Goal: Task Accomplishment & Management: Manage account settings

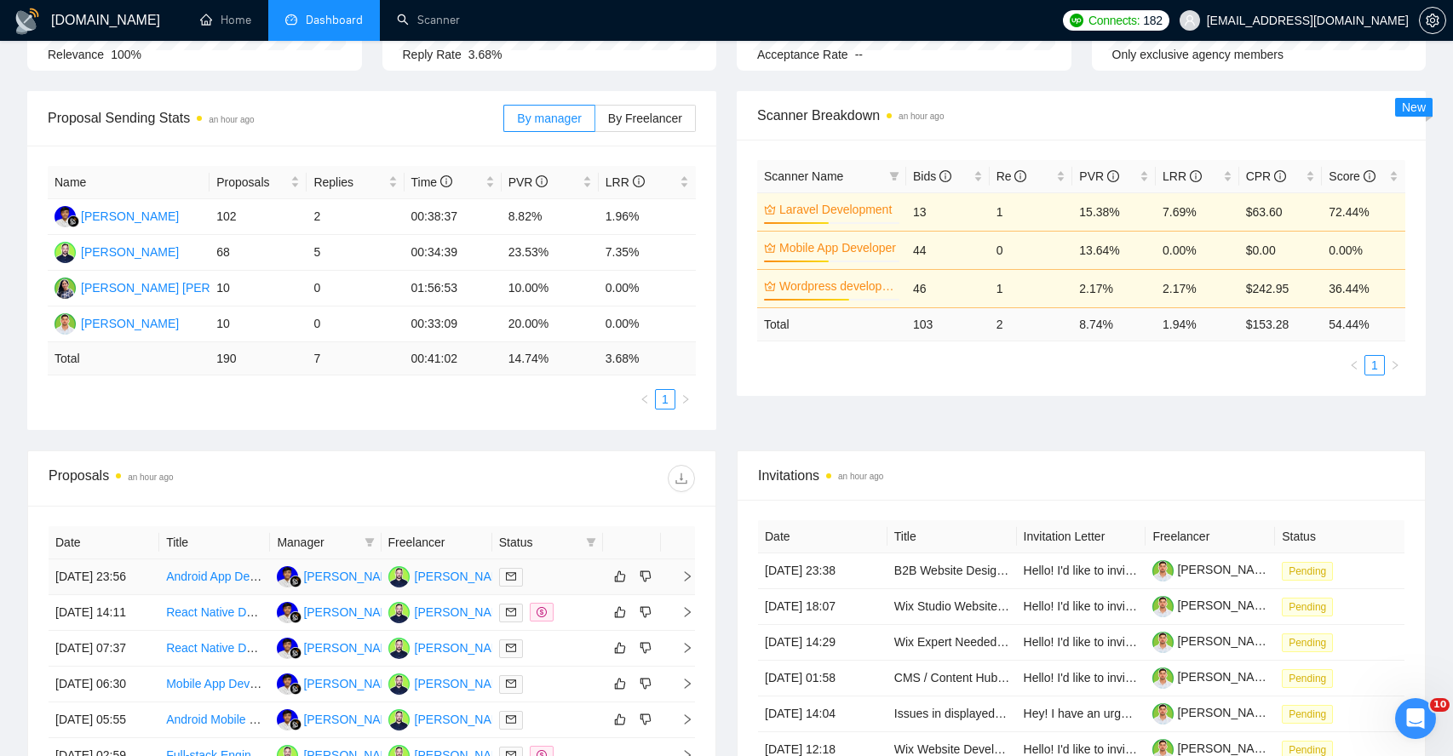
scroll to position [214, 0]
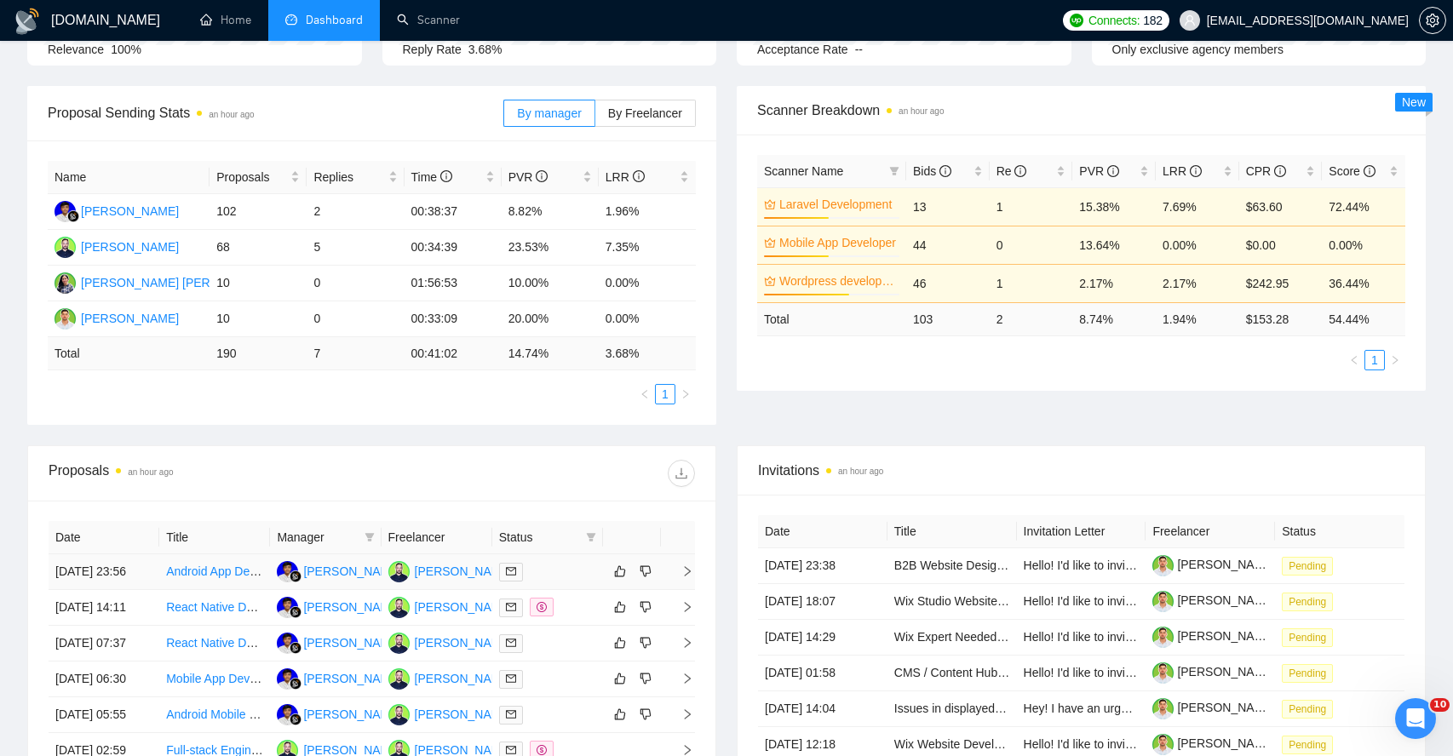
click at [681, 586] on td at bounding box center [678, 573] width 34 height 36
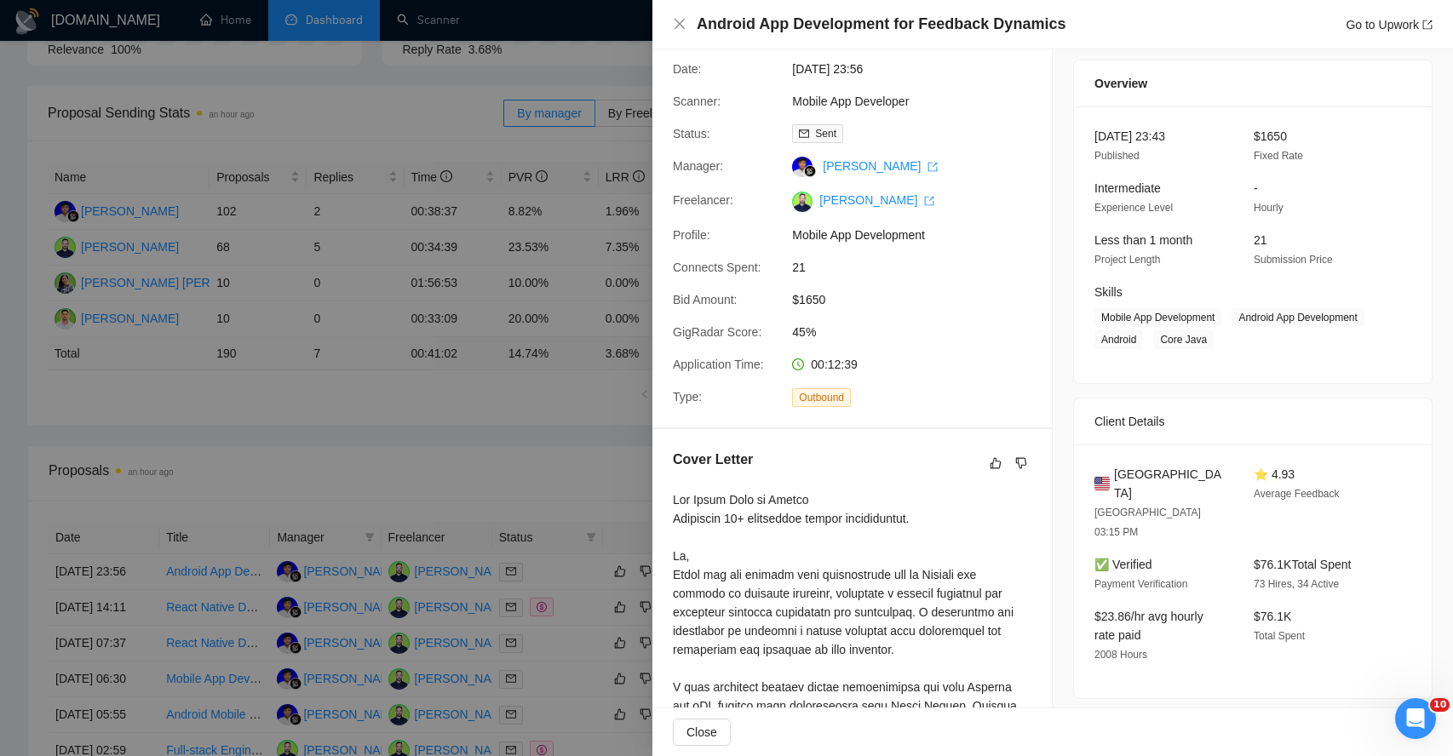
scroll to position [0, 0]
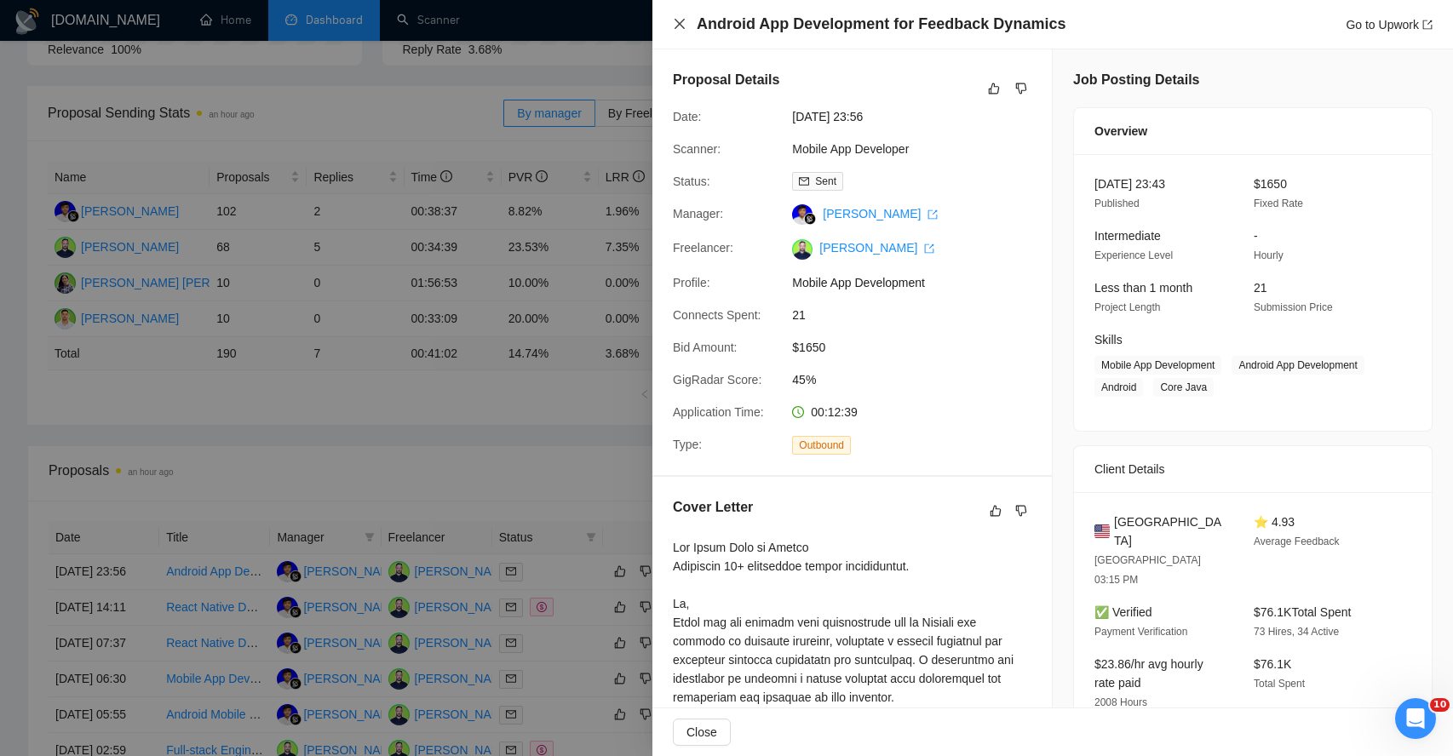
click at [681, 26] on icon "close" at bounding box center [680, 24] width 10 height 10
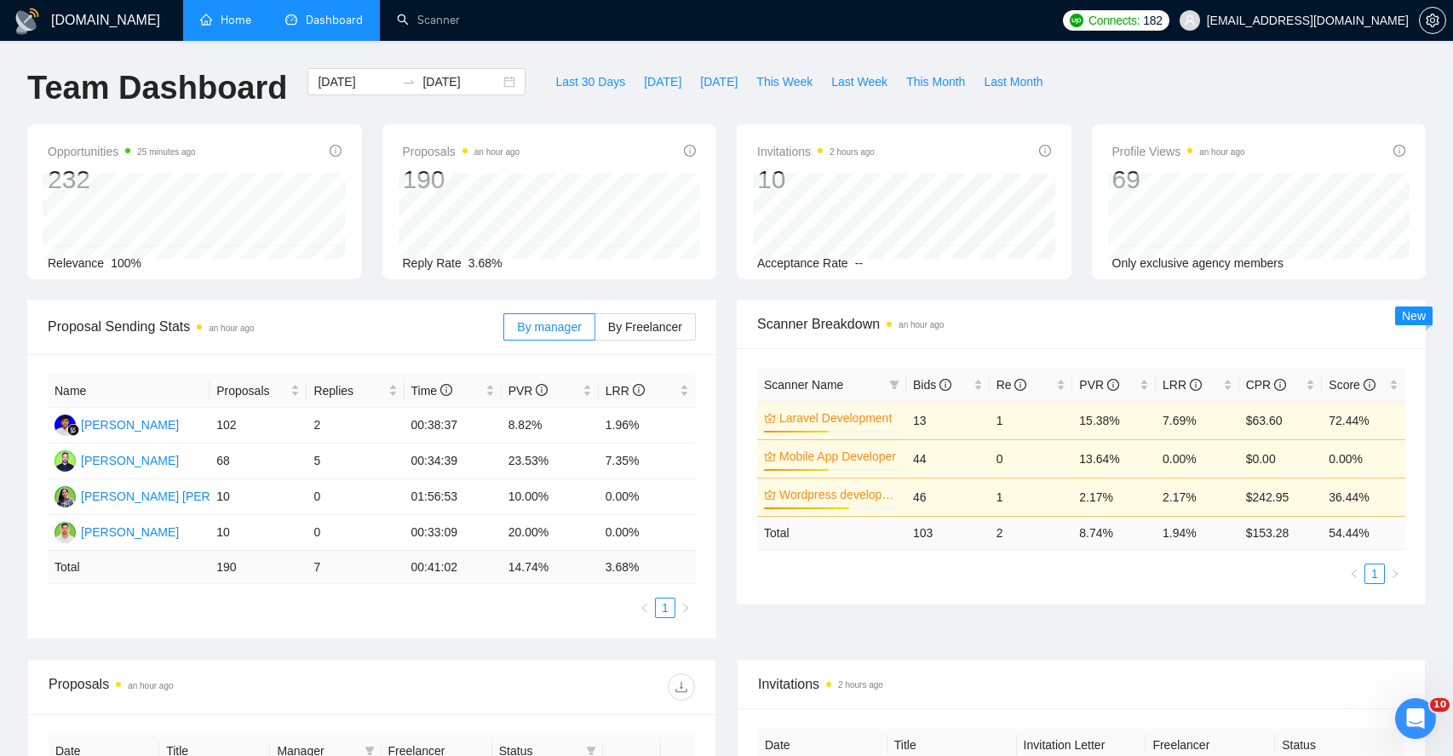
click at [246, 17] on link "Home" at bounding box center [225, 20] width 51 height 14
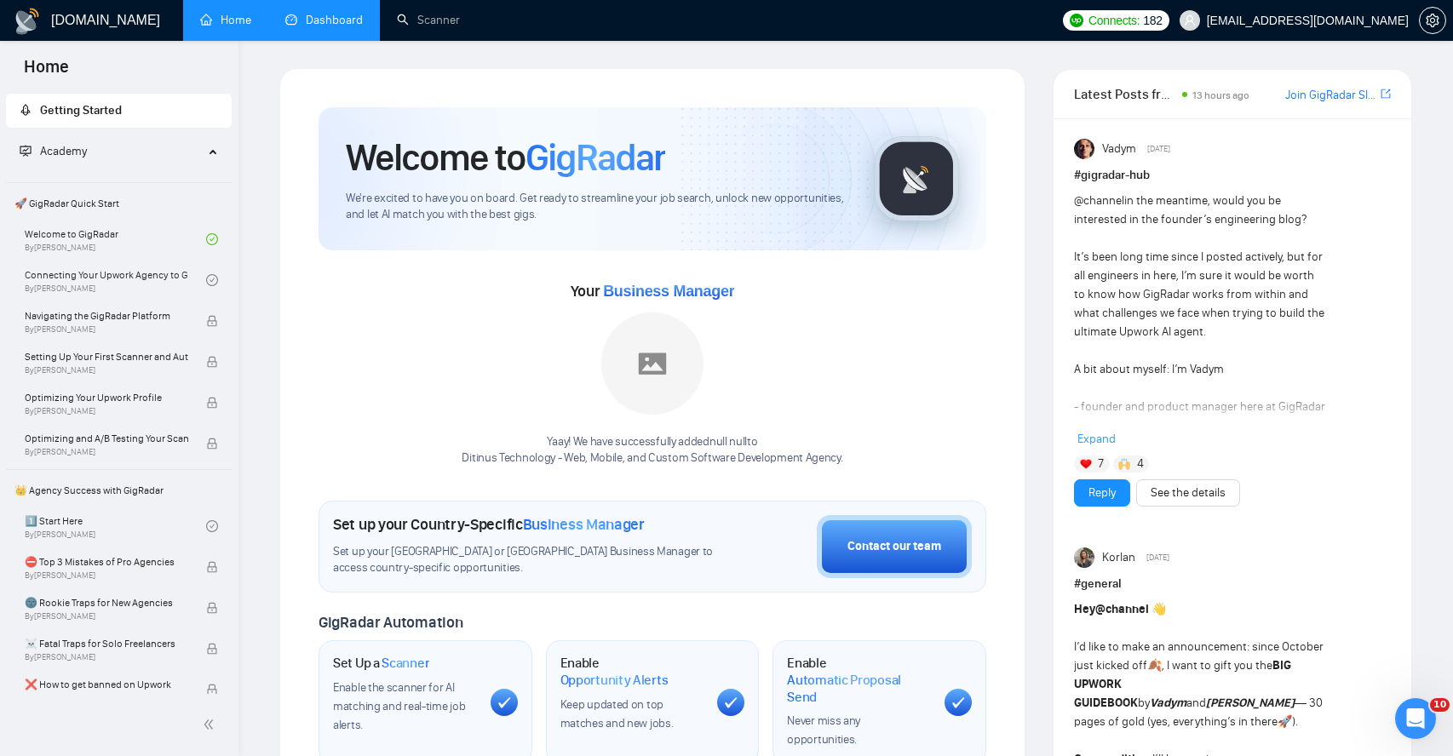
click at [331, 20] on link "Dashboard" at bounding box center [324, 20] width 78 height 14
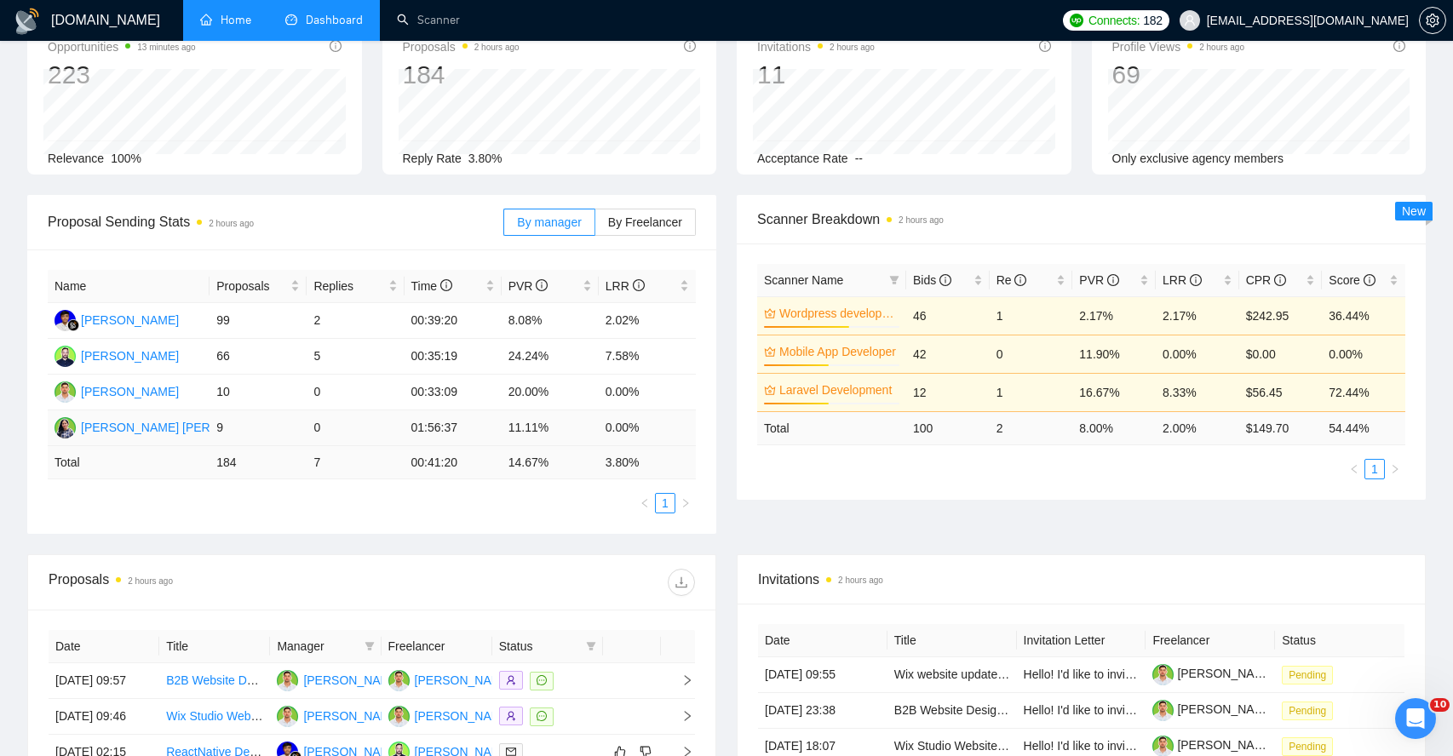
scroll to position [277, 0]
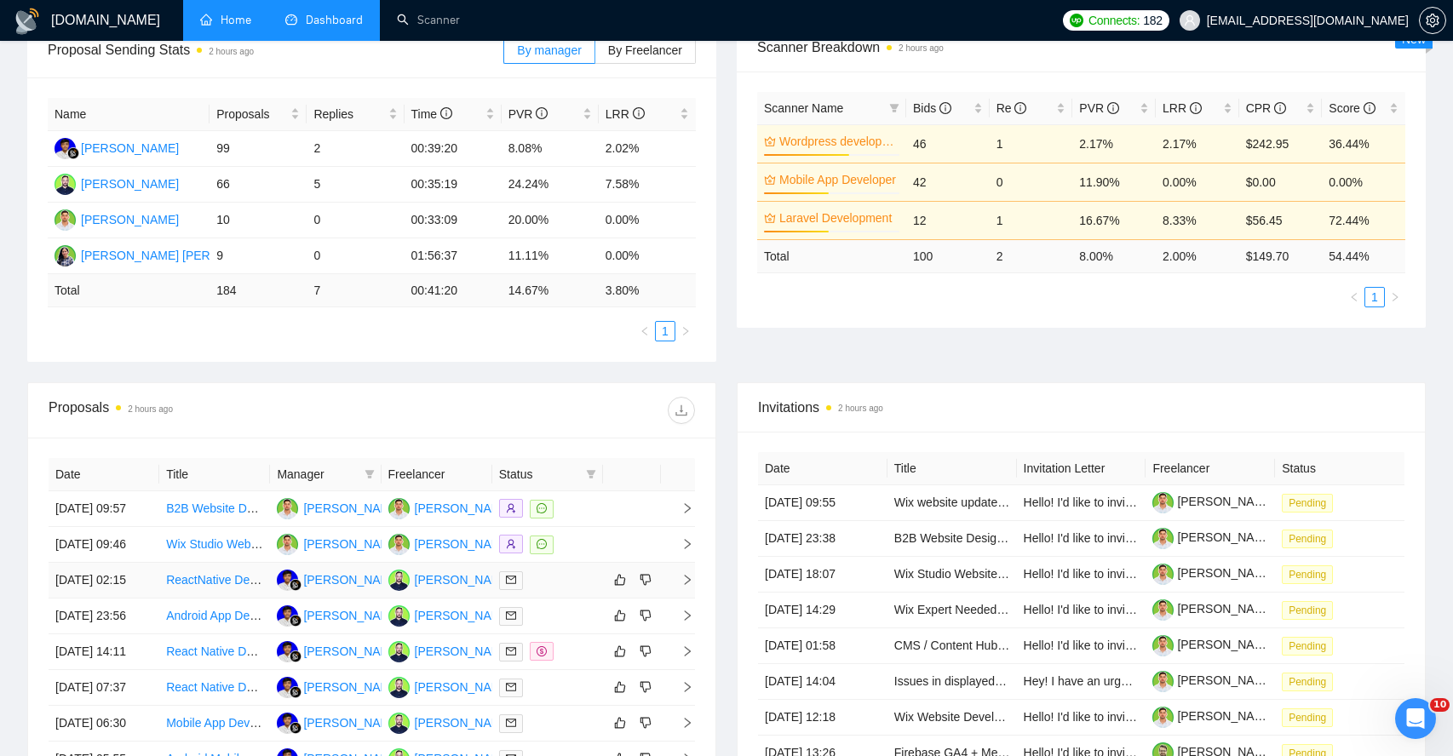
click at [690, 586] on icon "right" at bounding box center [687, 580] width 12 height 12
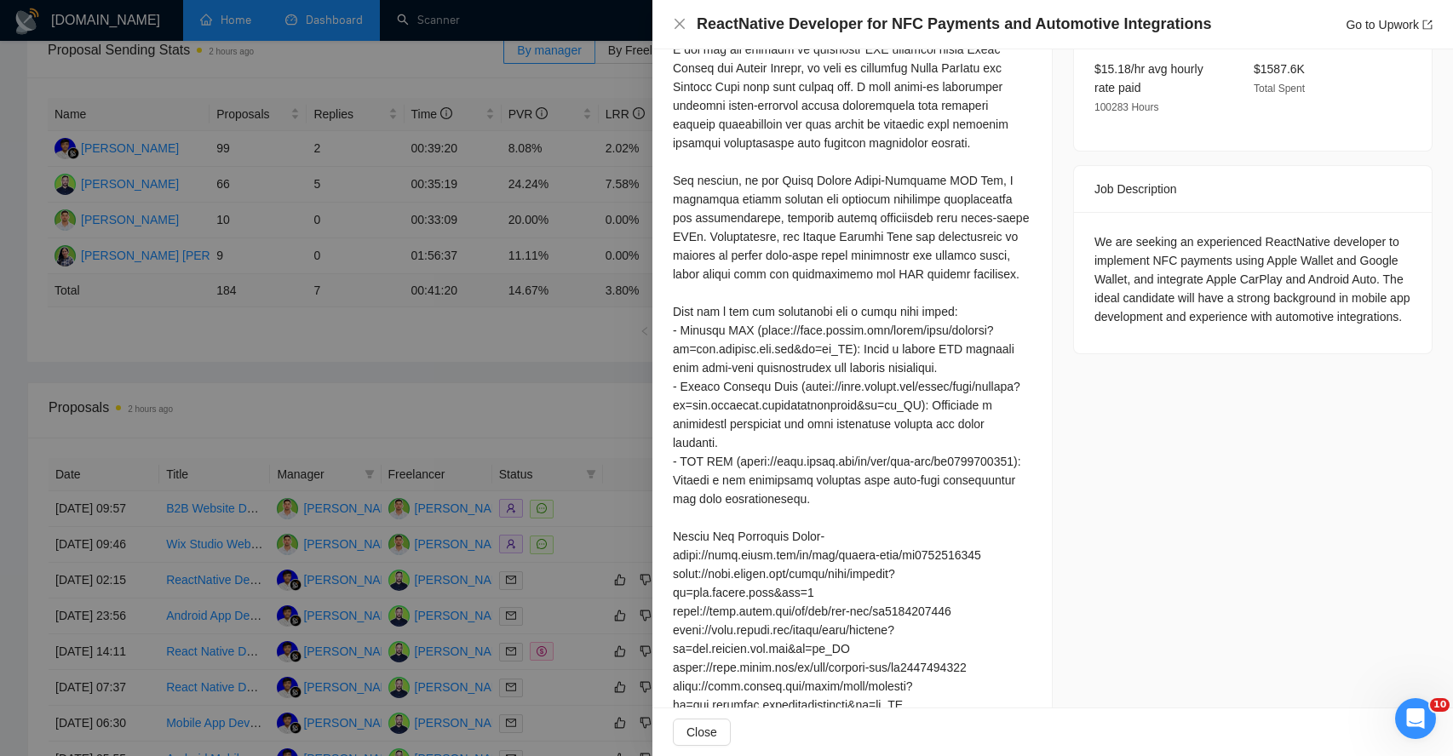
scroll to position [507, 0]
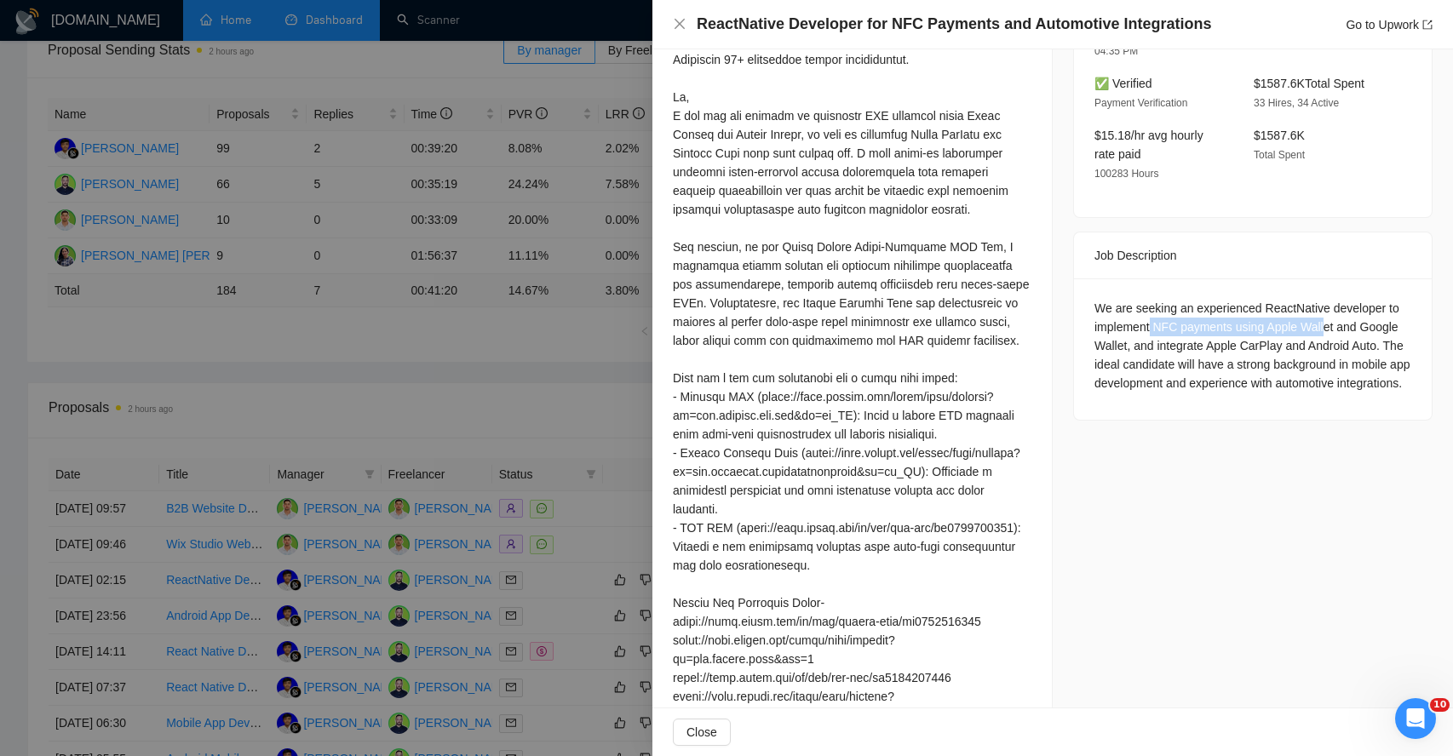
drag, startPoint x: 1153, startPoint y: 292, endPoint x: 1337, endPoint y: 294, distance: 184.0
click at [1337, 299] on div "We are seeking an experienced ReactNative developer to implement NFC payments u…" at bounding box center [1253, 346] width 317 height 94
drag, startPoint x: 1118, startPoint y: 313, endPoint x: 1191, endPoint y: 308, distance: 72.7
click at [1191, 308] on div "We are seeking an experienced ReactNative developer to implement NFC payments u…" at bounding box center [1253, 346] width 317 height 94
drag, startPoint x: 1265, startPoint y: 307, endPoint x: 1384, endPoint y: 306, distance: 119.3
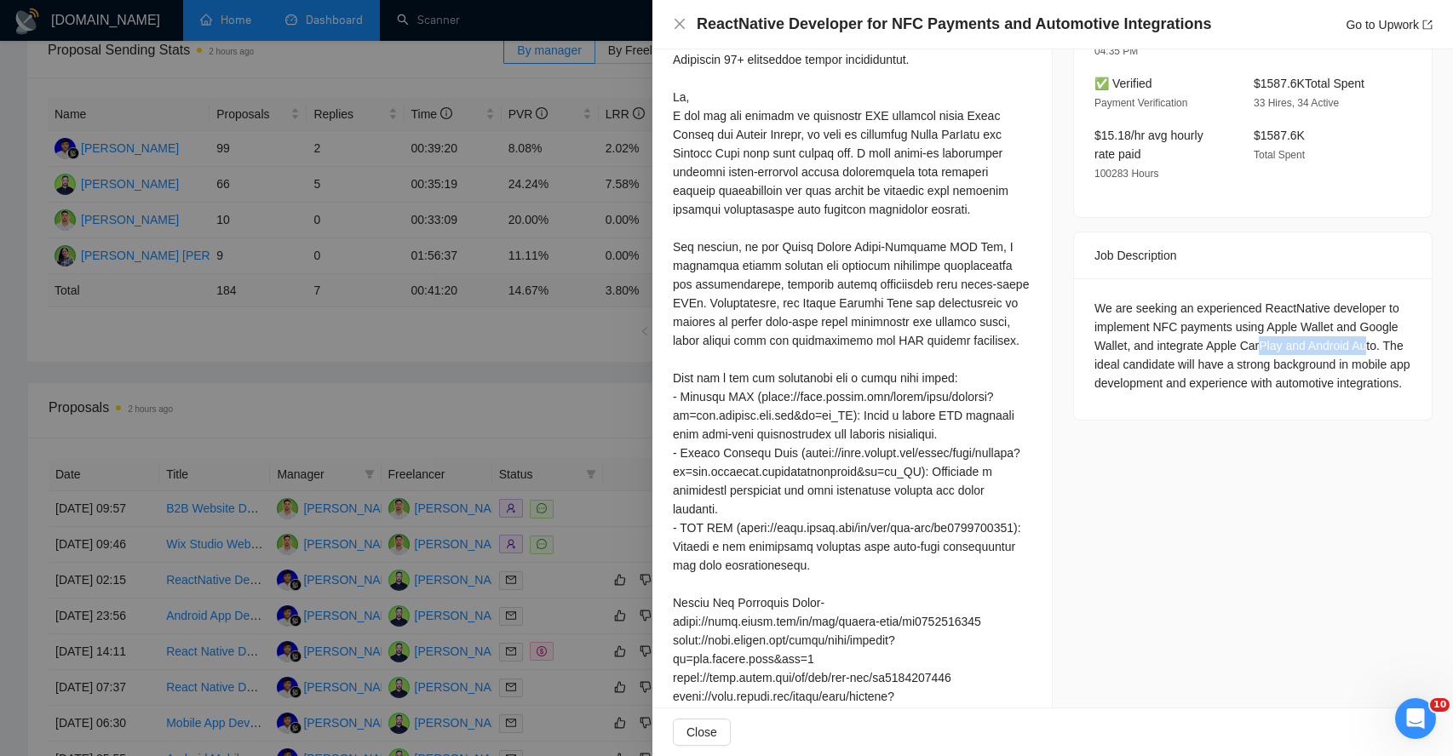
click at [1384, 307] on div "We are seeking an experienced ReactNative developer to implement NFC payments u…" at bounding box center [1253, 346] width 317 height 94
drag, startPoint x: 1083, startPoint y: 337, endPoint x: 1124, endPoint y: 391, distance: 68.0
click at [1124, 392] on div "We are seeking an experienced ReactNative developer to implement NFC payments u…" at bounding box center [1253, 349] width 358 height 141
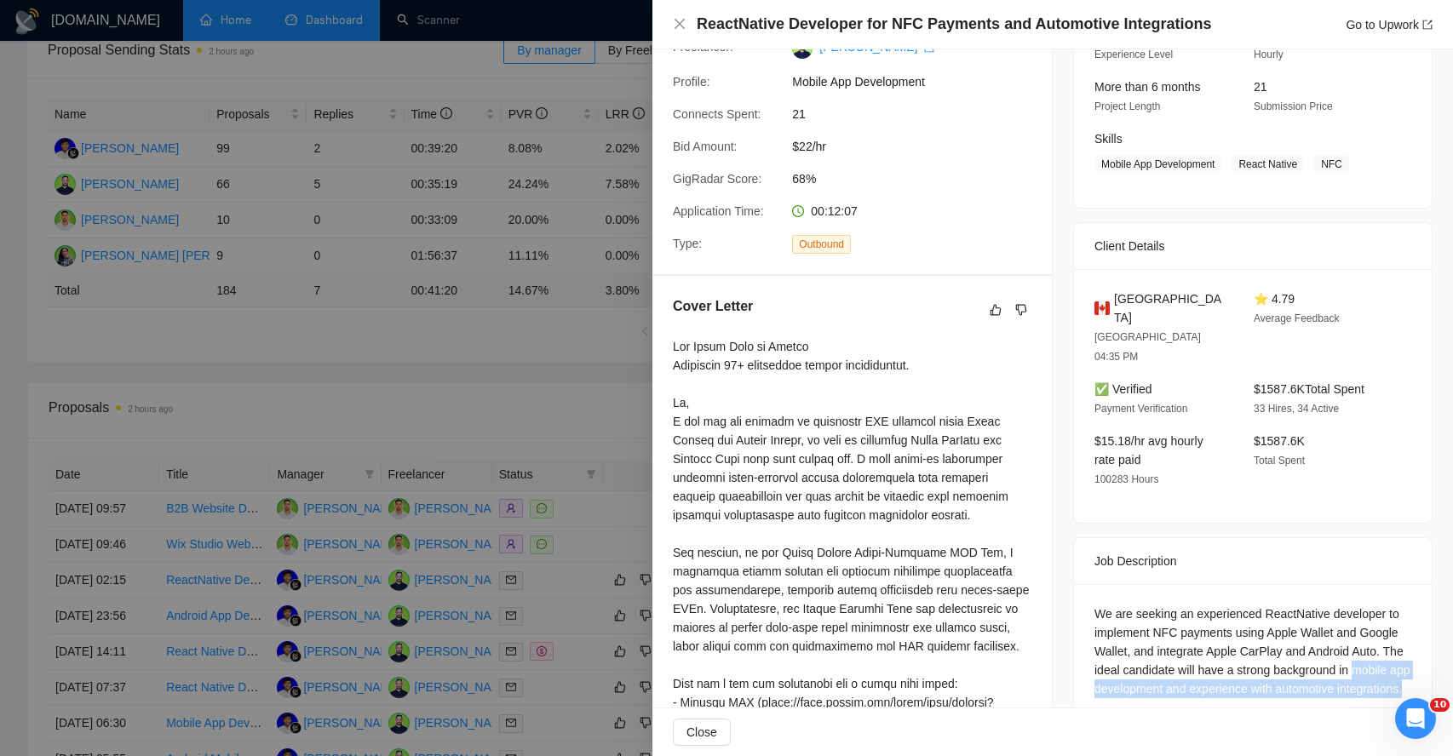
scroll to position [228, 0]
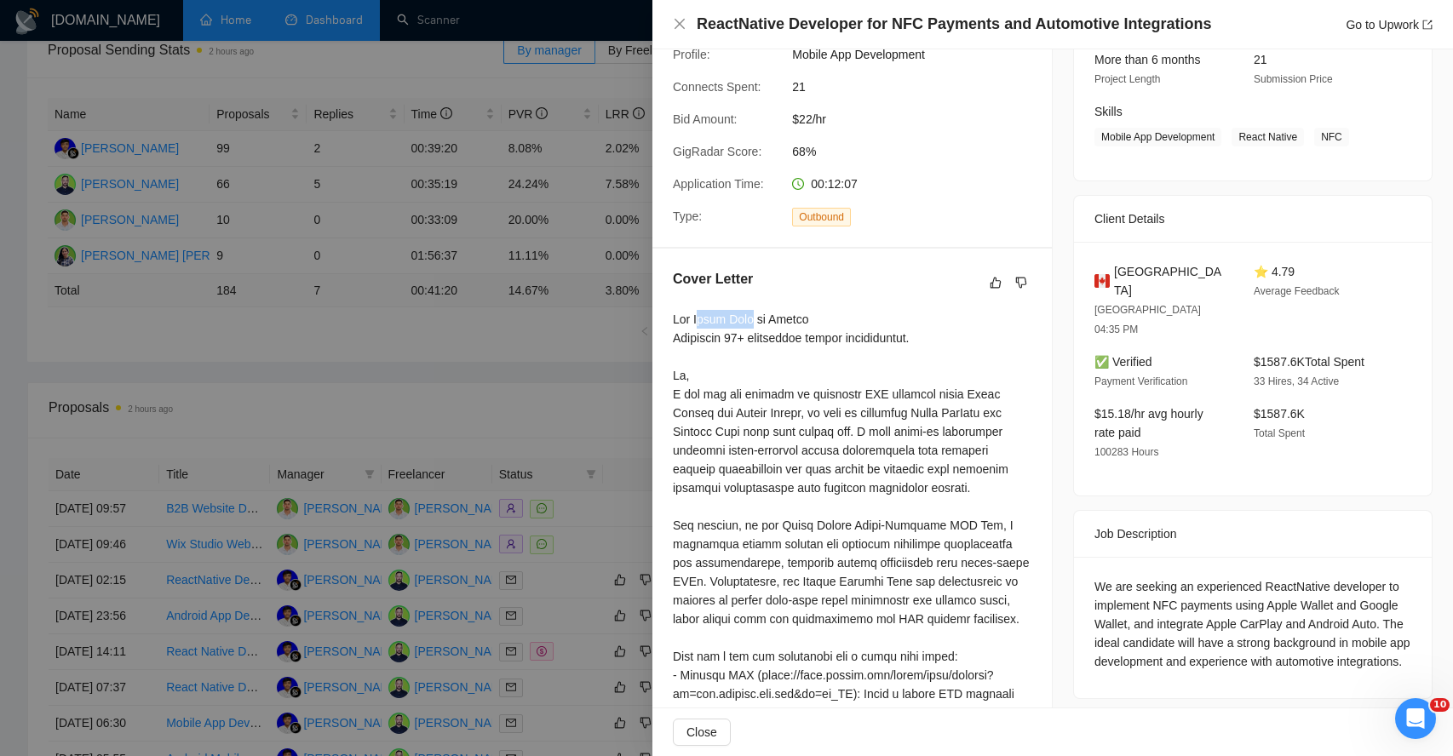
drag, startPoint x: 704, startPoint y: 318, endPoint x: 778, endPoint y: 319, distance: 73.3
drag, startPoint x: 691, startPoint y: 396, endPoint x: 813, endPoint y: 401, distance: 121.9
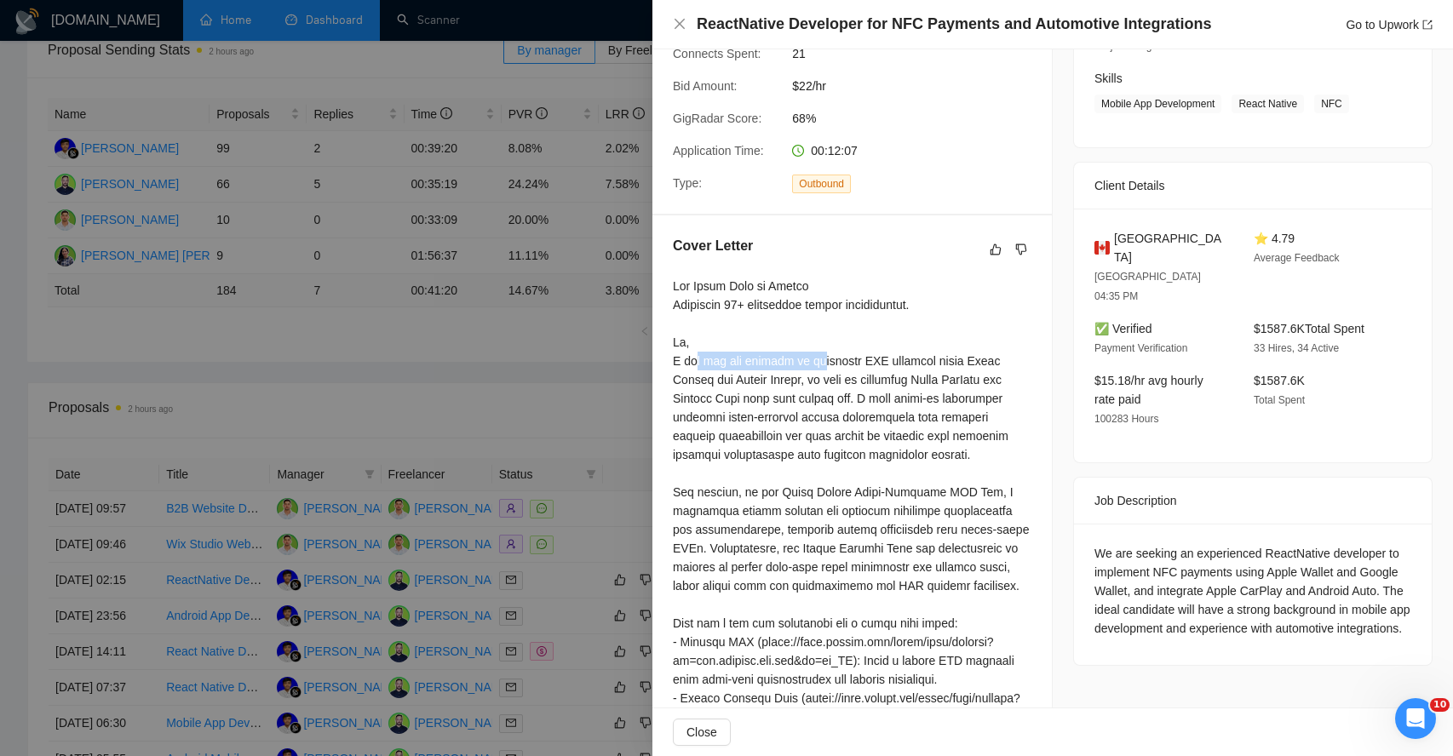
scroll to position [273, 0]
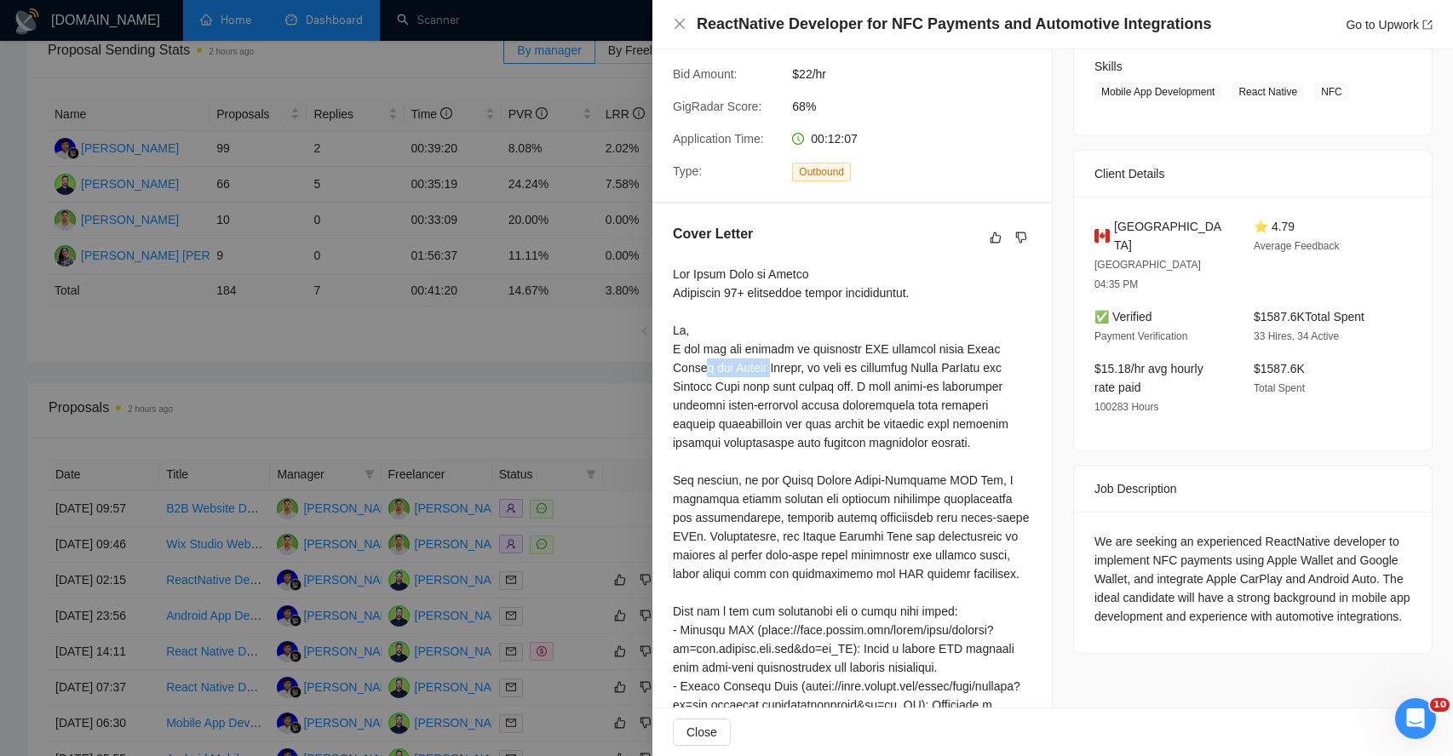
drag, startPoint x: 703, startPoint y: 366, endPoint x: 776, endPoint y: 367, distance: 73.3
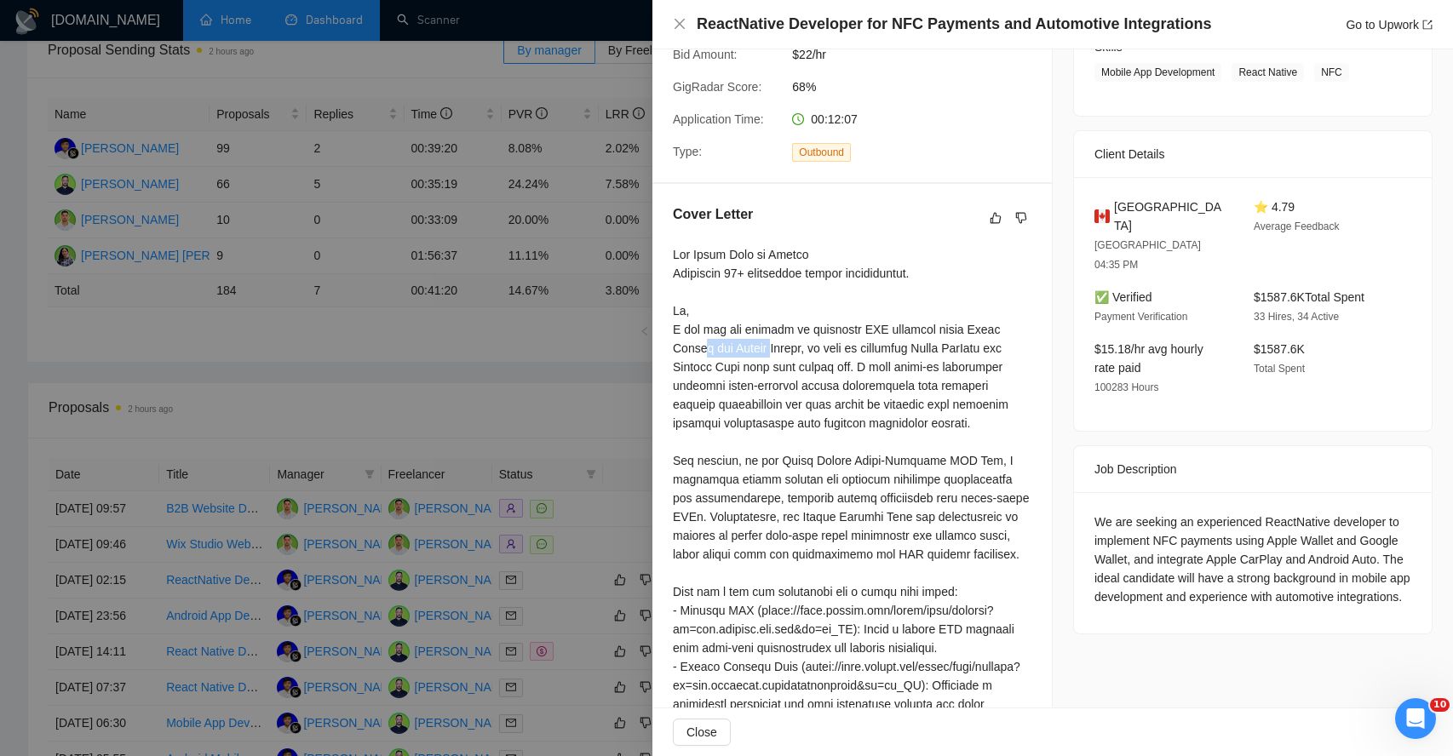
scroll to position [297, 0]
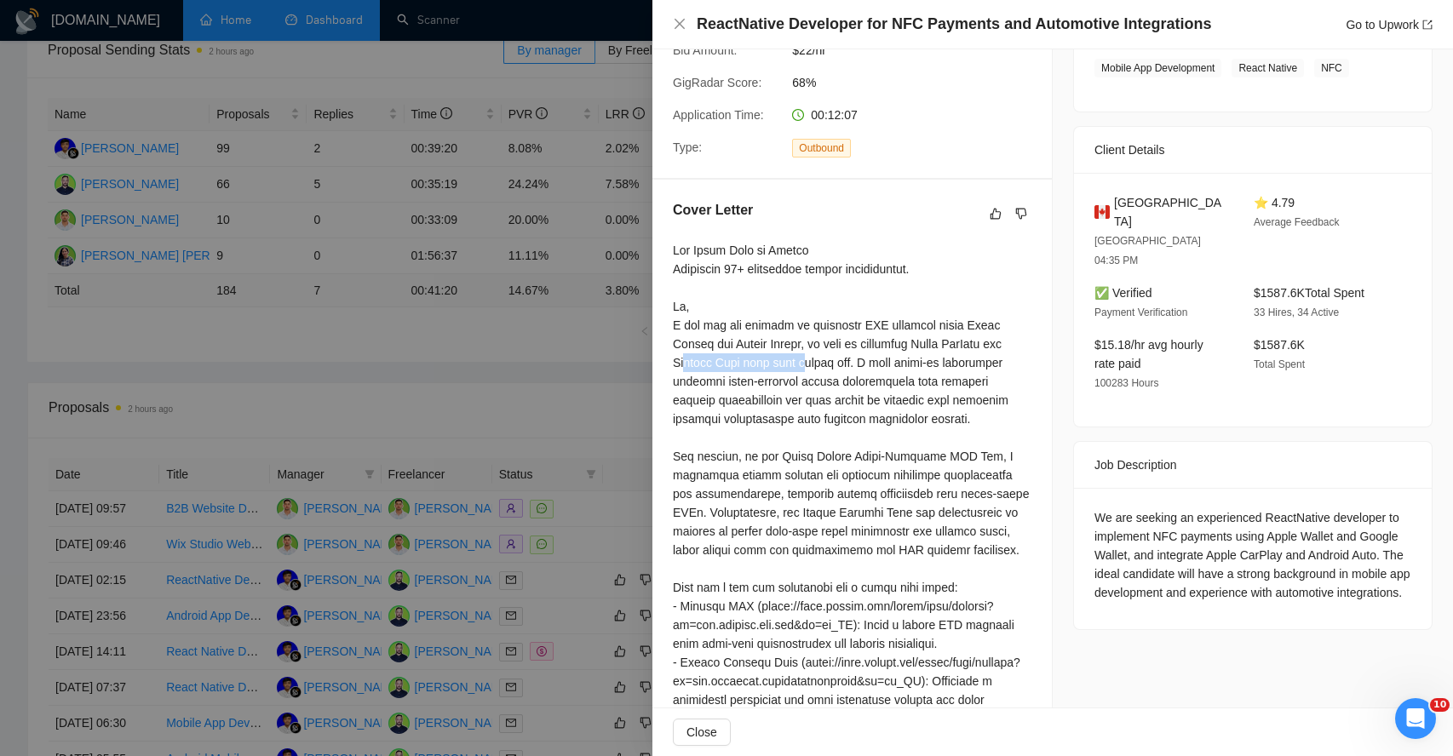
drag, startPoint x: 690, startPoint y: 365, endPoint x: 812, endPoint y: 365, distance: 121.8
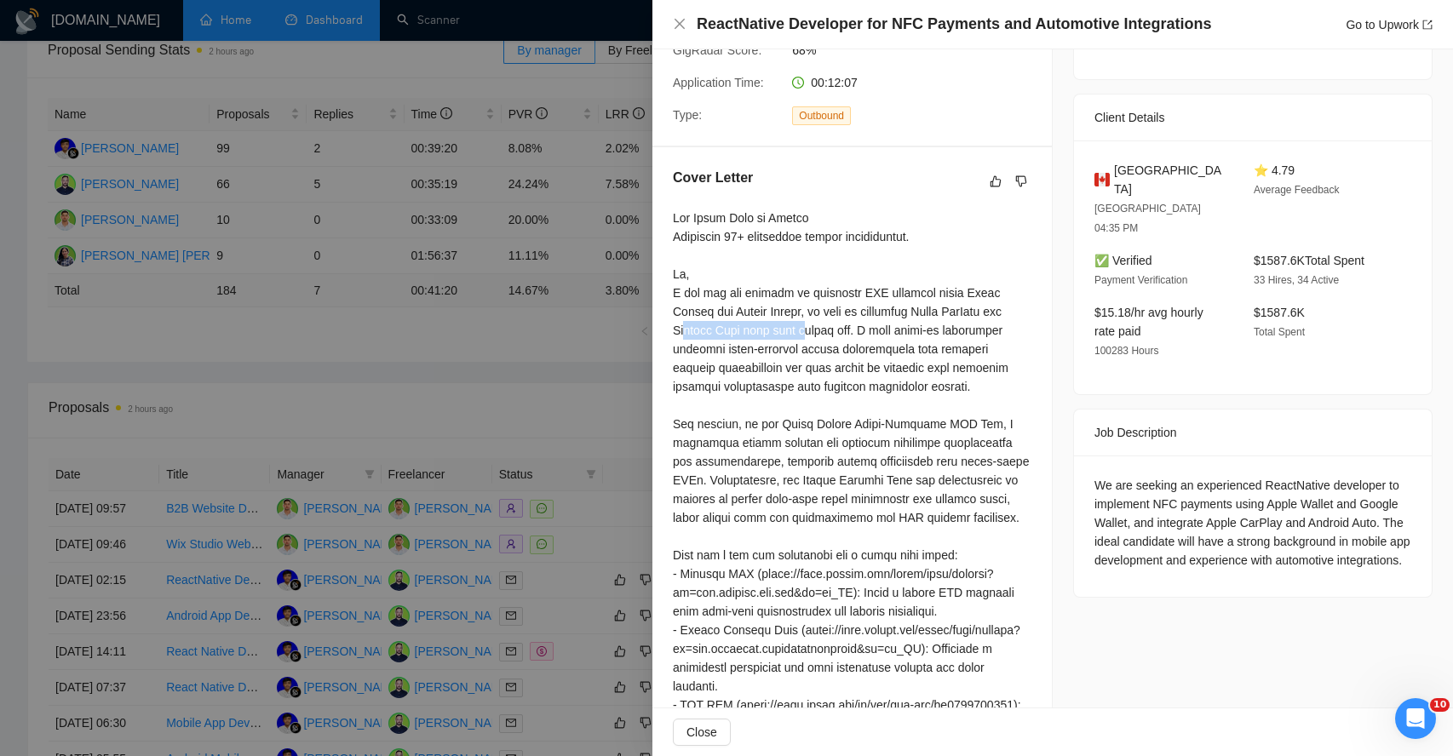
scroll to position [331, 0]
drag, startPoint x: 723, startPoint y: 351, endPoint x: 820, endPoint y: 351, distance: 97.1
drag, startPoint x: 693, startPoint y: 365, endPoint x: 822, endPoint y: 371, distance: 128.8
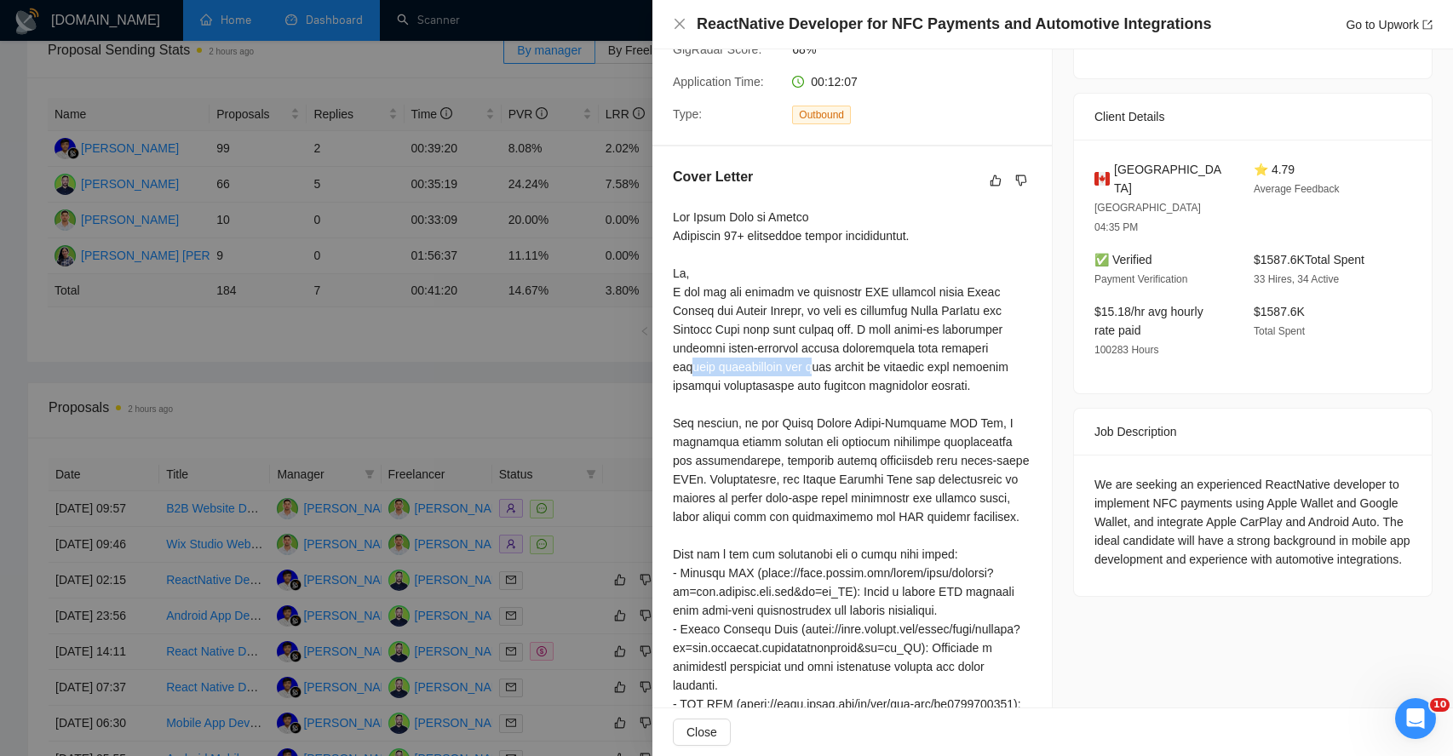
scroll to position [349, 0]
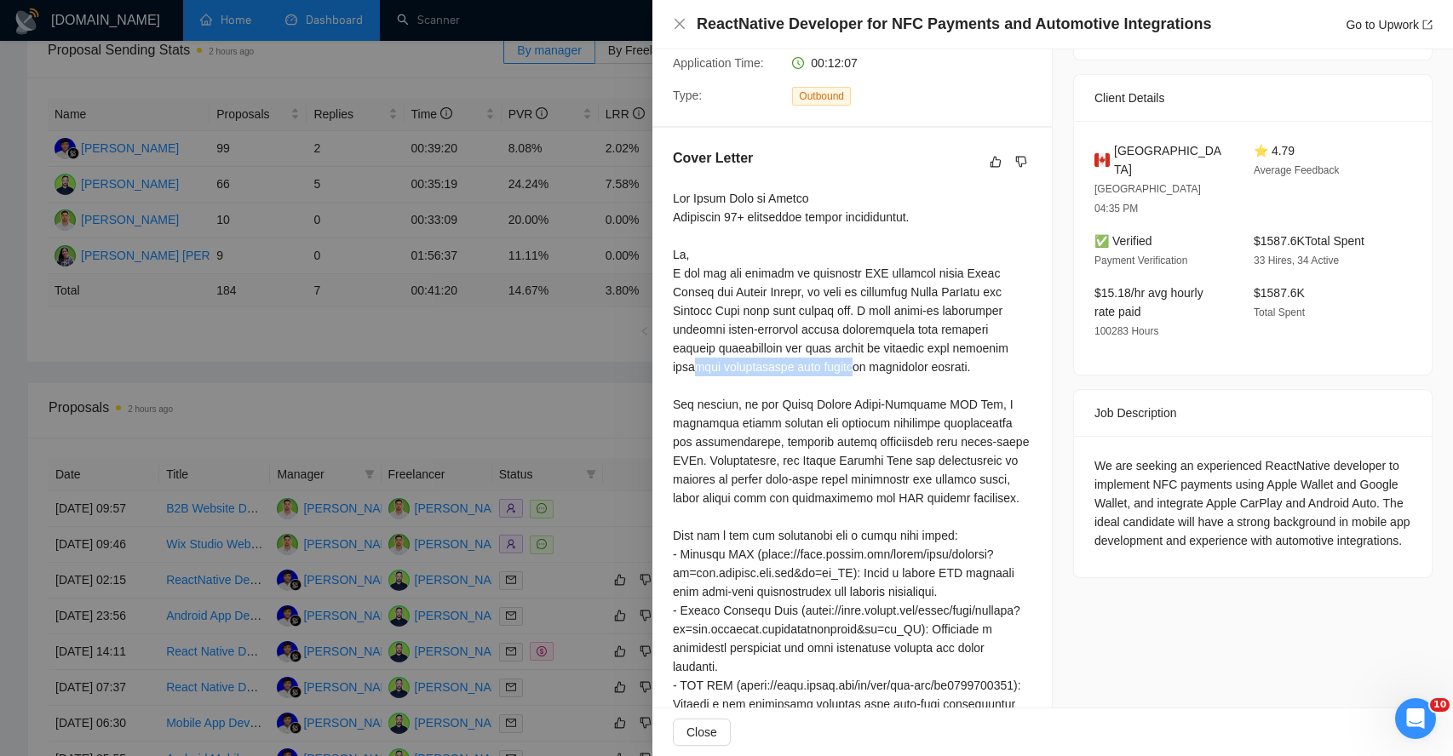
drag, startPoint x: 703, startPoint y: 365, endPoint x: 863, endPoint y: 365, distance: 160.1
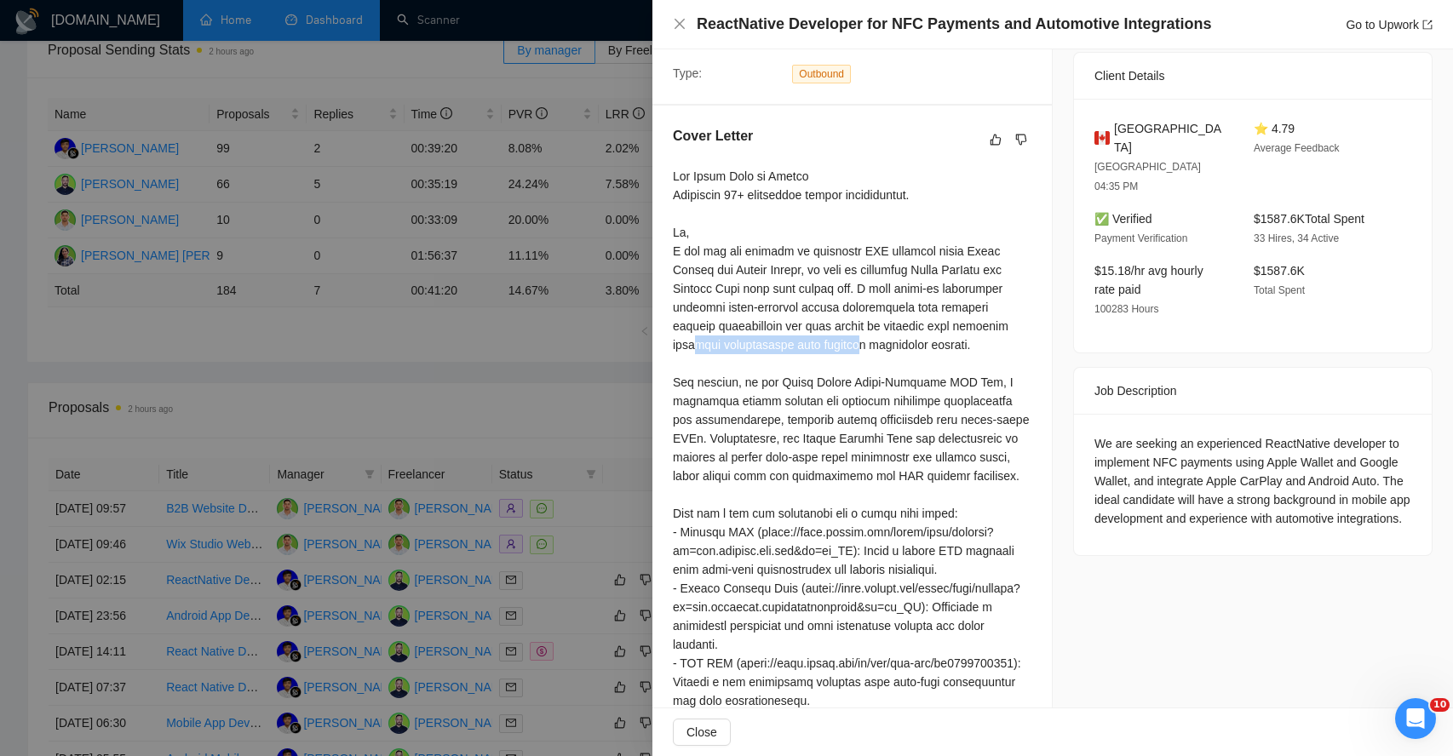
scroll to position [376, 0]
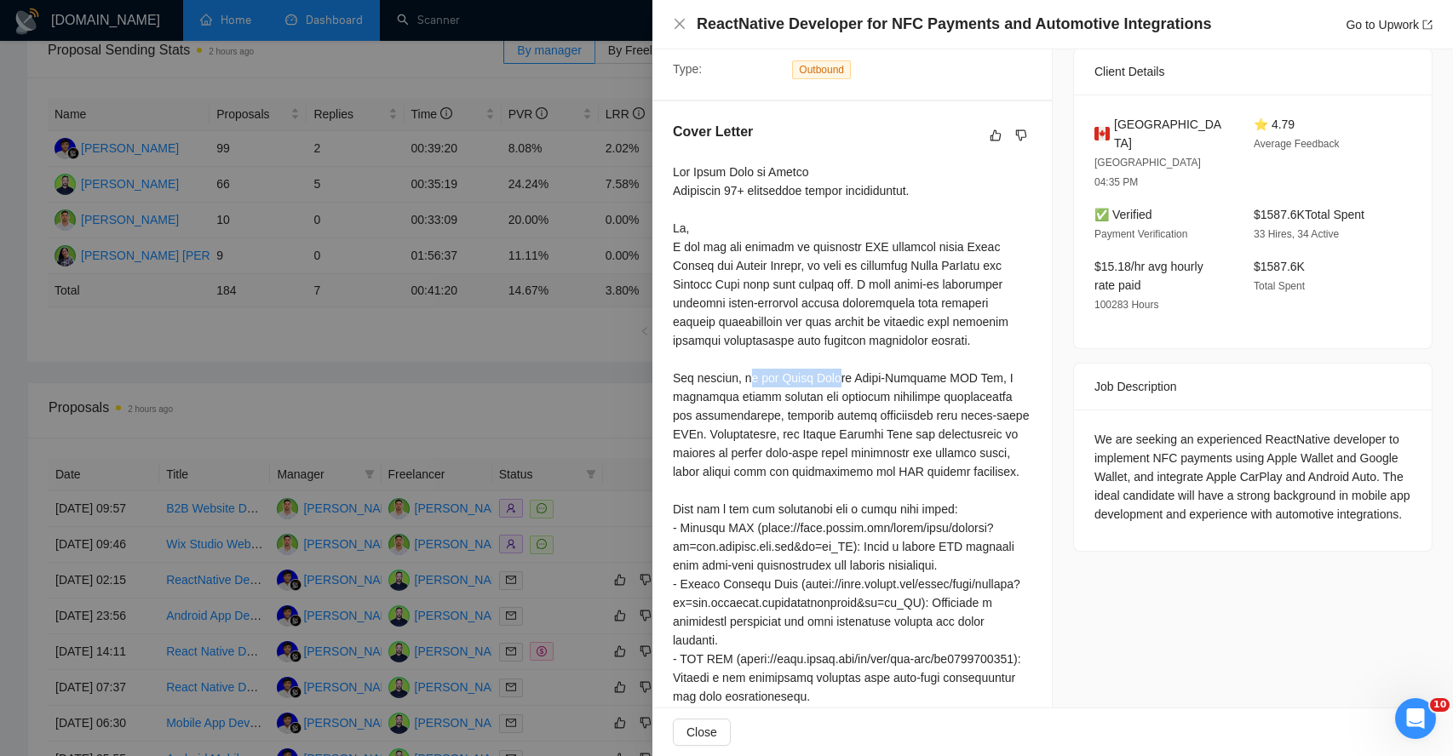
drag, startPoint x: 750, startPoint y: 381, endPoint x: 839, endPoint y: 379, distance: 88.6
drag, startPoint x: 881, startPoint y: 381, endPoint x: 944, endPoint y: 380, distance: 63.0
drag, startPoint x: 693, startPoint y: 401, endPoint x: 746, endPoint y: 400, distance: 52.8
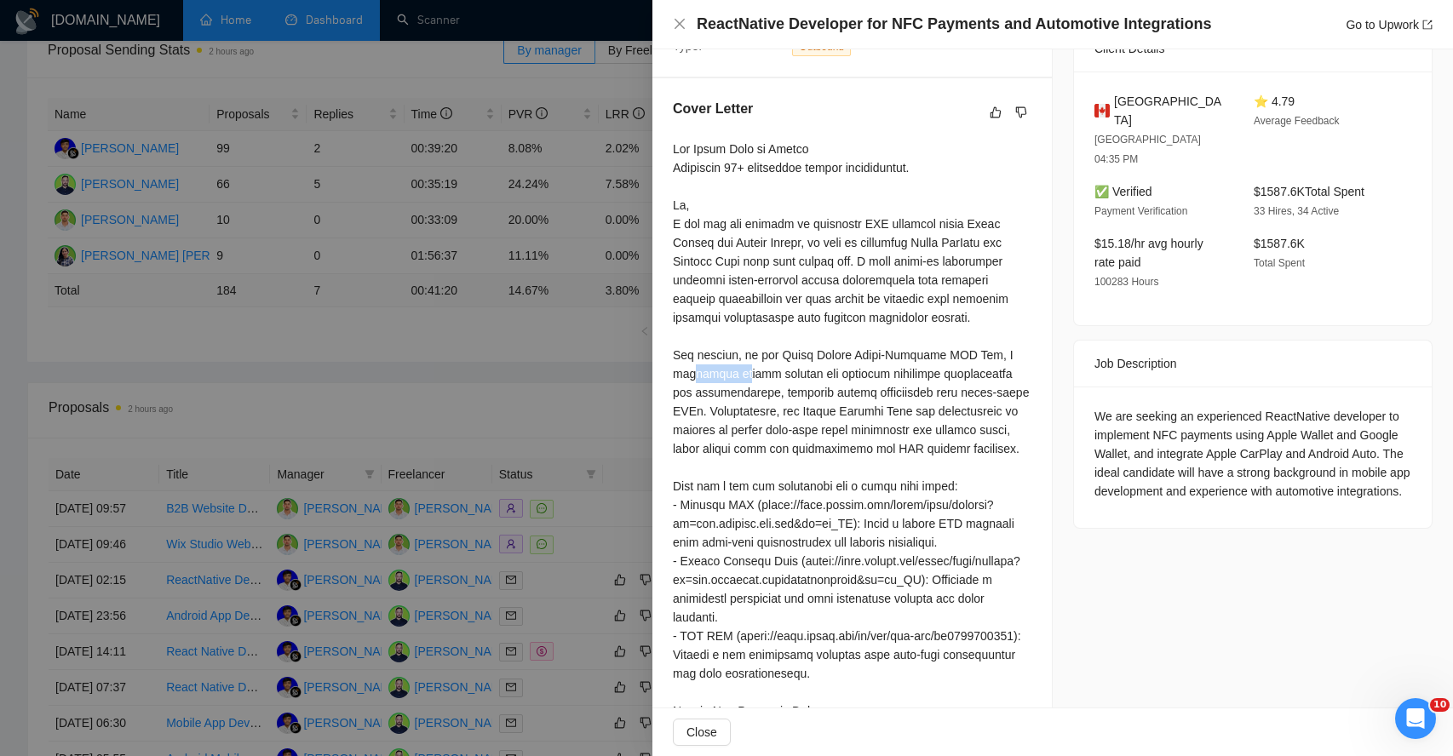
scroll to position [400, 0]
drag, startPoint x: 687, startPoint y: 394, endPoint x: 762, endPoint y: 396, distance: 75.0
drag, startPoint x: 796, startPoint y: 396, endPoint x: 868, endPoint y: 396, distance: 72.4
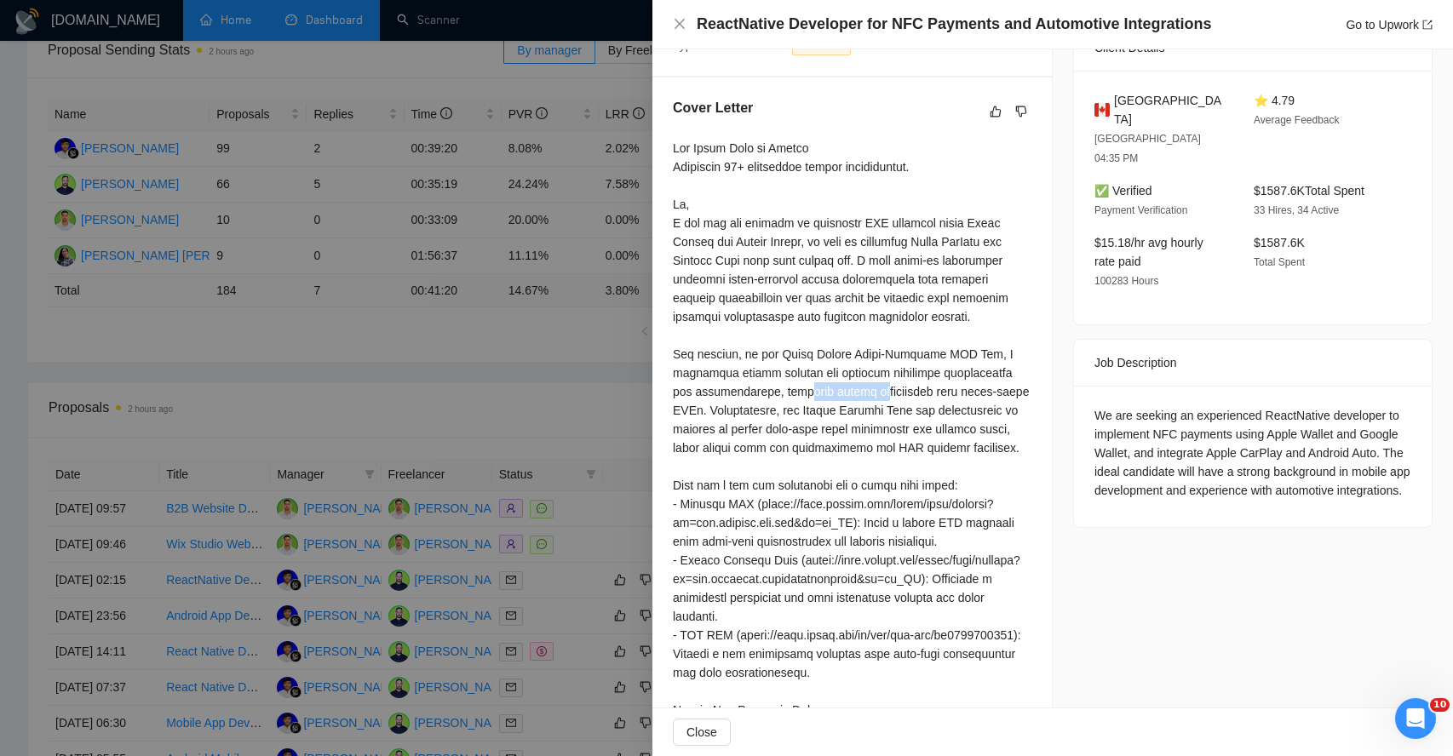
scroll to position [435, 0]
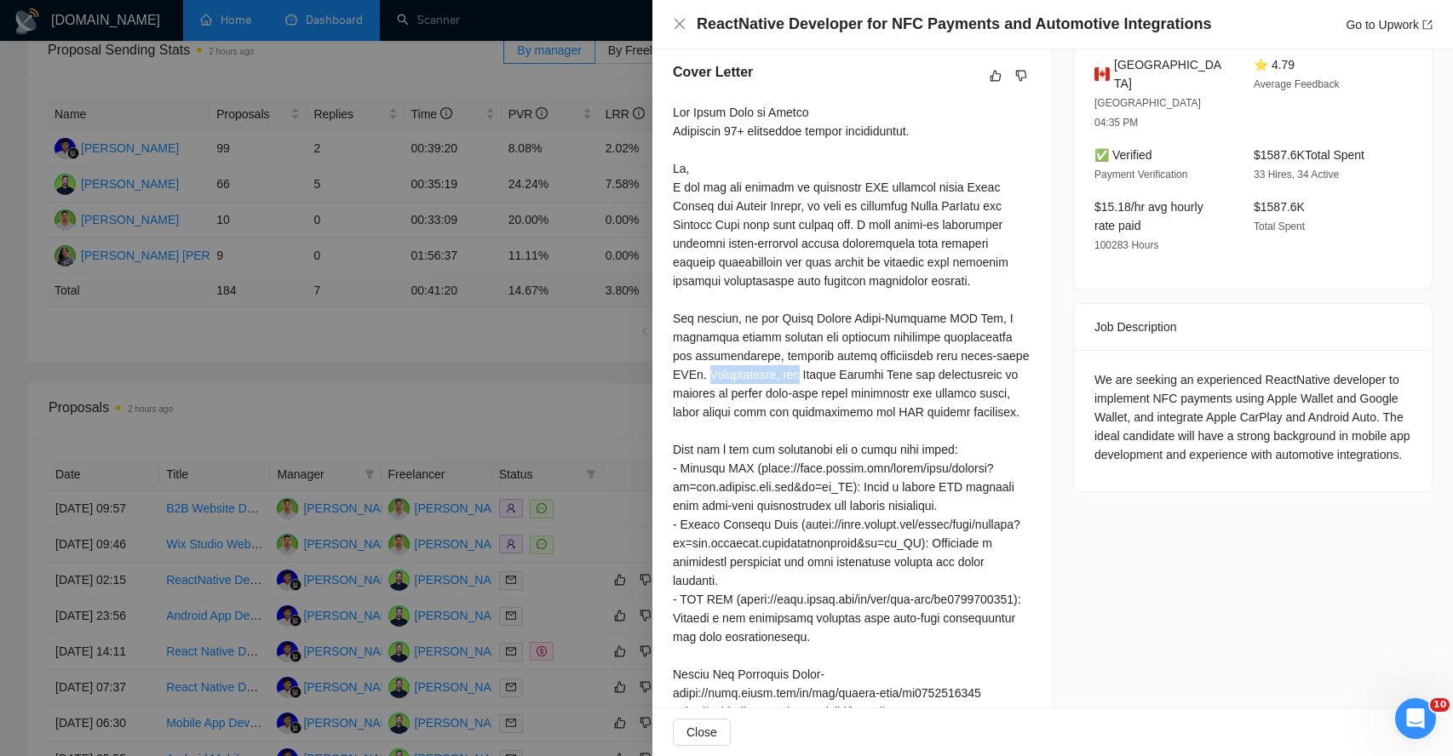
drag, startPoint x: 704, startPoint y: 374, endPoint x: 798, endPoint y: 373, distance: 94.6
click at [798, 374] on div at bounding box center [852, 740] width 359 height 1274
drag, startPoint x: 697, startPoint y: 397, endPoint x: 771, endPoint y: 397, distance: 74.1
click at [771, 397] on div at bounding box center [852, 740] width 359 height 1274
drag, startPoint x: 802, startPoint y: 394, endPoint x: 873, endPoint y: 393, distance: 71.6
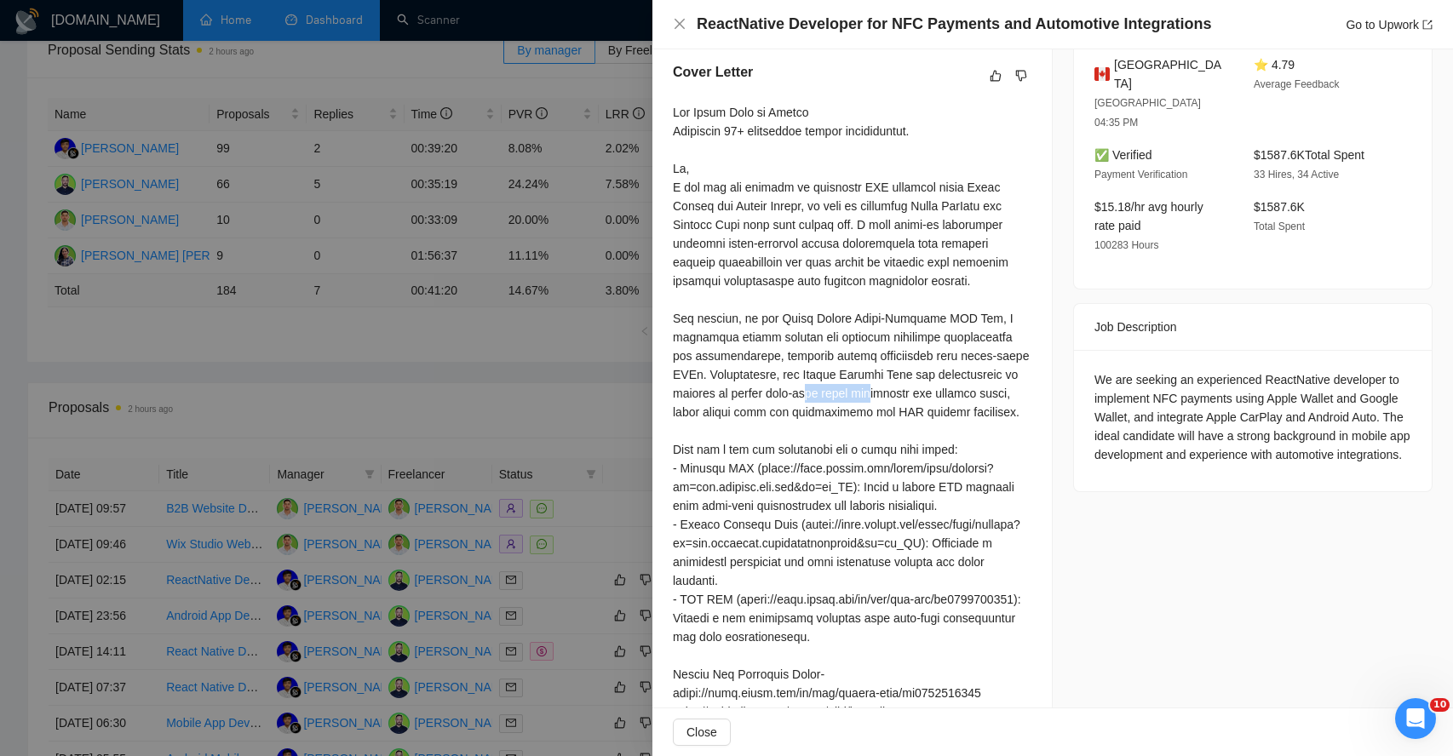
click at [874, 394] on div at bounding box center [852, 740] width 359 height 1274
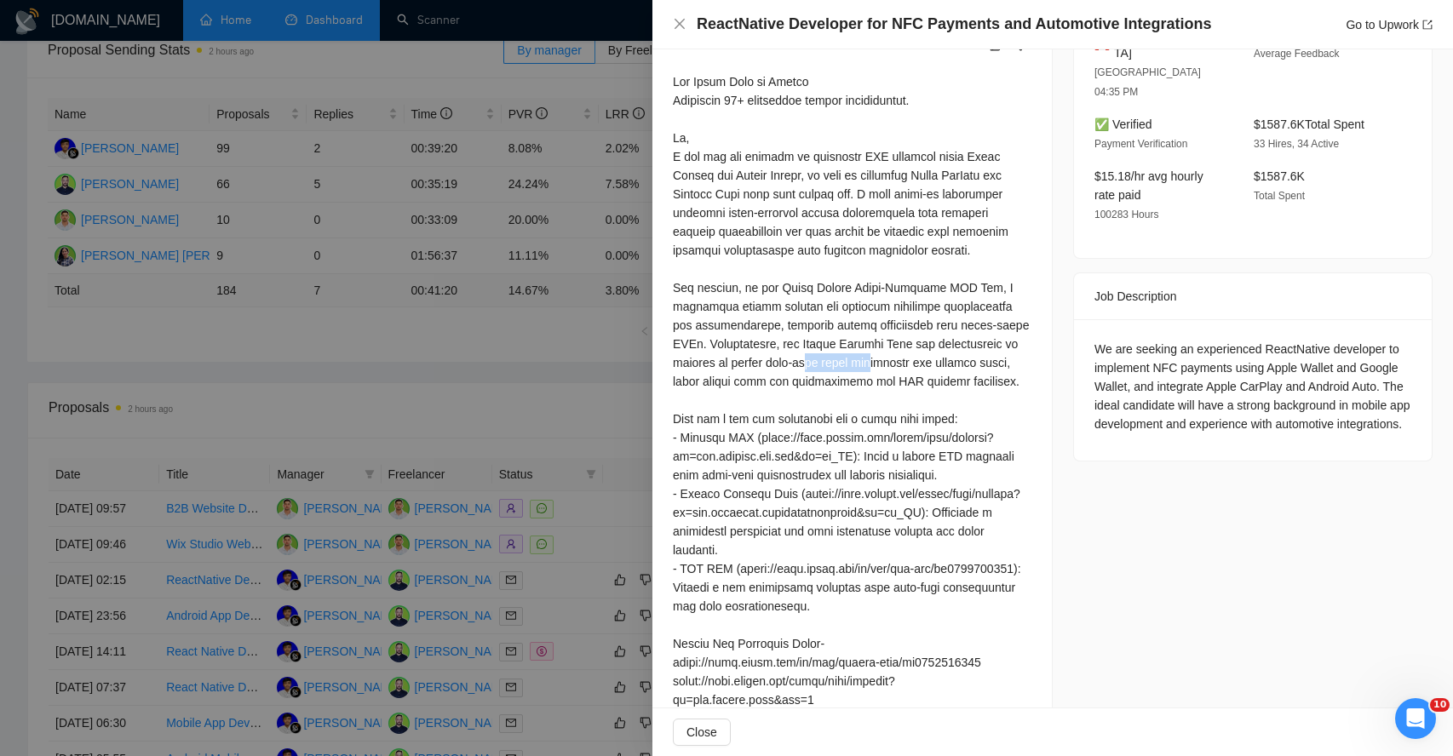
scroll to position [473, 0]
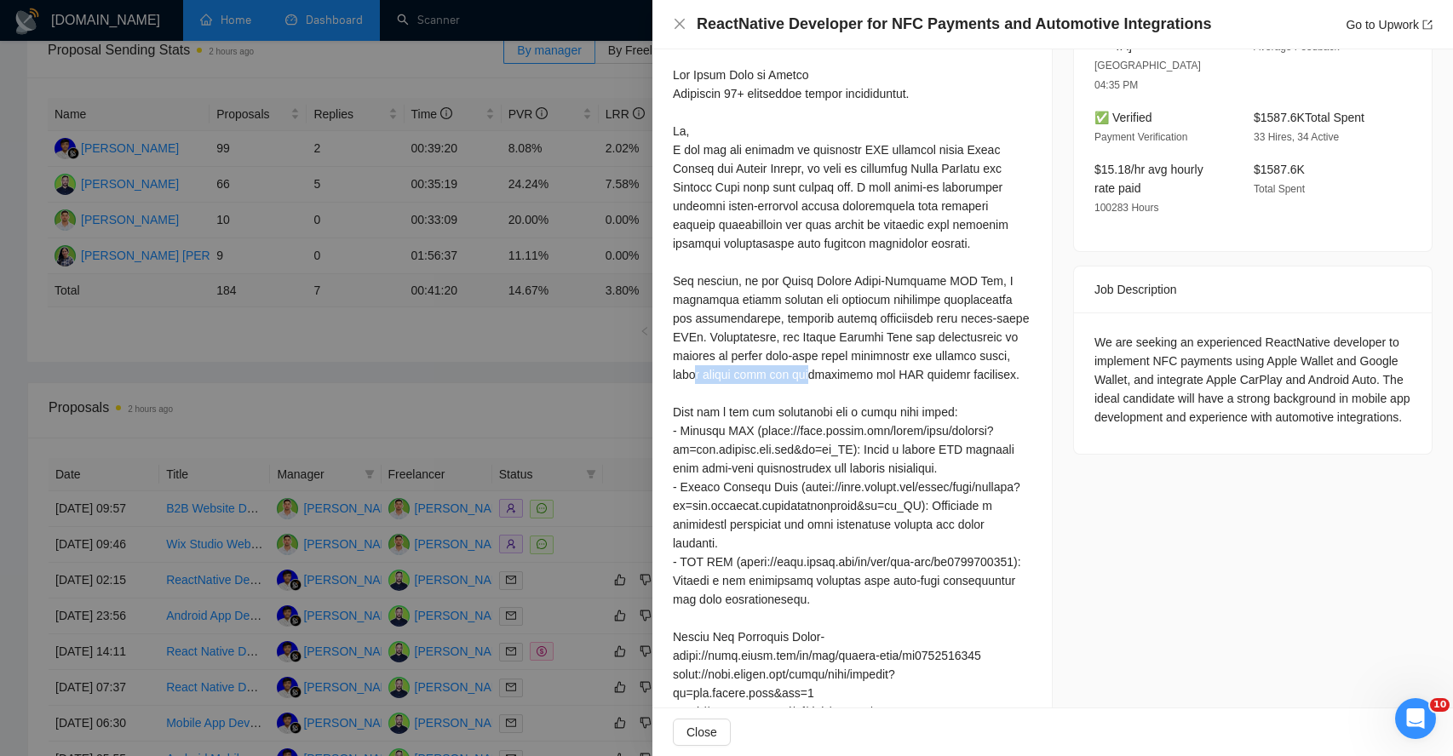
drag, startPoint x: 700, startPoint y: 378, endPoint x: 811, endPoint y: 378, distance: 110.7
click at [811, 378] on div at bounding box center [852, 703] width 359 height 1274
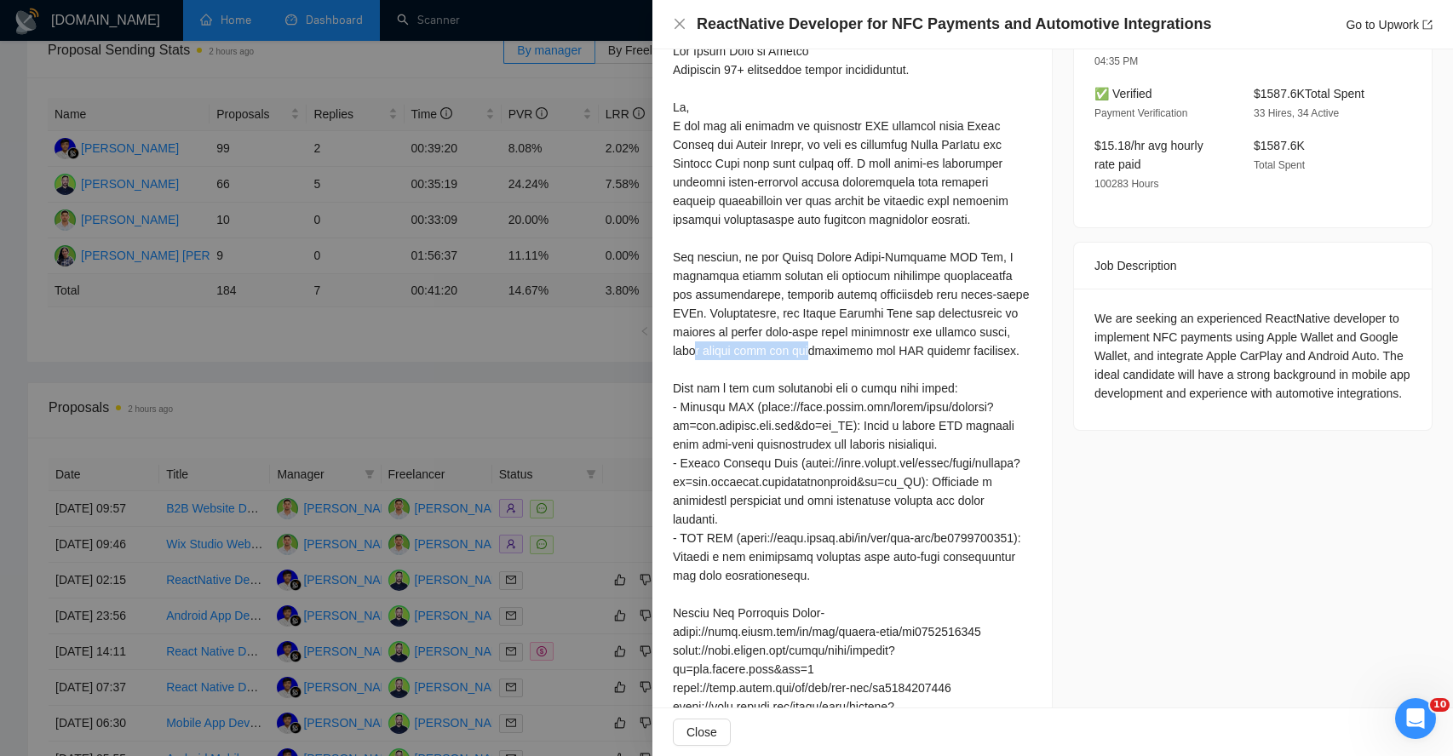
scroll to position [526, 0]
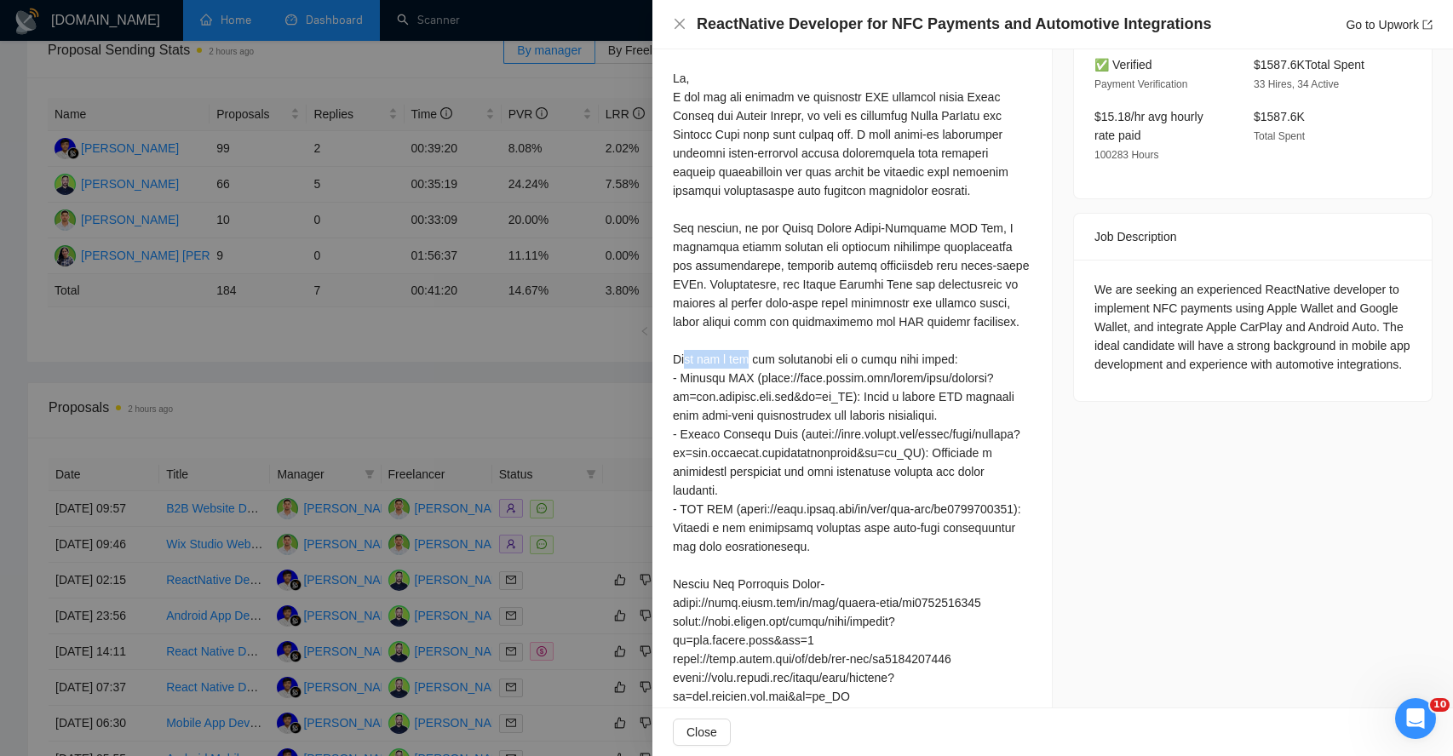
drag, startPoint x: 687, startPoint y: 362, endPoint x: 756, endPoint y: 359, distance: 69.0
click at [756, 359] on div at bounding box center [852, 650] width 359 height 1274
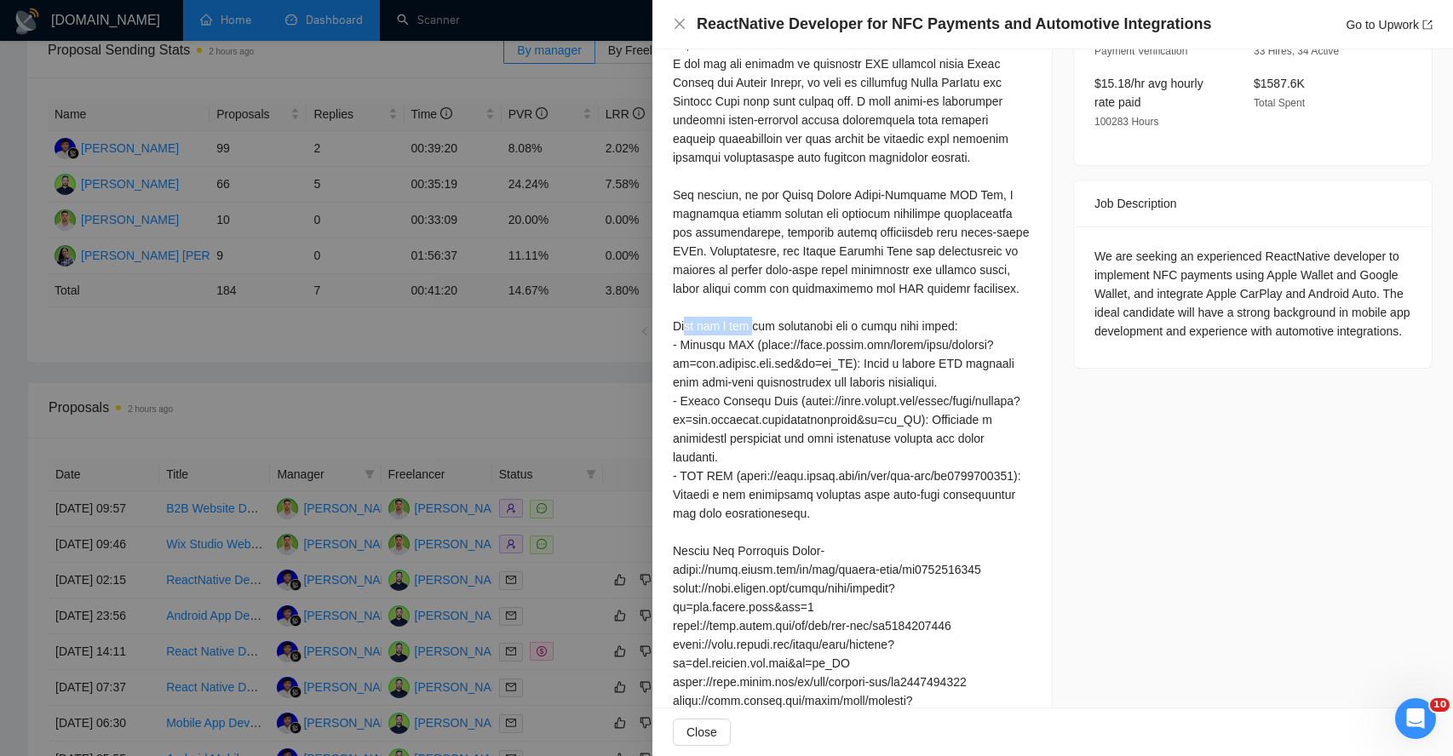
scroll to position [560, 0]
drag, startPoint x: 850, startPoint y: 325, endPoint x: 892, endPoint y: 325, distance: 41.7
click at [892, 325] on div at bounding box center [852, 616] width 359 height 1274
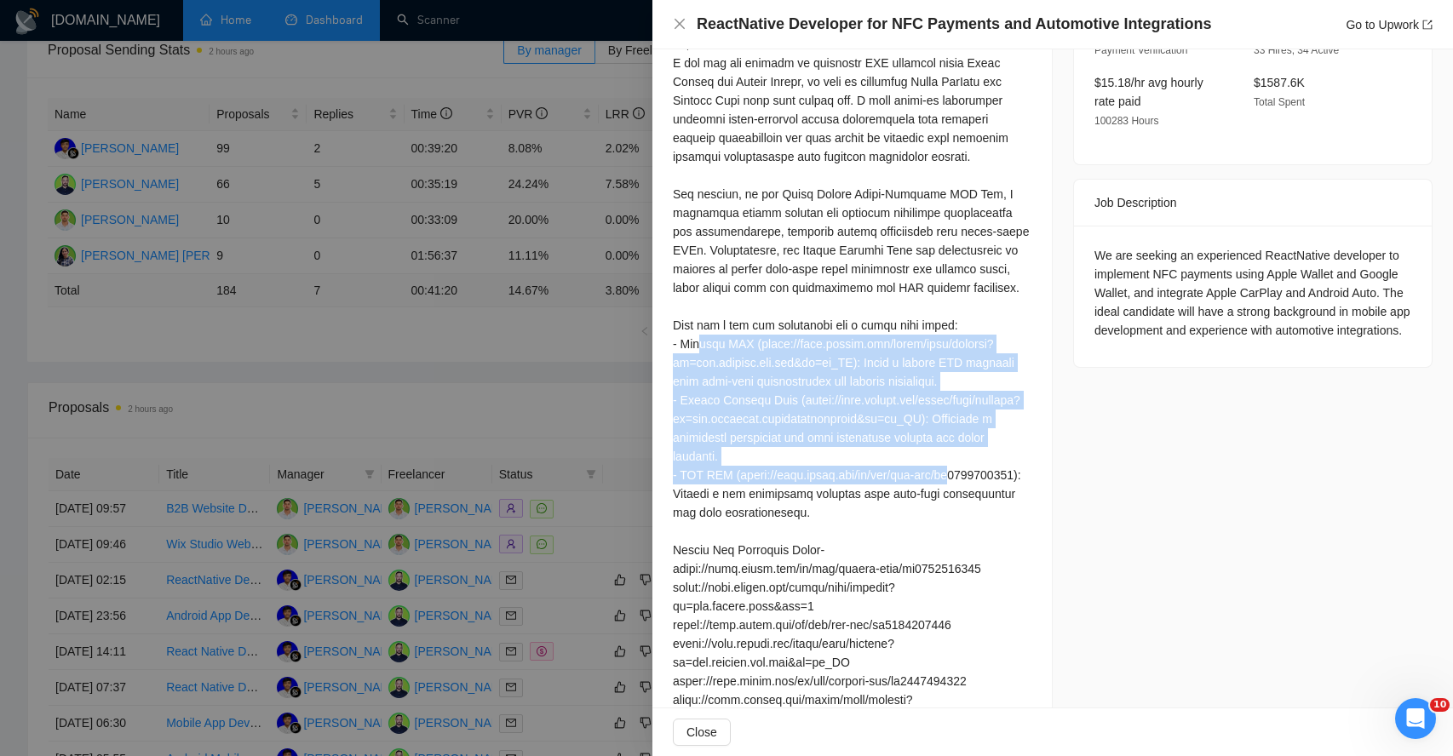
drag, startPoint x: 696, startPoint y: 342, endPoint x: 704, endPoint y: 509, distance: 167.1
click at [704, 509] on div at bounding box center [852, 616] width 359 height 1274
click at [717, 342] on div at bounding box center [852, 616] width 359 height 1274
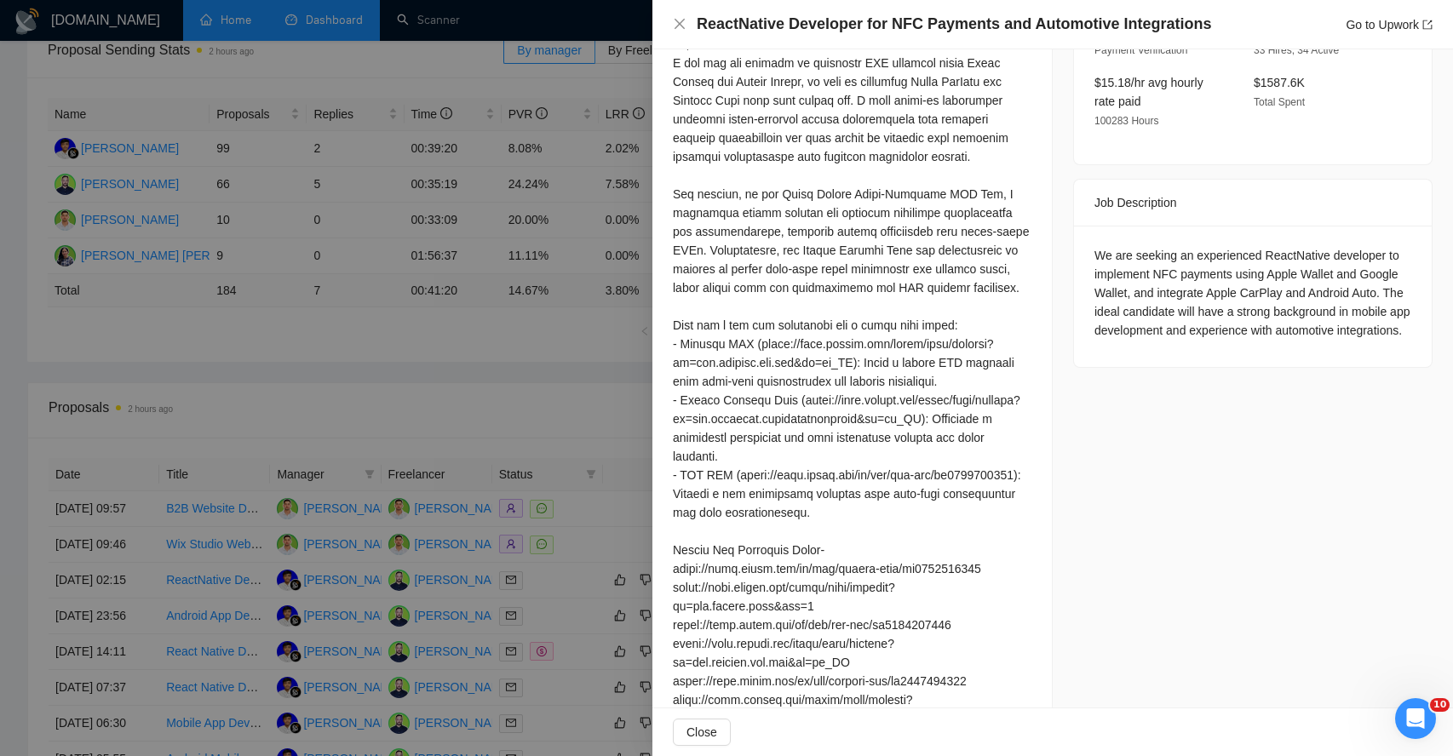
drag, startPoint x: 686, startPoint y: 381, endPoint x: 740, endPoint y: 381, distance: 54.5
click at [723, 381] on div at bounding box center [852, 616] width 359 height 1274
drag, startPoint x: 798, startPoint y: 382, endPoint x: 907, endPoint y: 381, distance: 109.0
click at [907, 382] on div at bounding box center [852, 616] width 359 height 1274
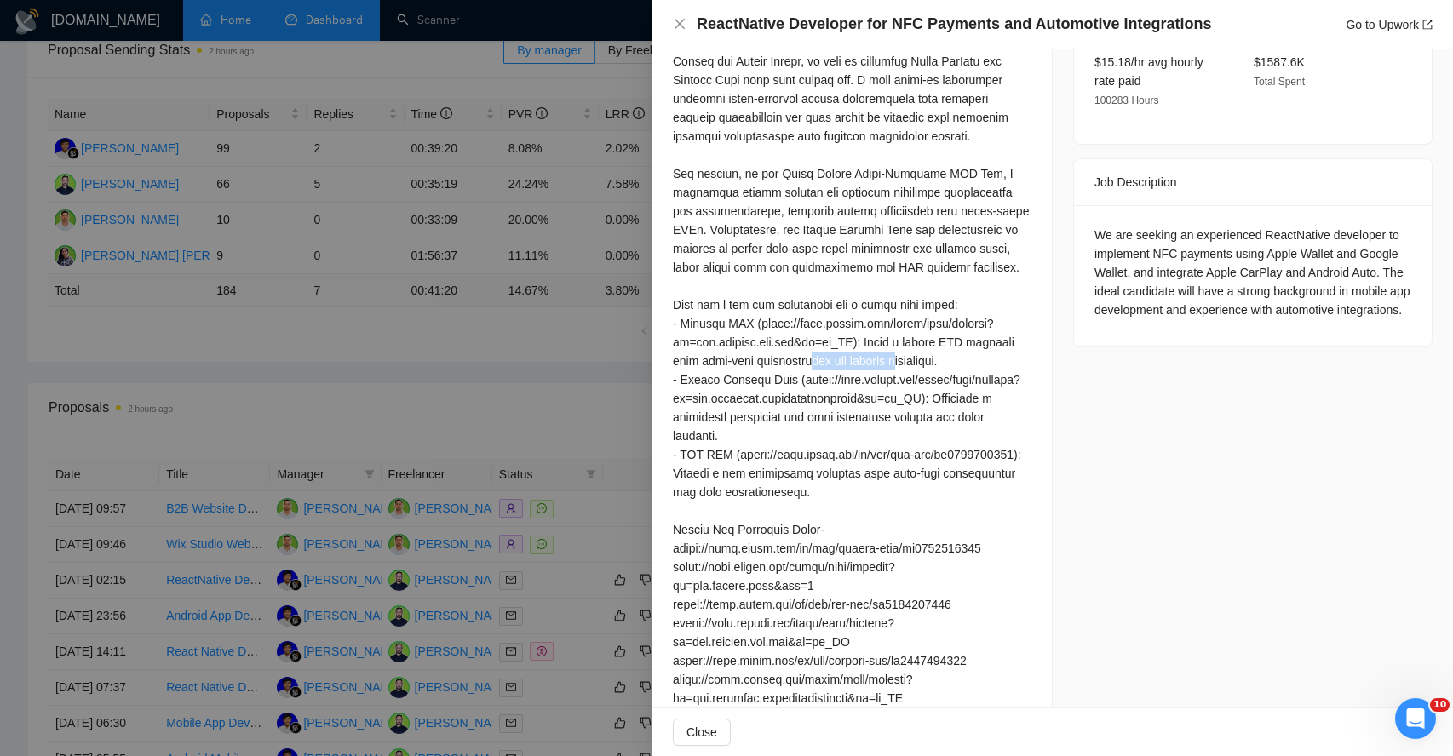
scroll to position [612, 0]
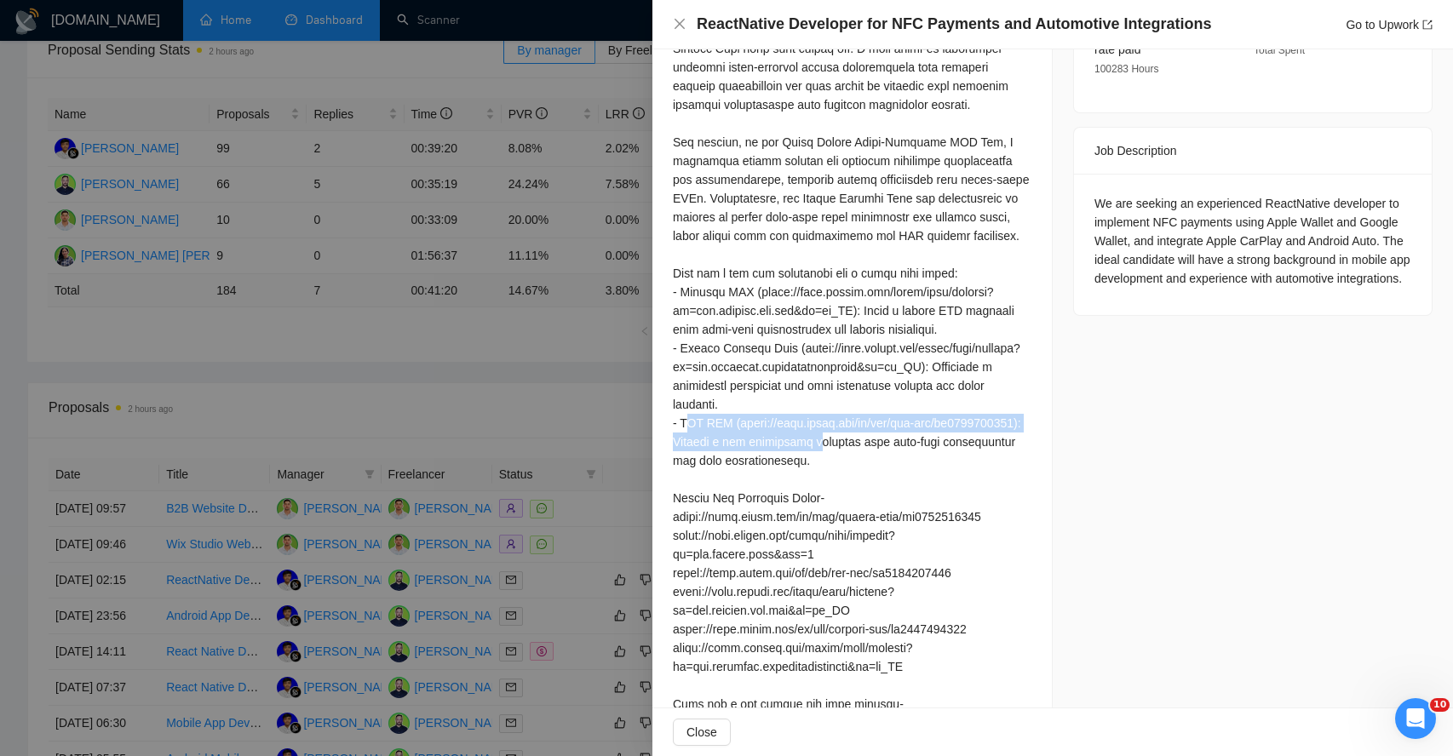
drag, startPoint x: 691, startPoint y: 441, endPoint x: 945, endPoint y: 461, distance: 254.6
click at [945, 461] on div at bounding box center [852, 564] width 359 height 1274
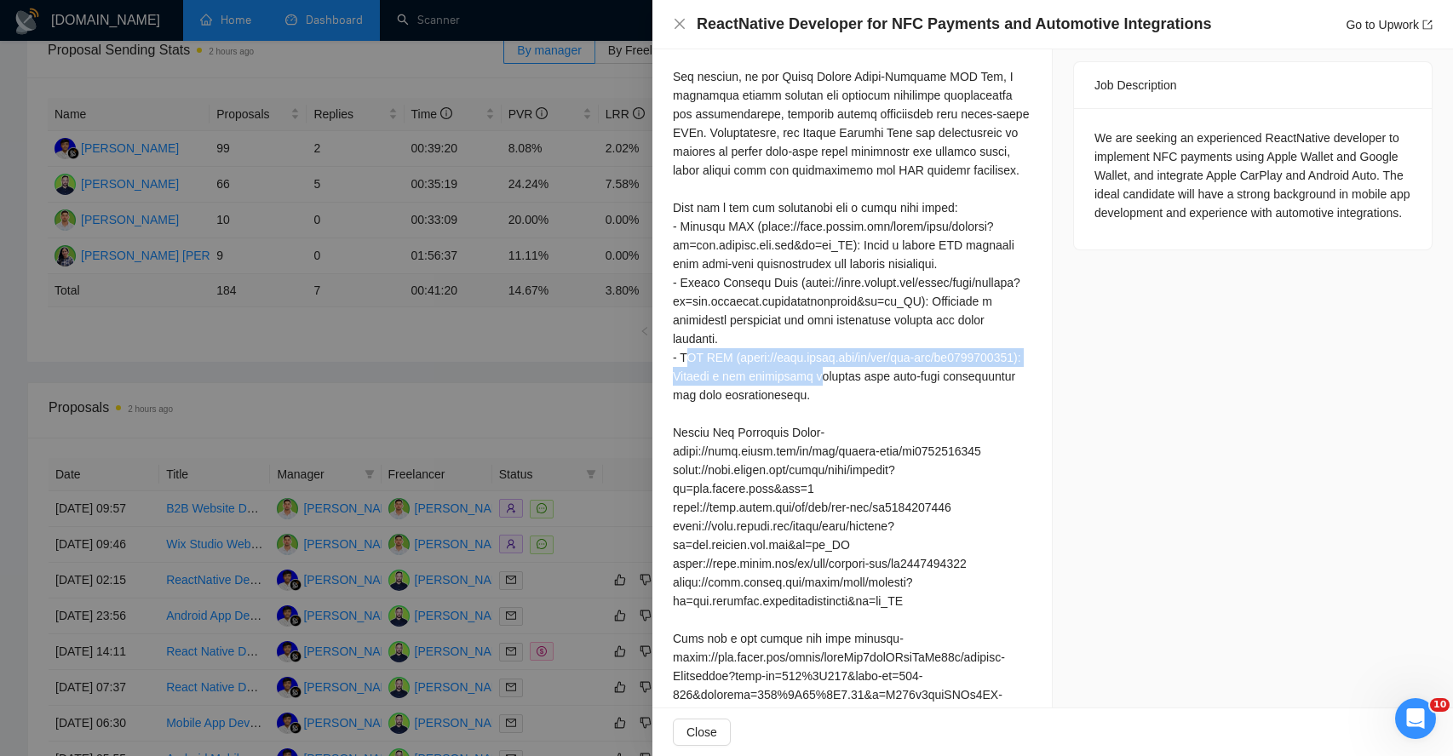
scroll to position [678, 0]
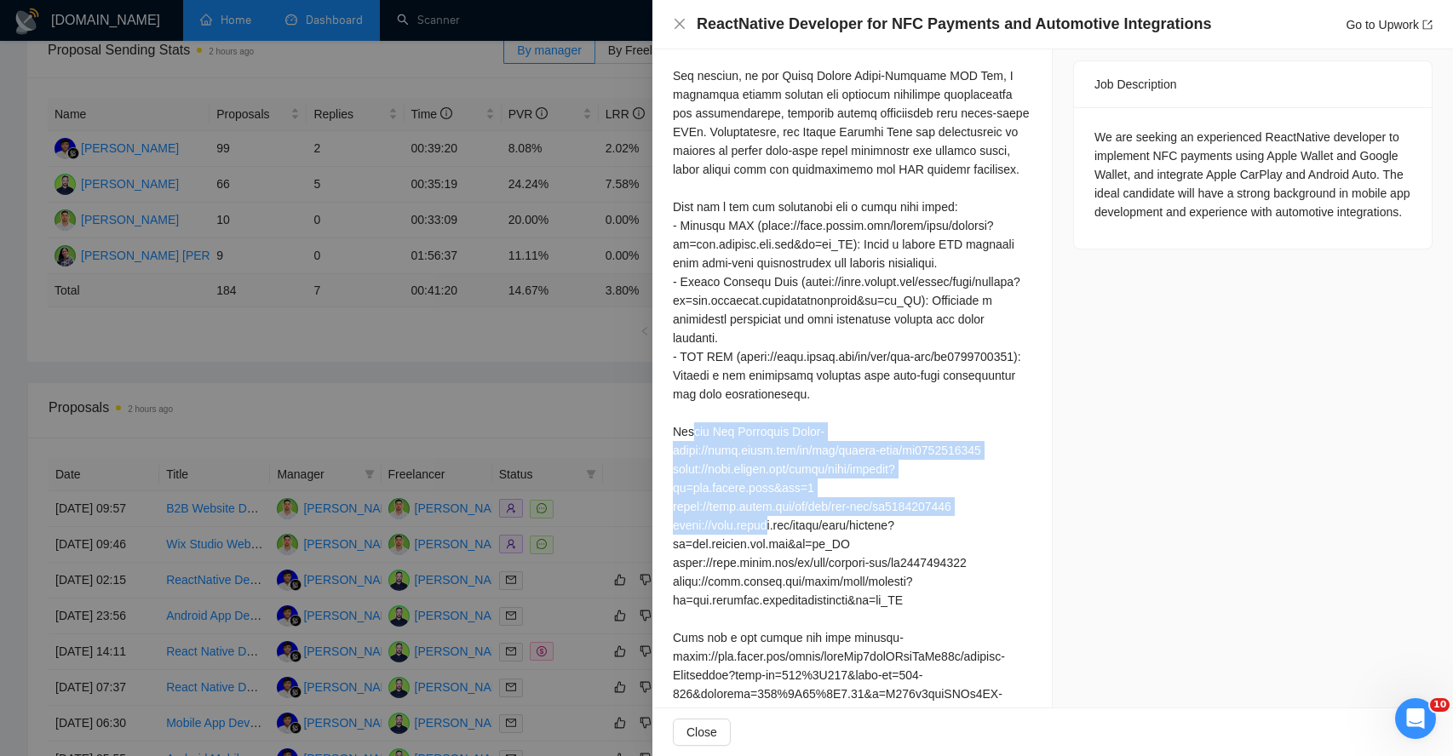
drag, startPoint x: 698, startPoint y: 456, endPoint x: 768, endPoint y: 536, distance: 106.3
click at [768, 536] on div at bounding box center [852, 497] width 359 height 1274
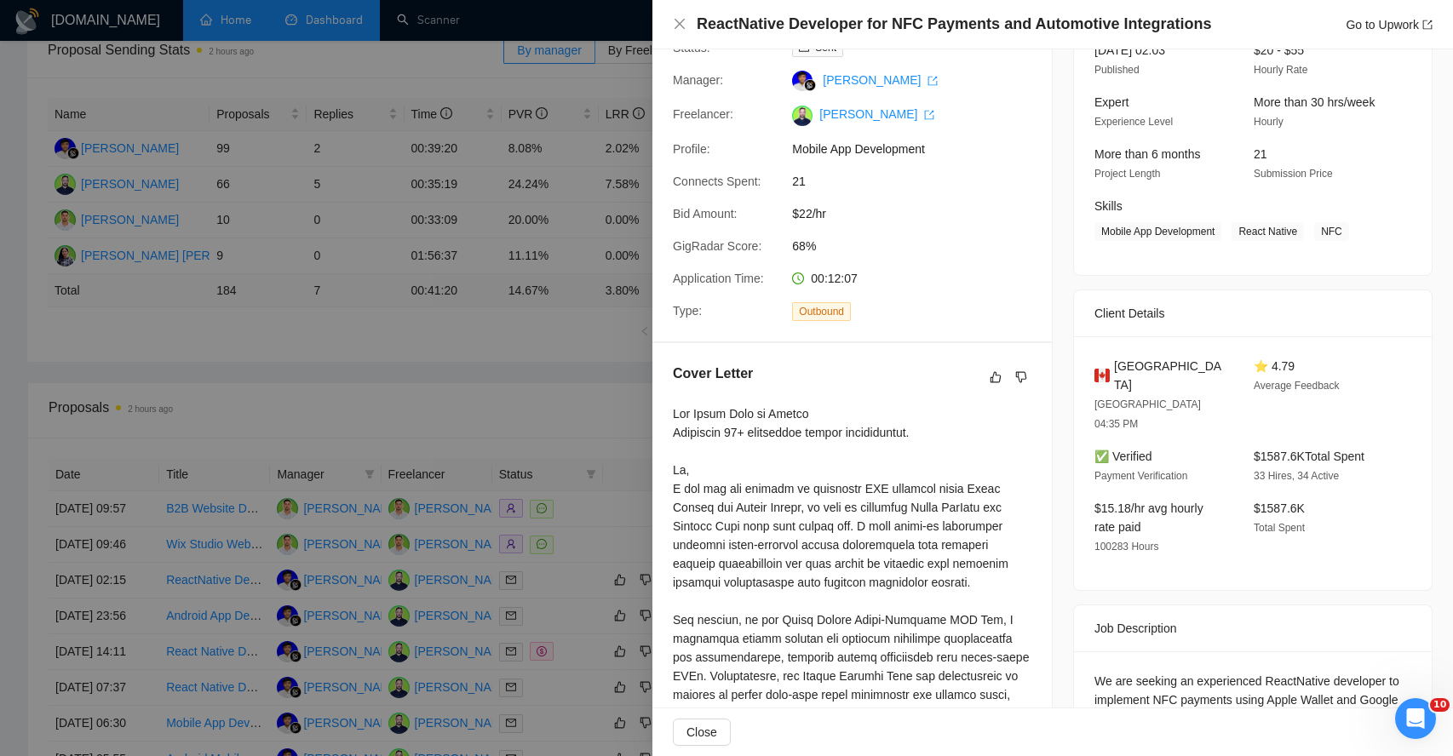
scroll to position [0, 0]
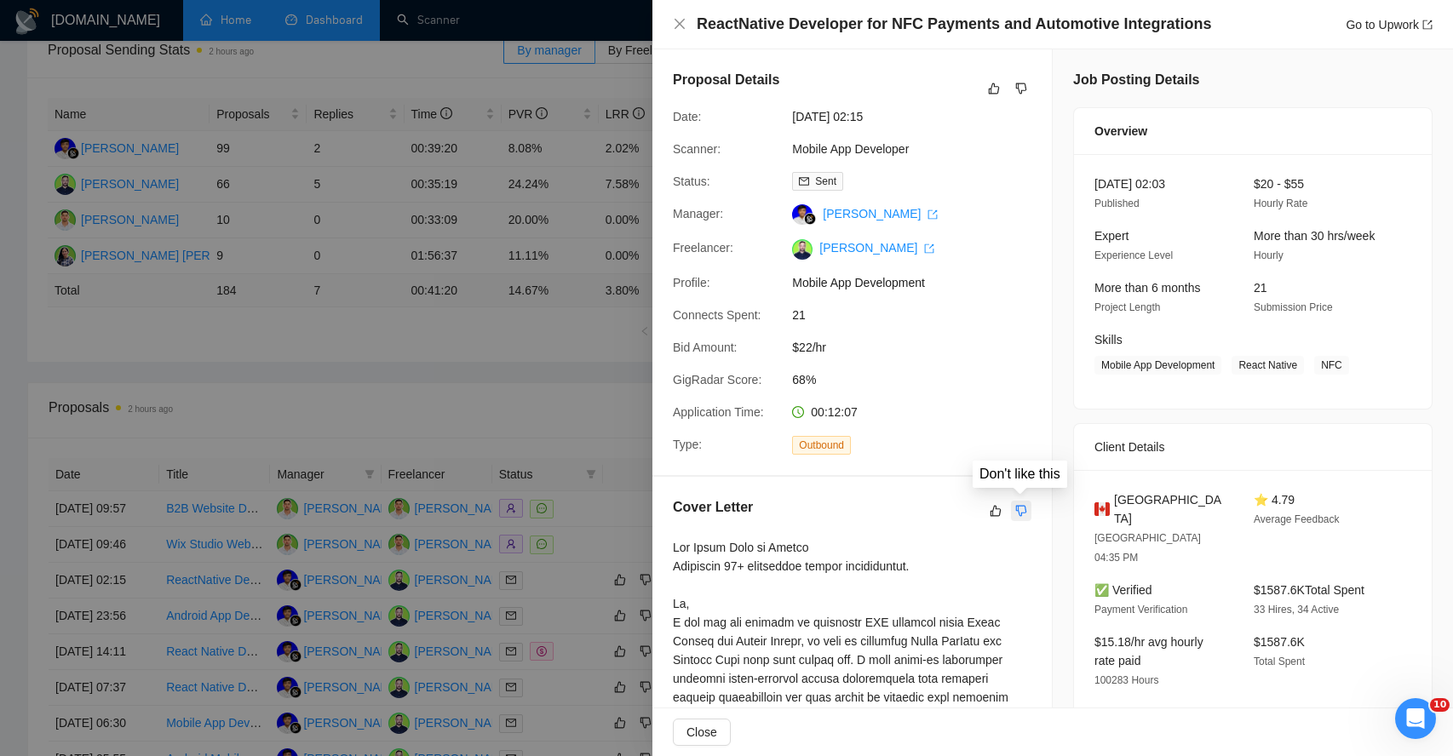
click at [1023, 515] on icon "dislike" at bounding box center [1021, 511] width 12 height 14
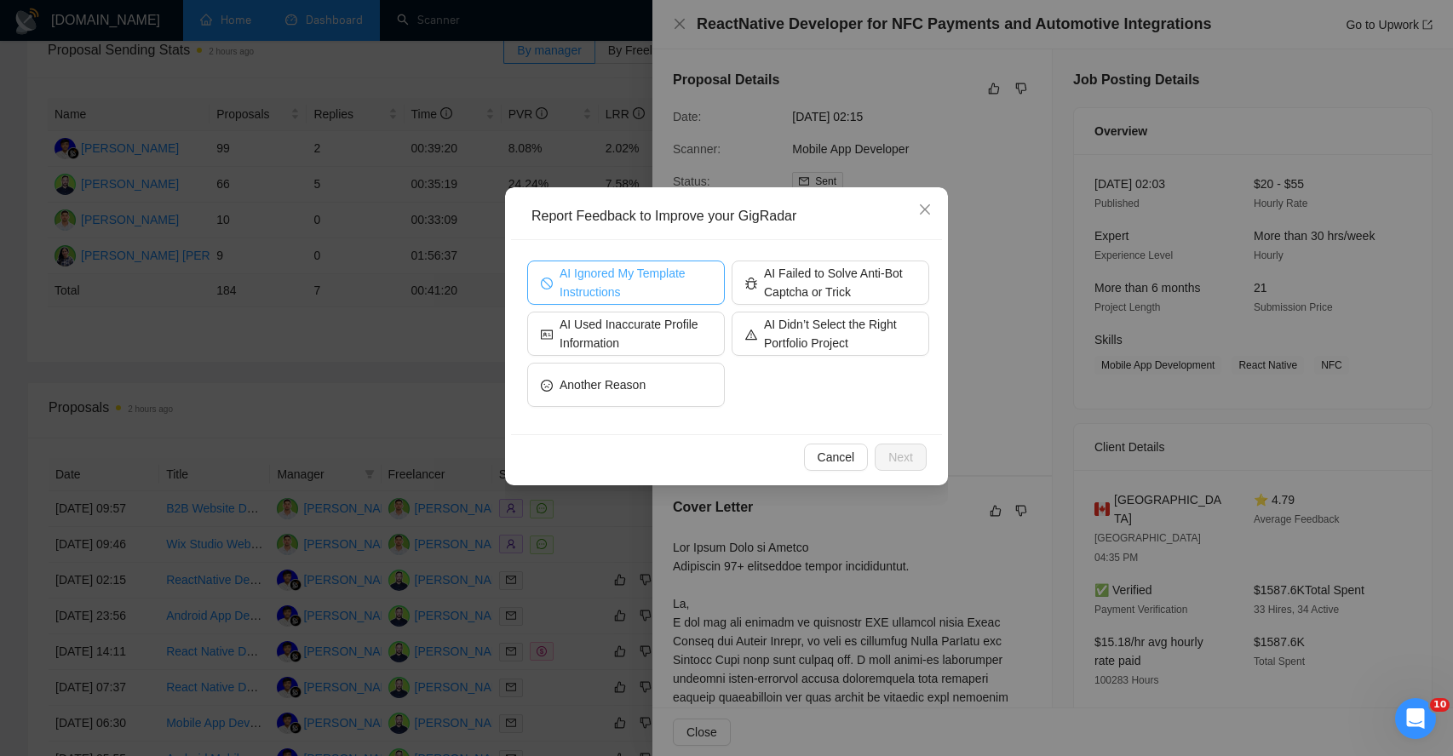
click at [628, 283] on span "AI Ignored My Template Instructions" at bounding box center [636, 282] width 152 height 37
click at [883, 457] on button "Next" at bounding box center [901, 457] width 52 height 27
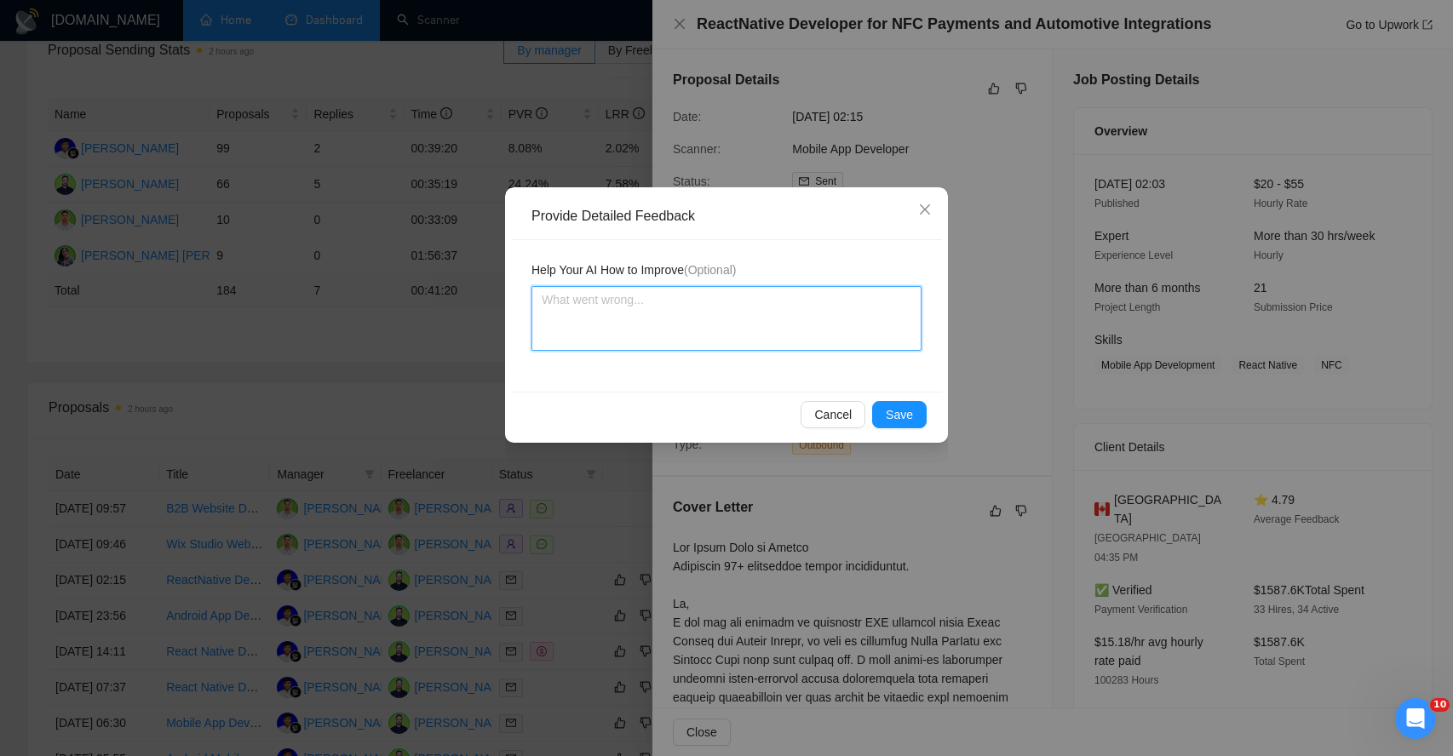
click at [685, 313] on textarea at bounding box center [727, 318] width 390 height 65
type textarea "T"
type textarea "Th"
type textarea "The"
type textarea "Ther"
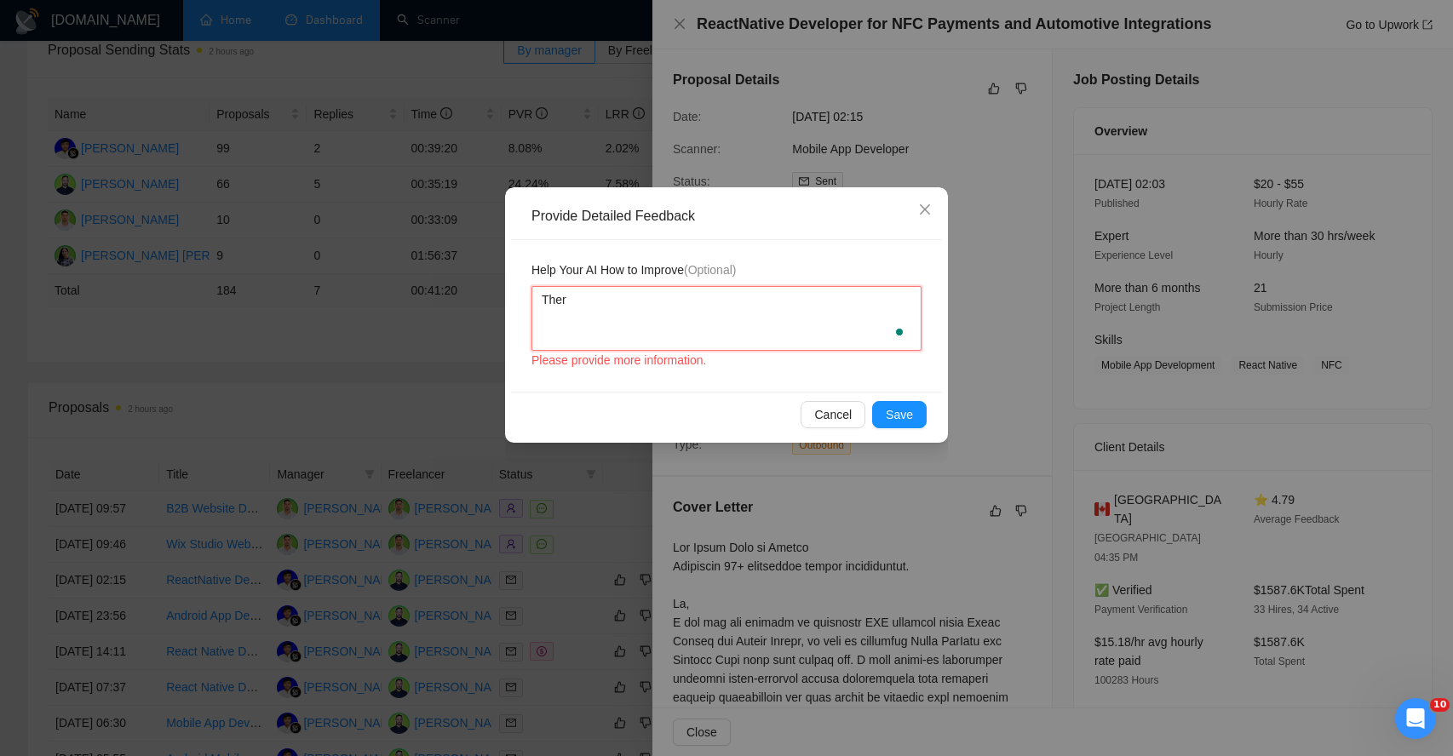
type textarea "There"
type textarea "There i"
type textarea "There is"
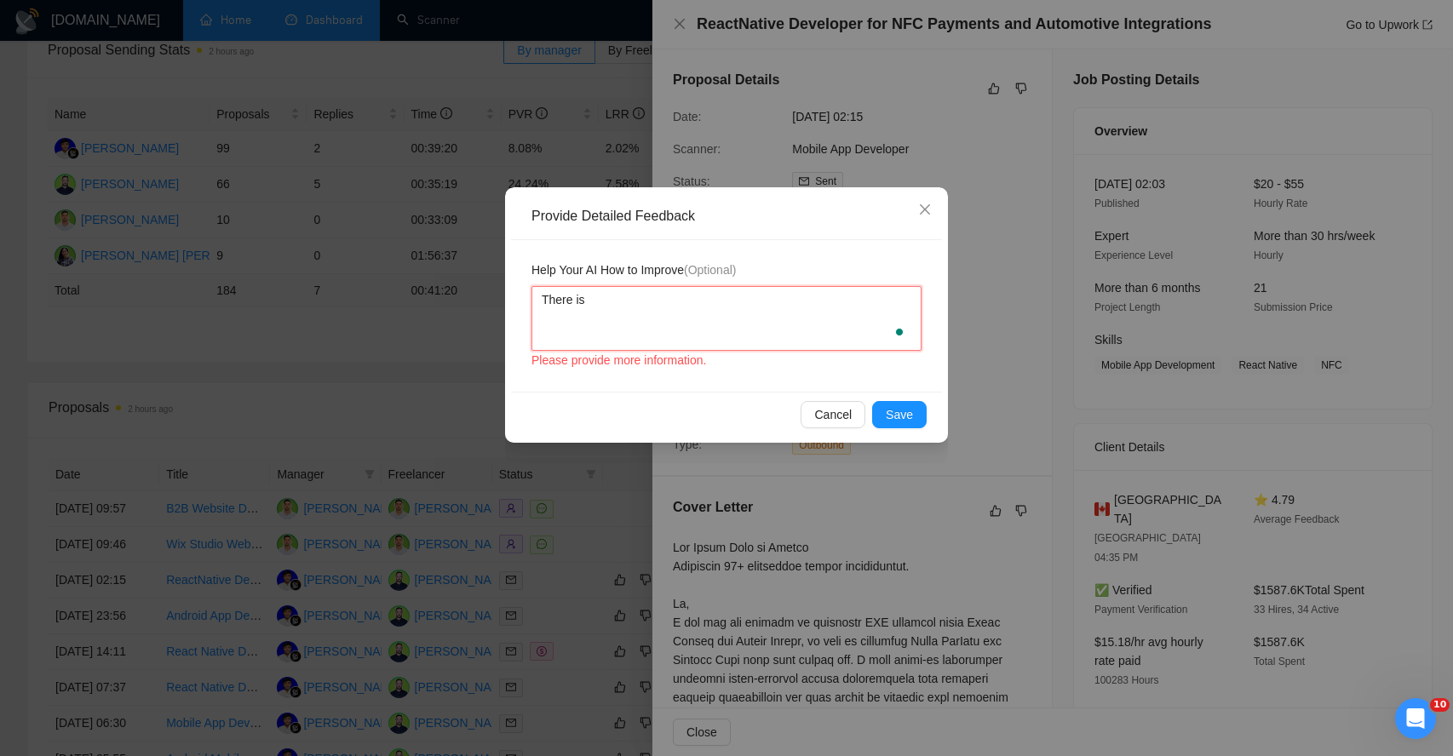
type textarea "There is"
type textarea "There i"
type textarea "There"
type textarea "Ther"
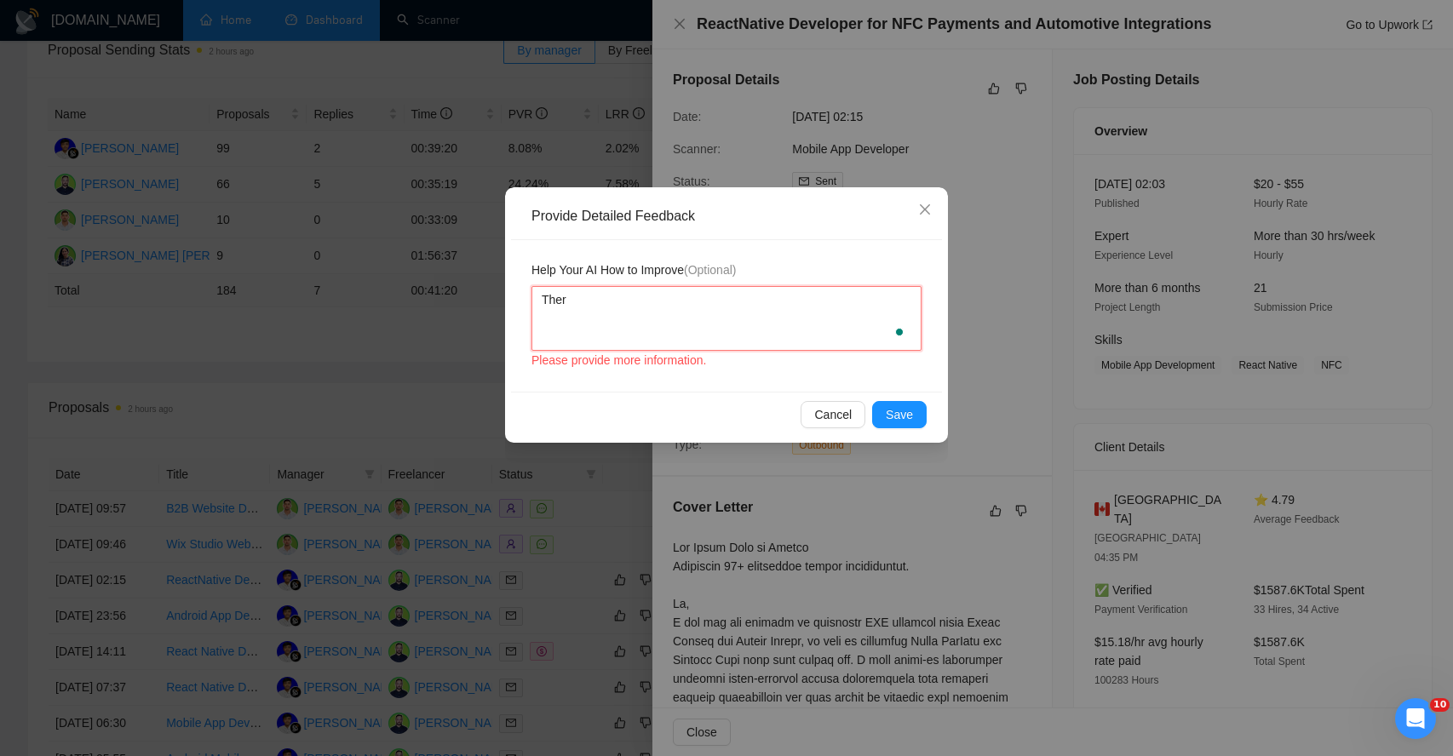
type textarea "The"
type textarea "Th"
type textarea "T"
type textarea "A"
type textarea "Ap"
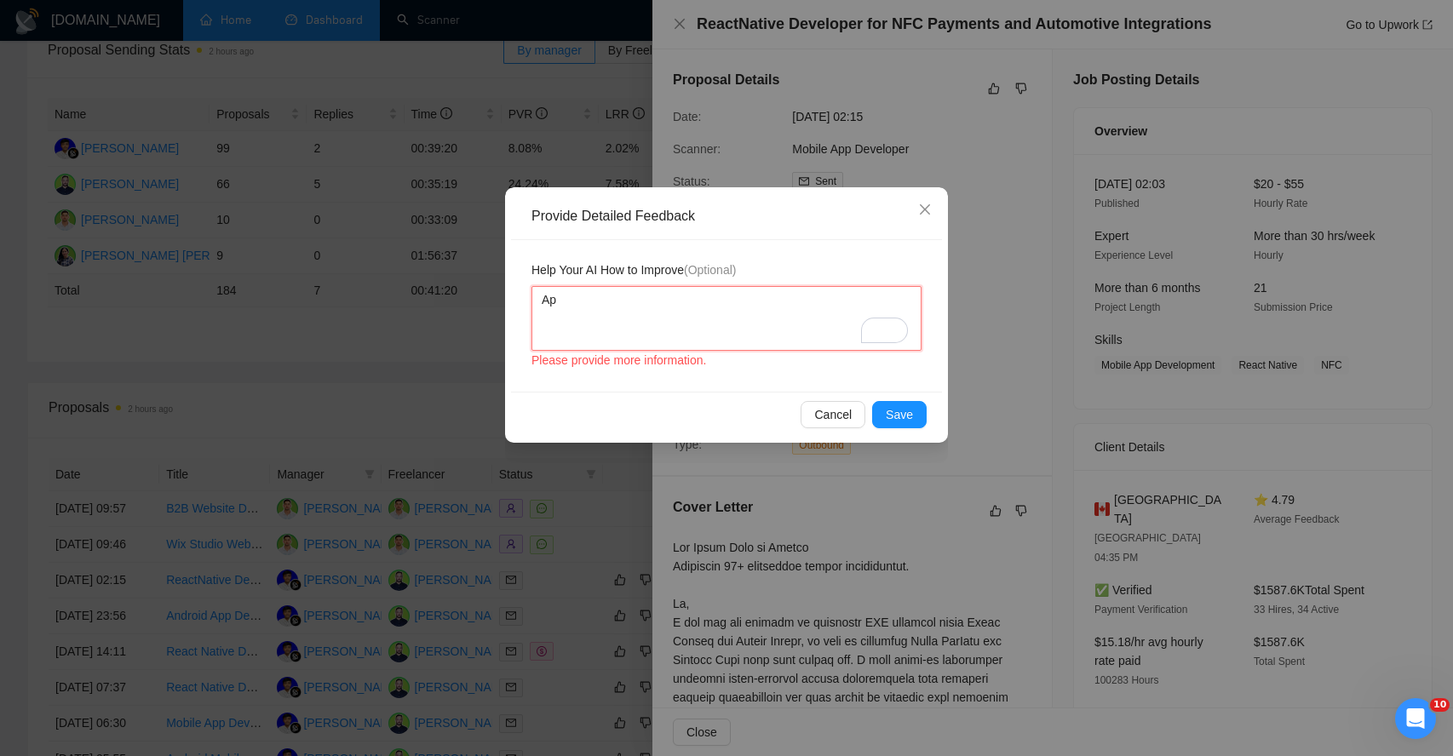
type textarea "App"
type textarea "App r"
type textarea "App re"
type textarea "App ref"
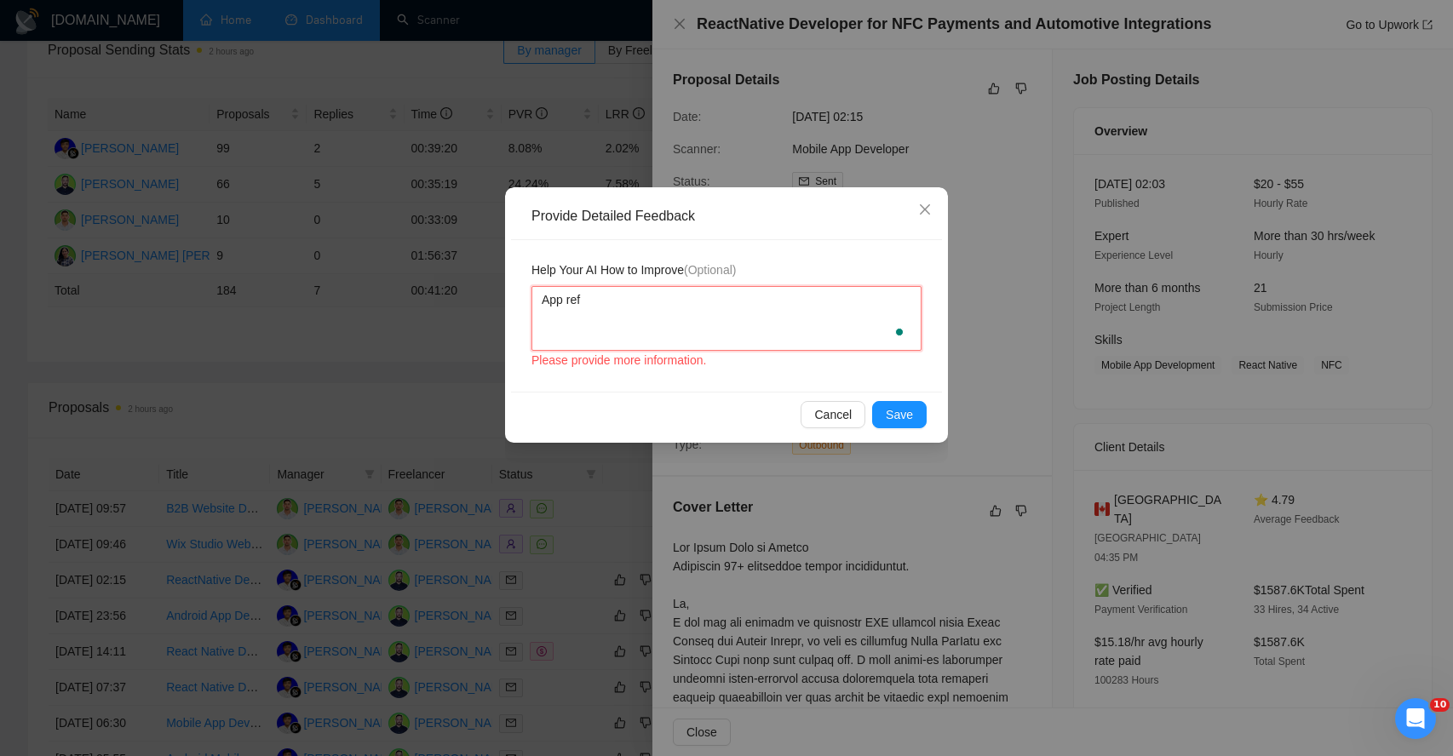
type textarea "App refr"
type textarea "App refre"
type textarea "App refren"
type textarea "App refrenc"
type textarea "App refrence"
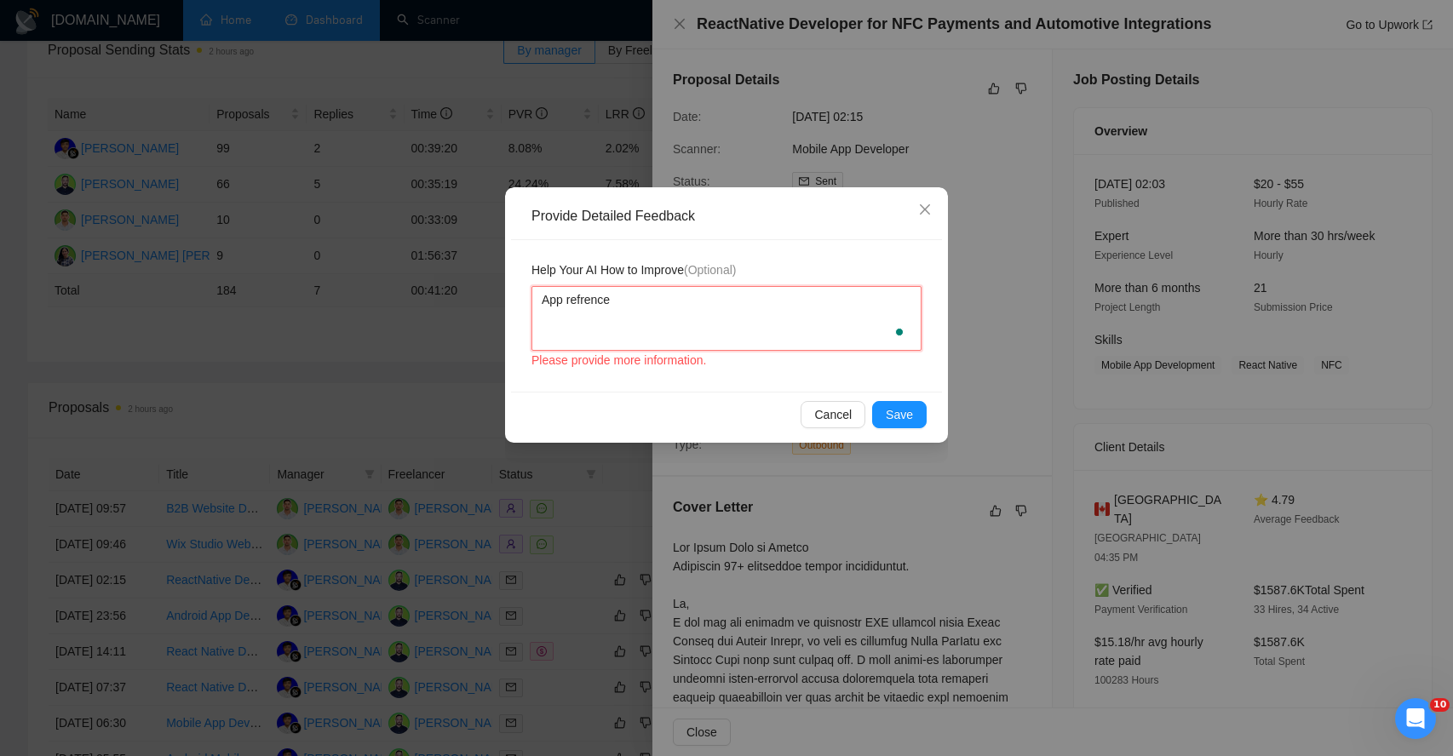
type textarea "App refrences"
type textarea "App refrences w"
type textarea "App refrences we"
type textarea "App refrences wer"
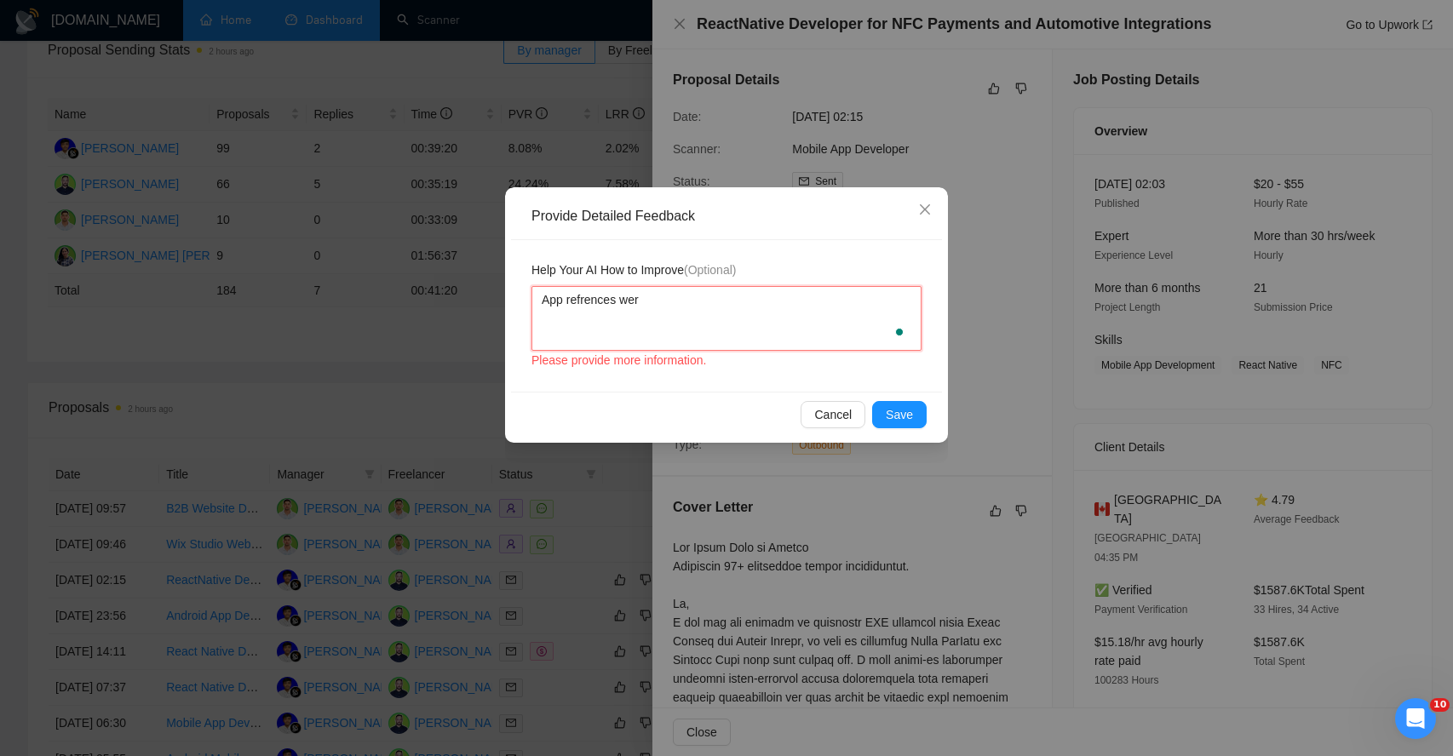
type textarea "App refrences were"
type textarea "App refrences were s"
type textarea "App refrences were sh"
type textarea "App refrences were sha"
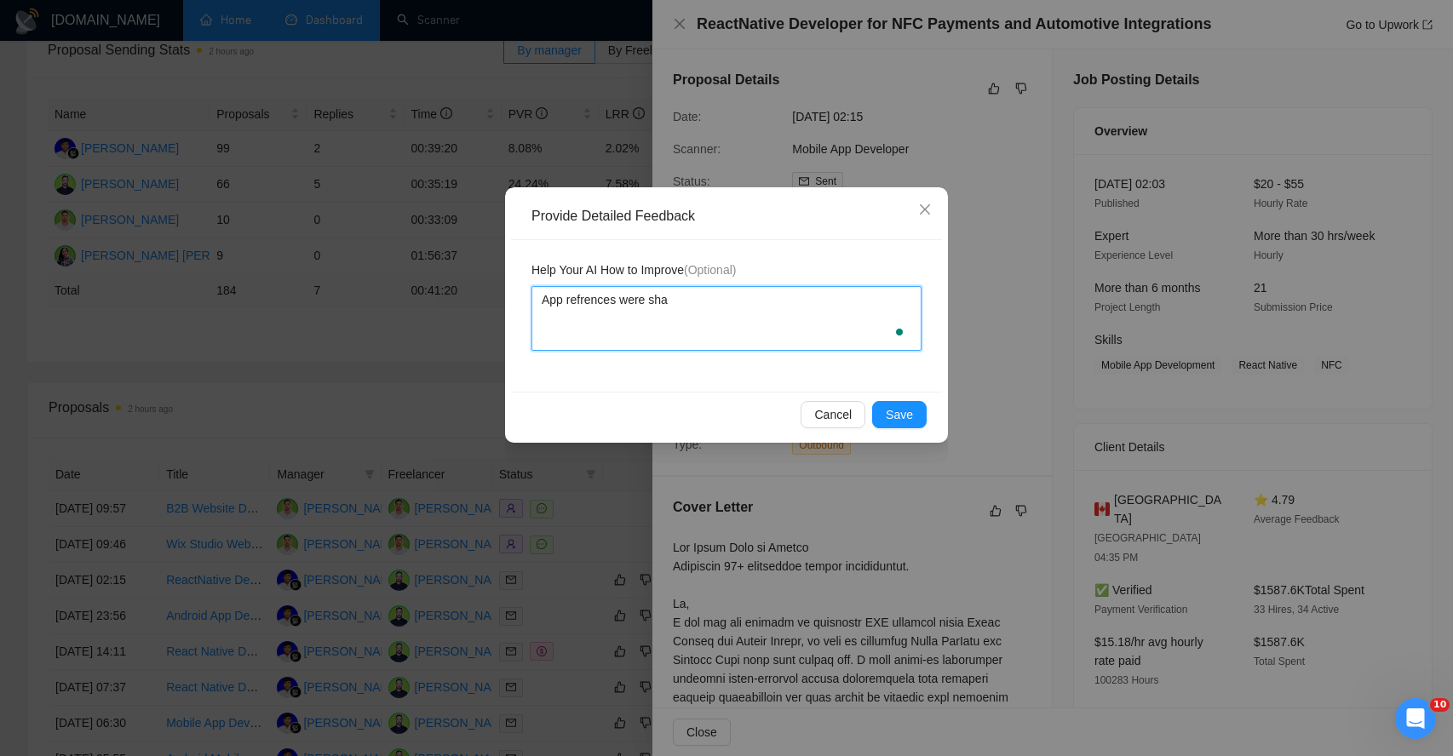
type textarea "App refrences were shar"
type textarea "App refrences were share"
type textarea "App refrences were shared"
type textarea "App refrences were shared t"
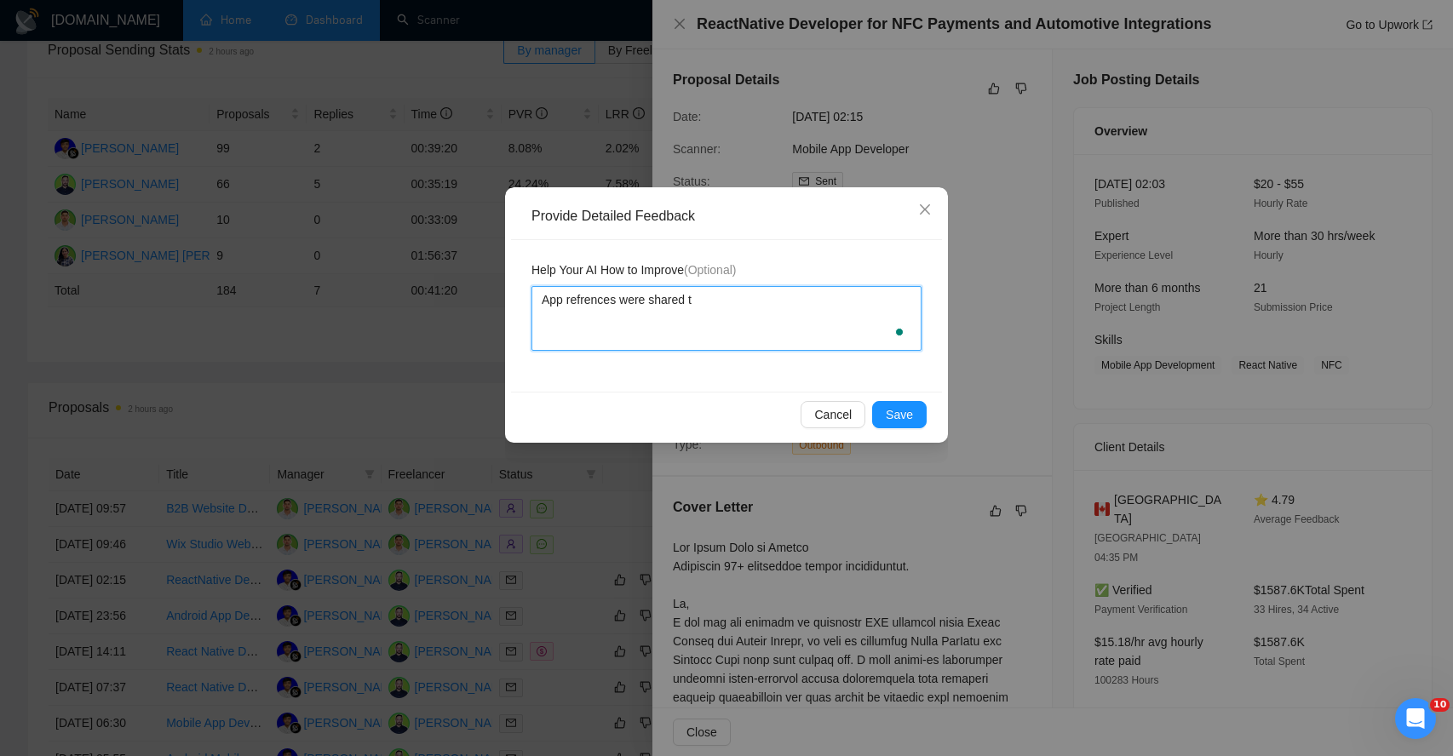
type textarea "App refrences were shared tw"
type textarea "App refrences were shared twi"
type textarea "App refrences were shared twic"
type textarea "App refrences were shared twice"
click at [901, 423] on span "Save" at bounding box center [899, 414] width 27 height 19
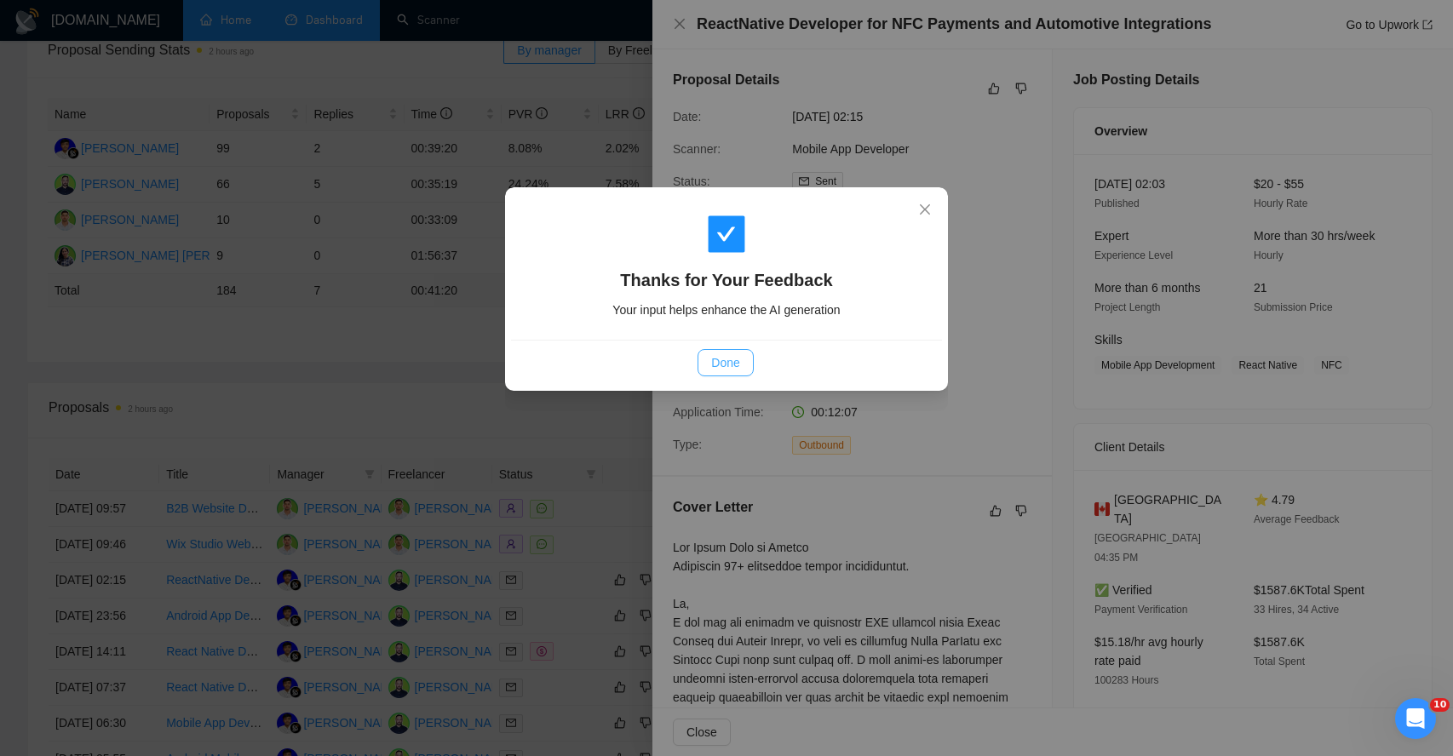
click at [734, 362] on span "Done" at bounding box center [725, 363] width 28 height 19
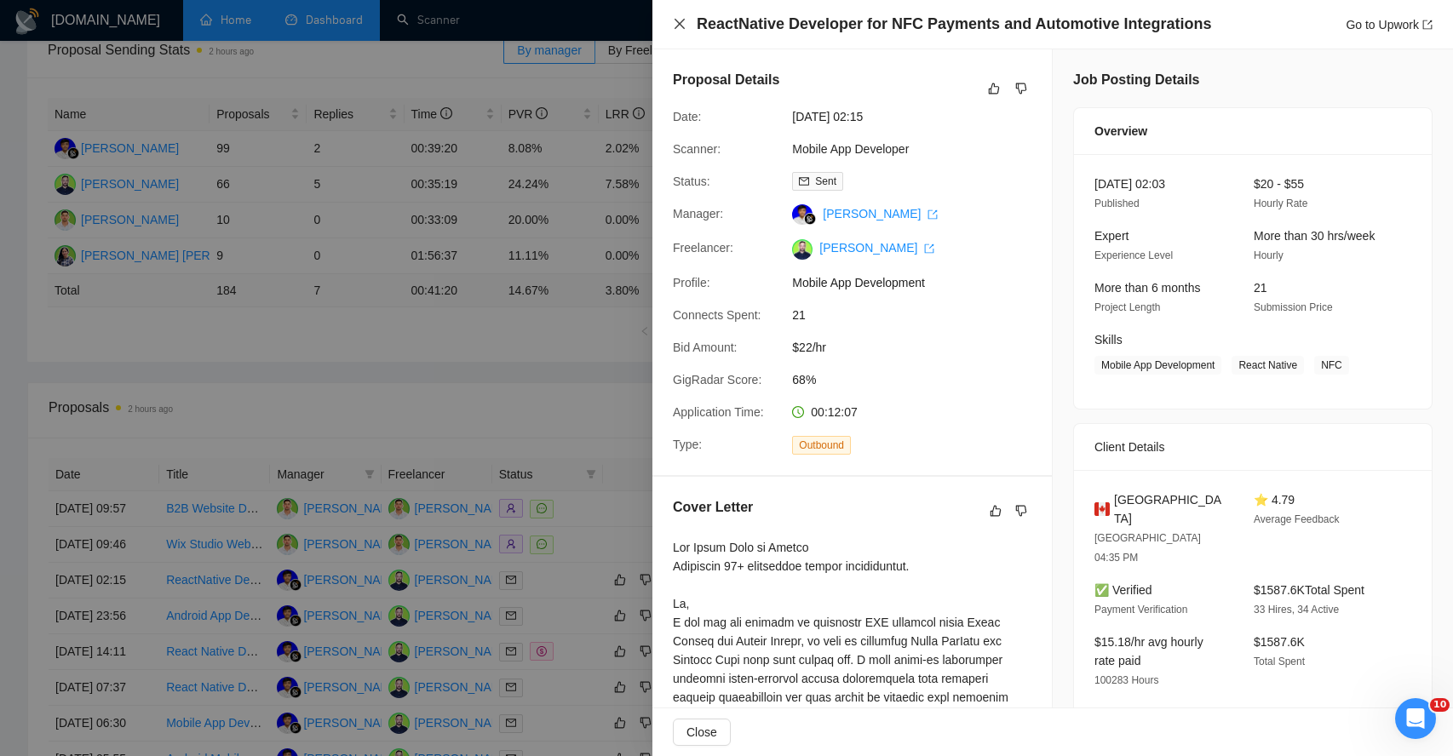
click at [678, 27] on icon "close" at bounding box center [680, 24] width 14 height 14
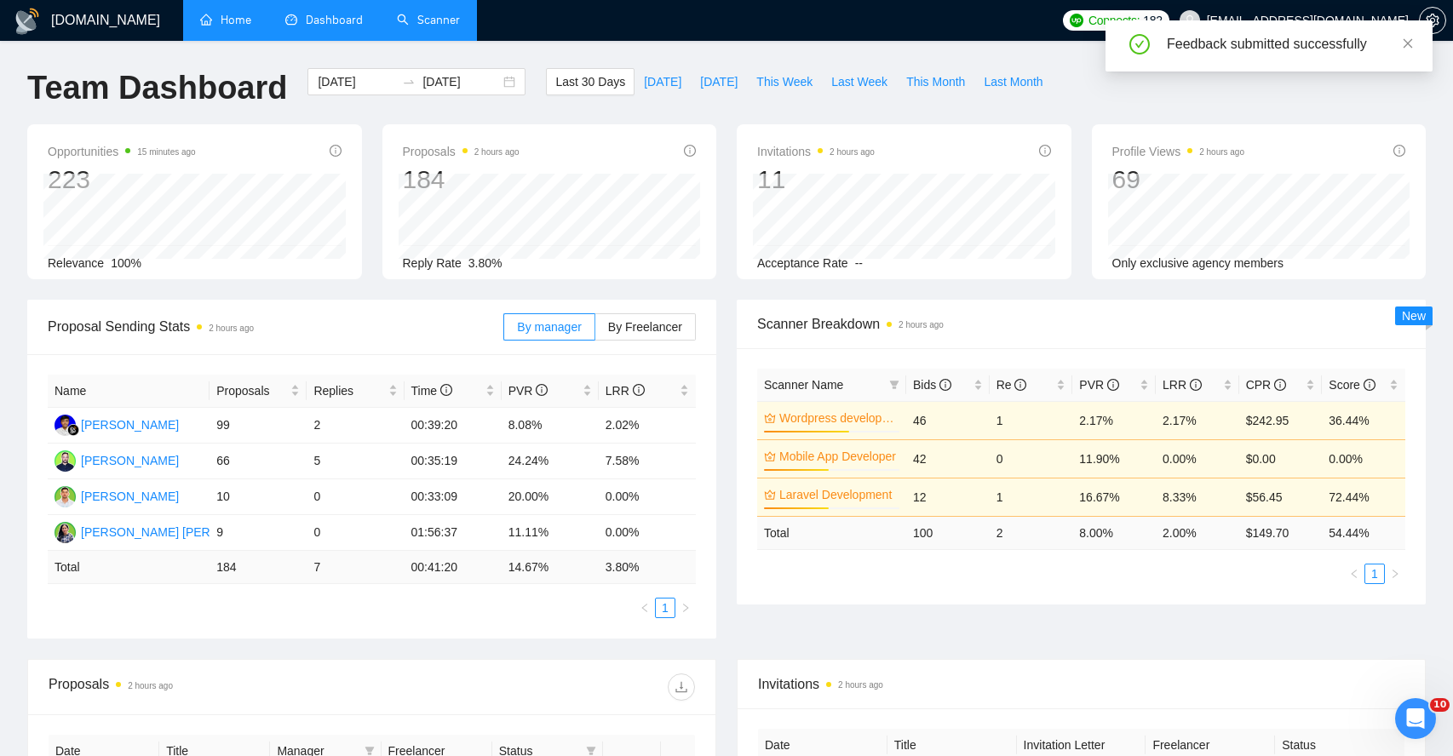
click at [440, 20] on link "Scanner" at bounding box center [428, 20] width 63 height 14
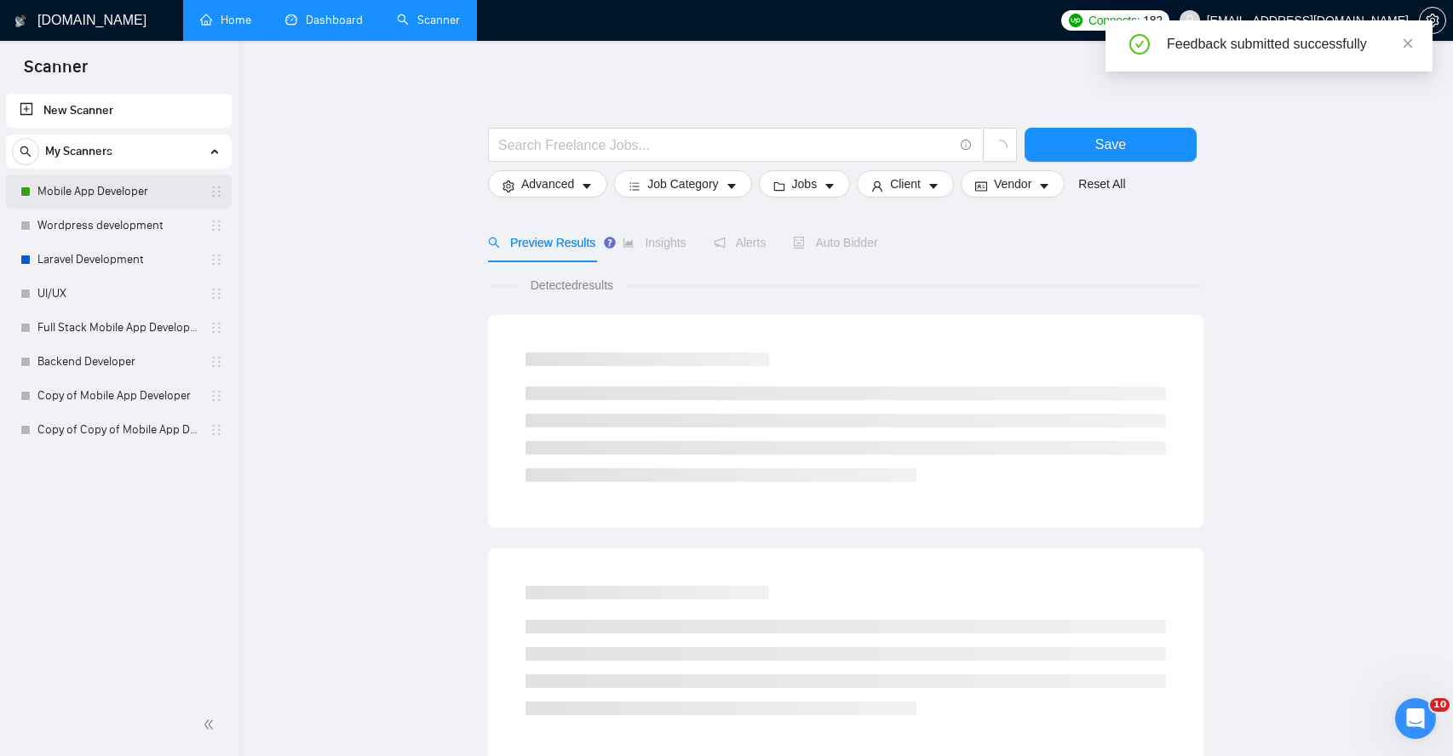
click at [131, 196] on link "Mobile App Developer" at bounding box center [118, 192] width 162 height 34
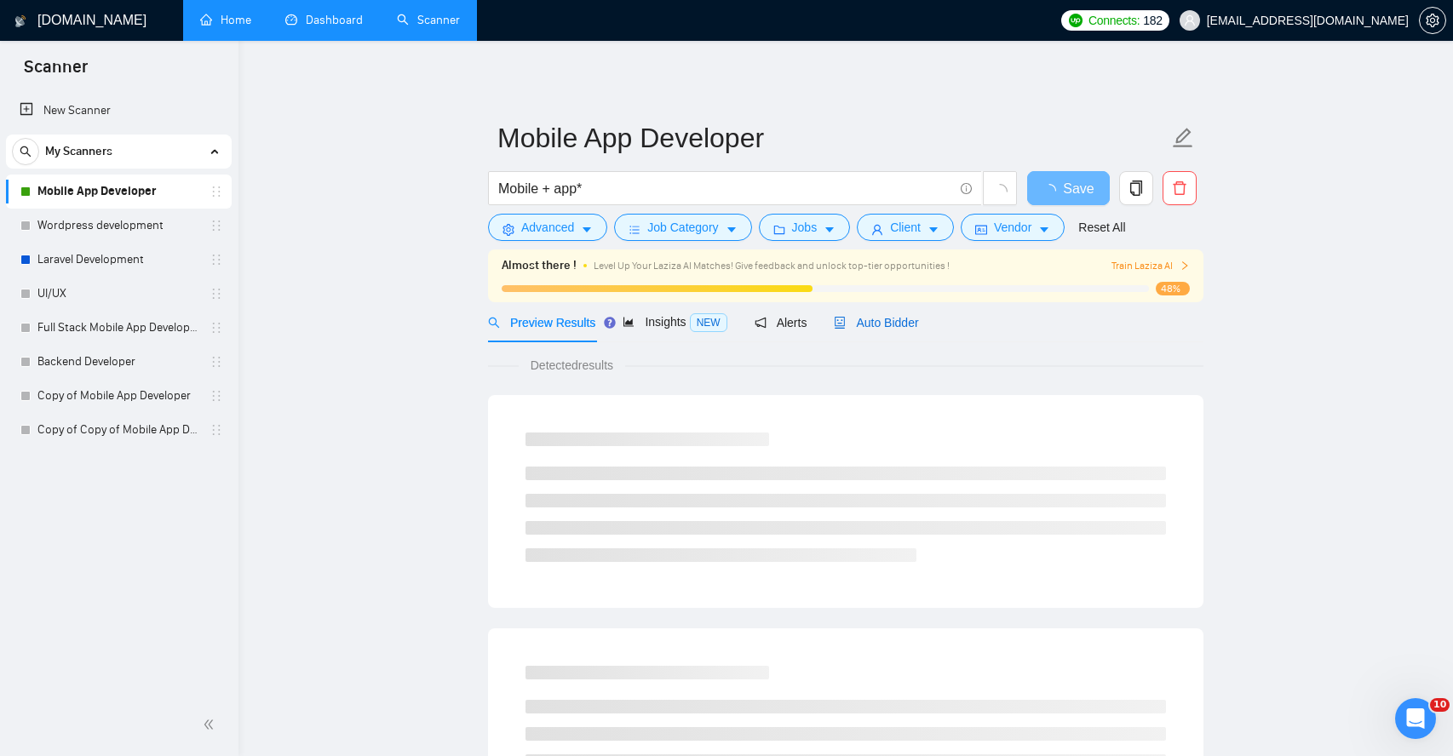
drag, startPoint x: 900, startPoint y: 317, endPoint x: 872, endPoint y: 318, distance: 28.1
click at [900, 318] on span "Auto Bidder" at bounding box center [876, 323] width 84 height 14
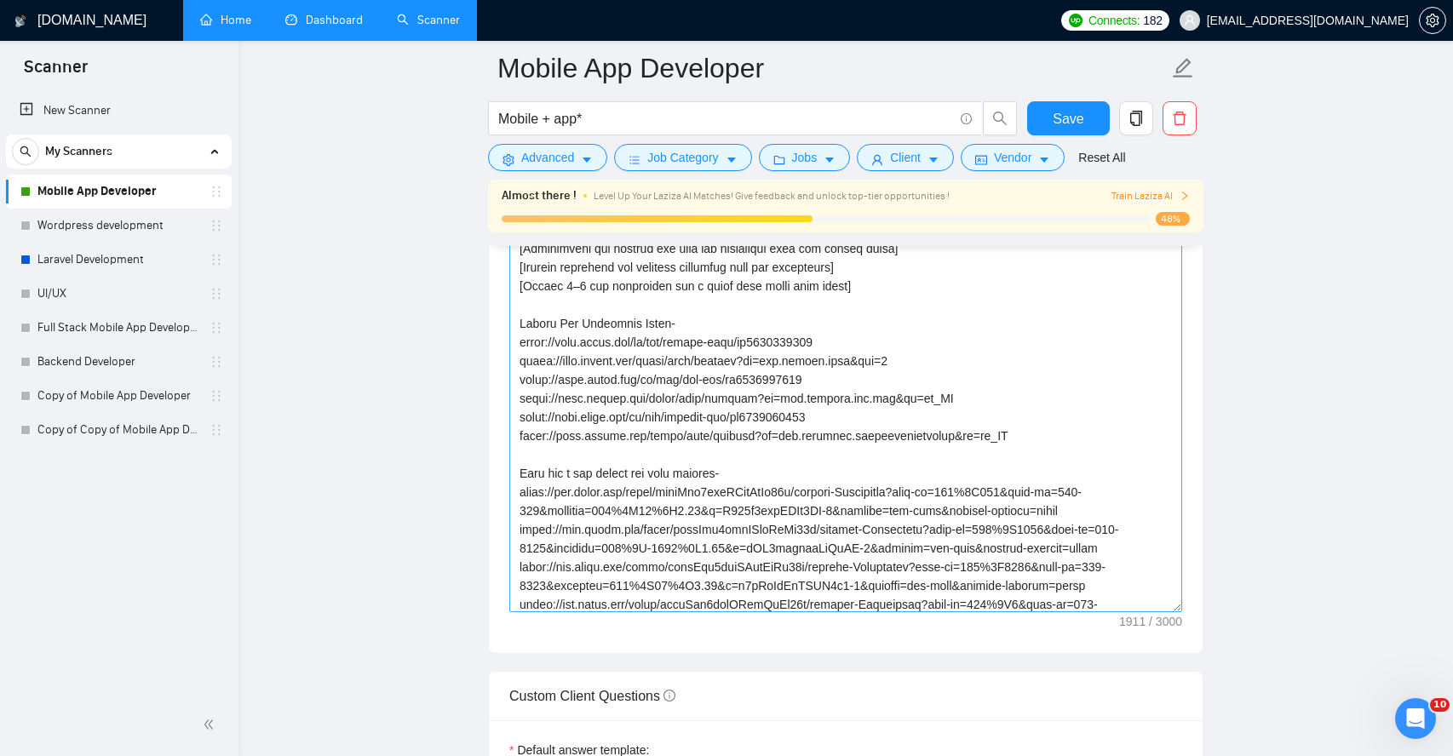
scroll to position [62, 0]
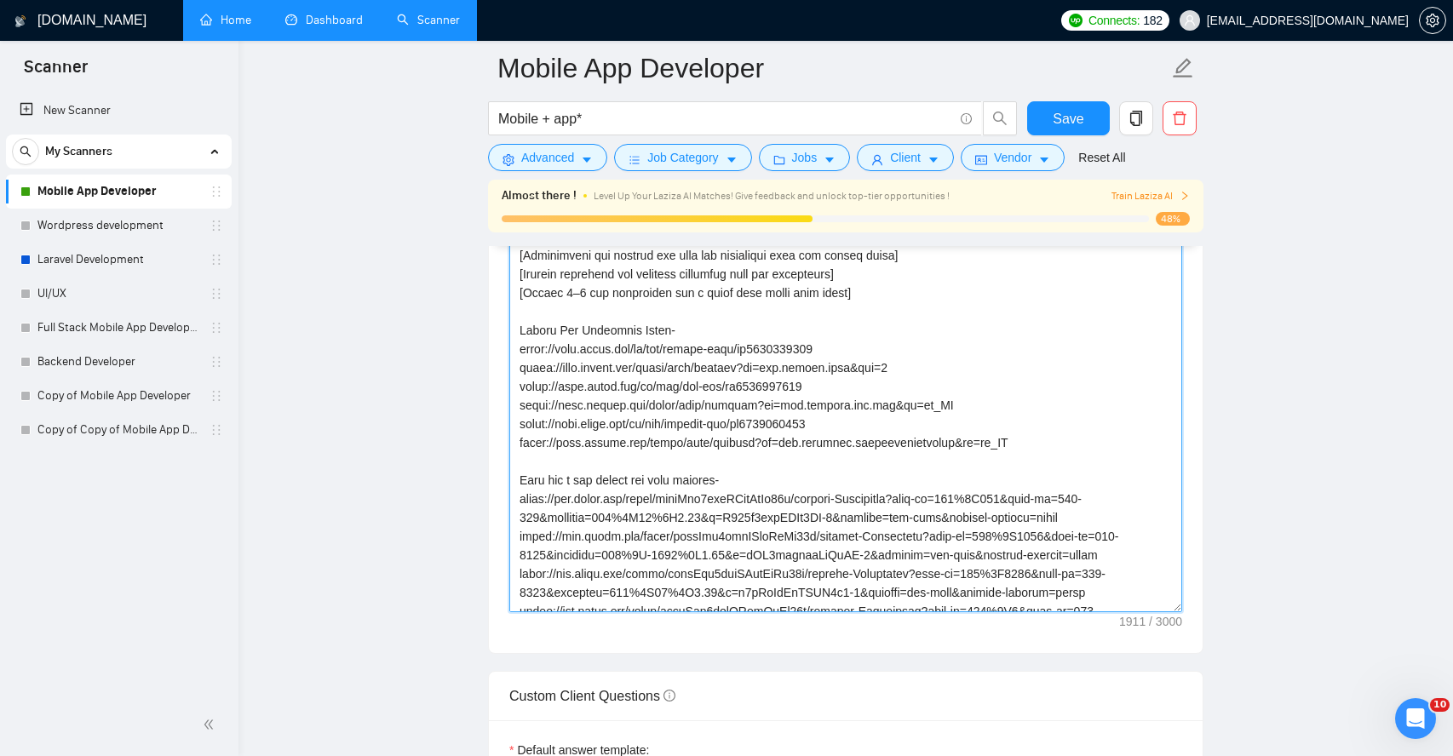
click at [871, 296] on textarea "Cover letter template:" at bounding box center [845, 420] width 673 height 383
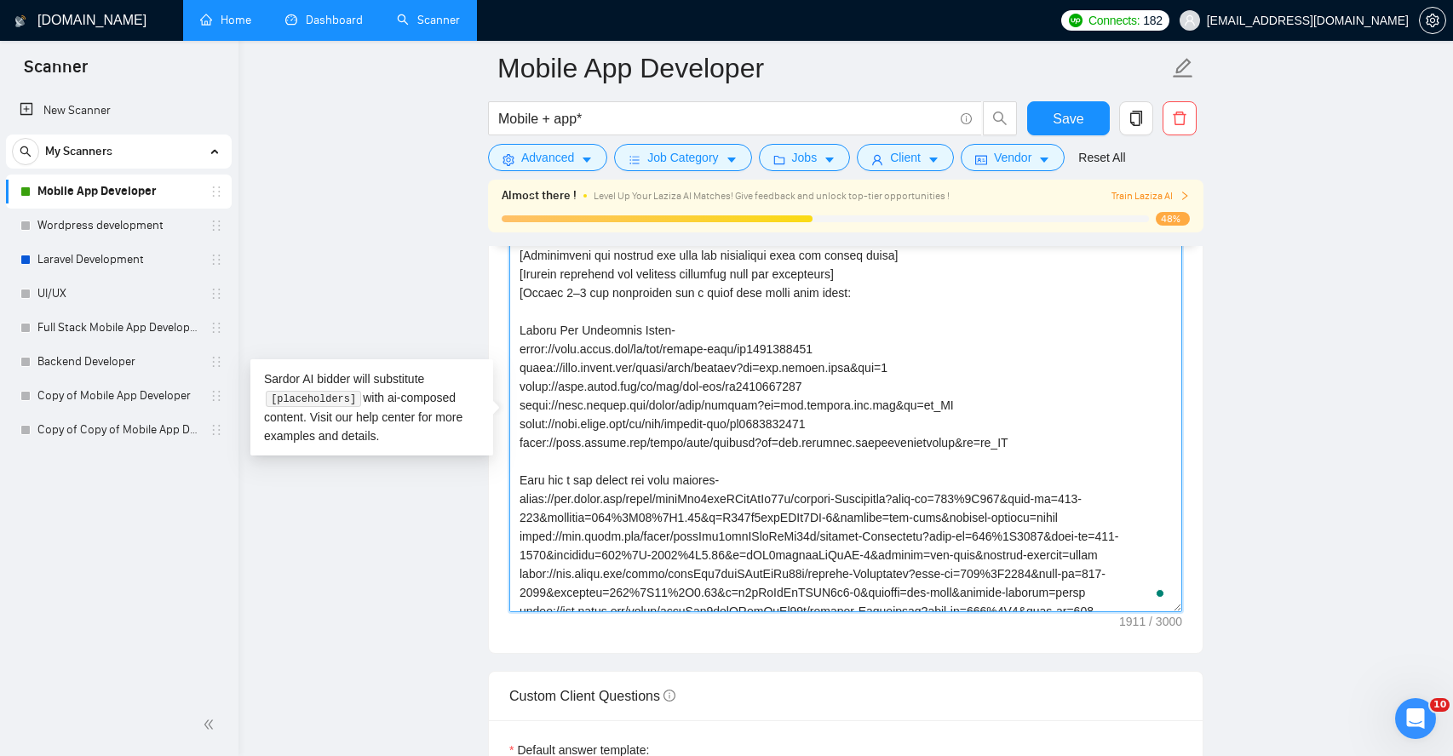
click at [537, 316] on textarea "Cover letter template:" at bounding box center [845, 420] width 673 height 383
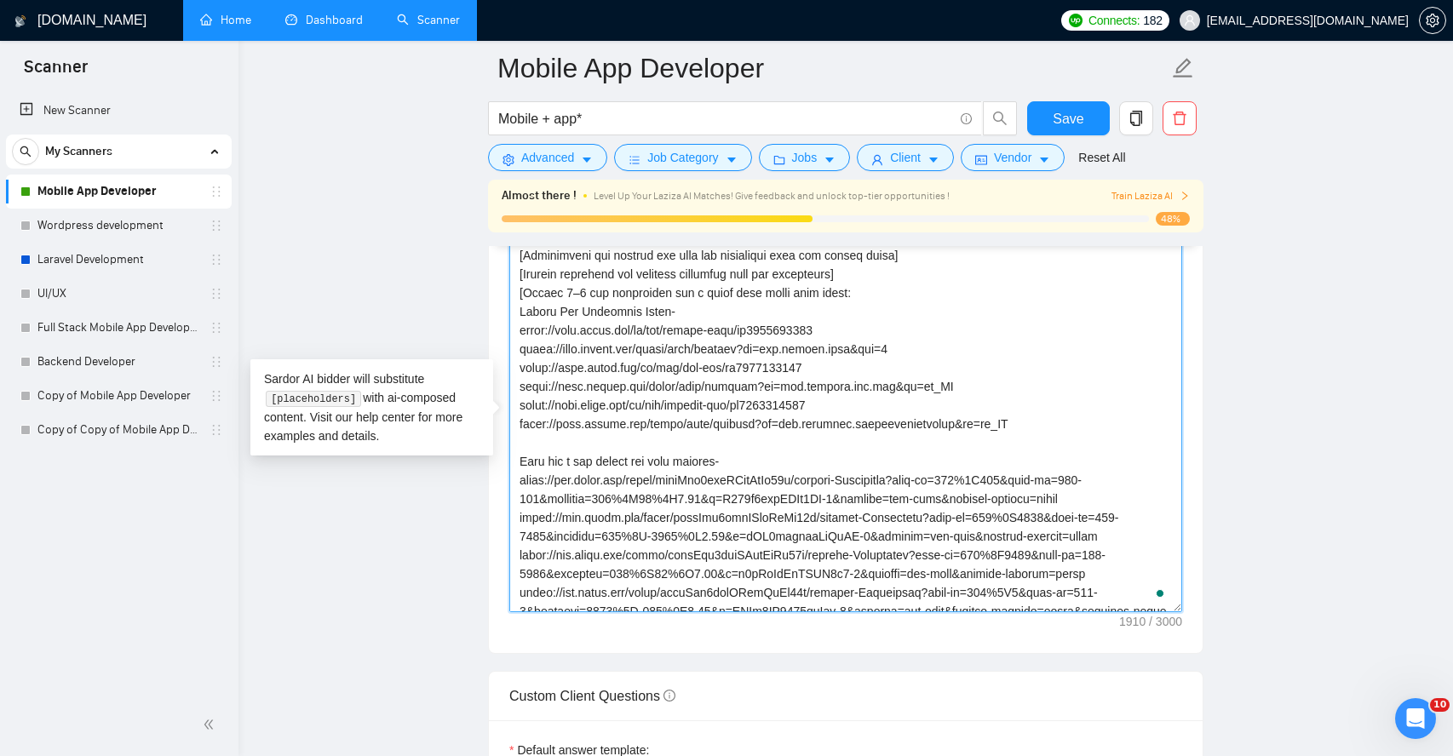
click at [1042, 428] on textarea "Cover letter template:" at bounding box center [845, 420] width 673 height 383
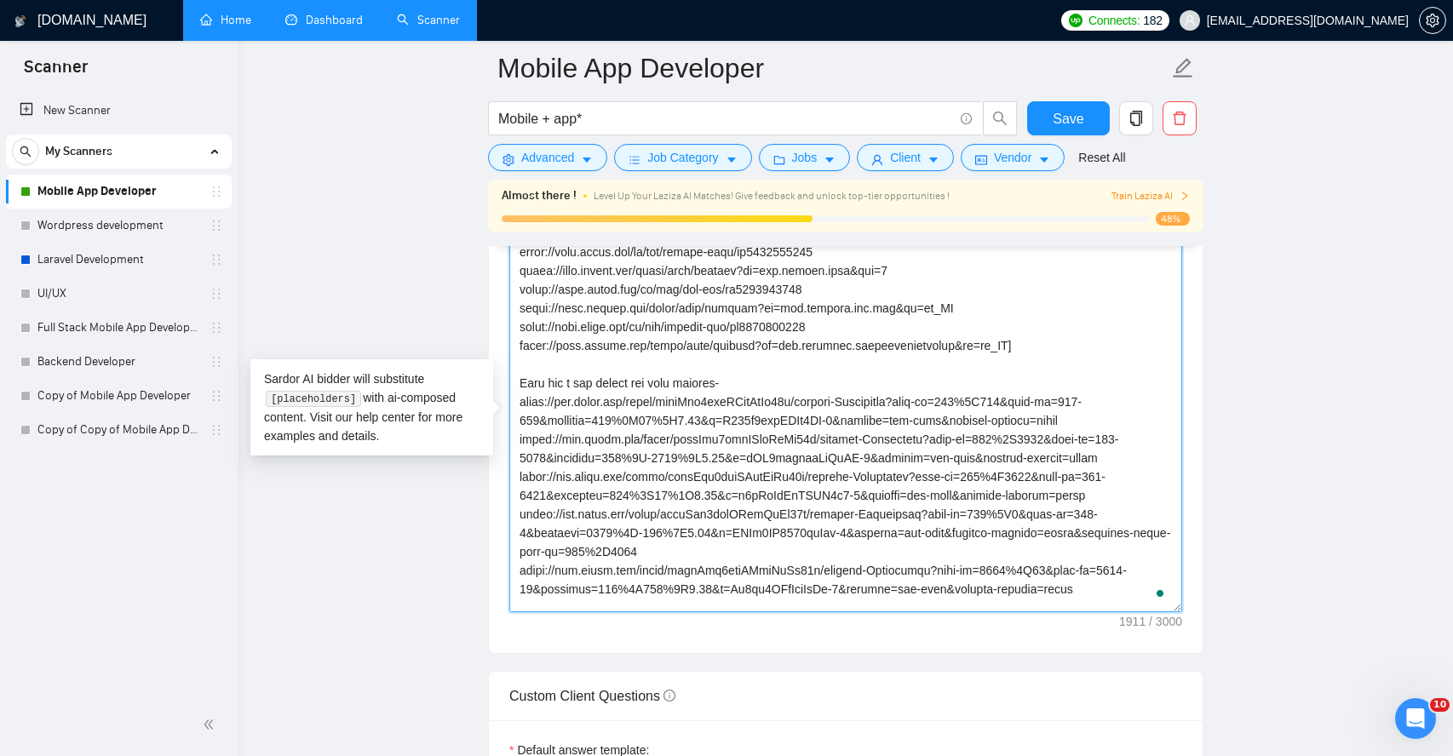
scroll to position [130, 0]
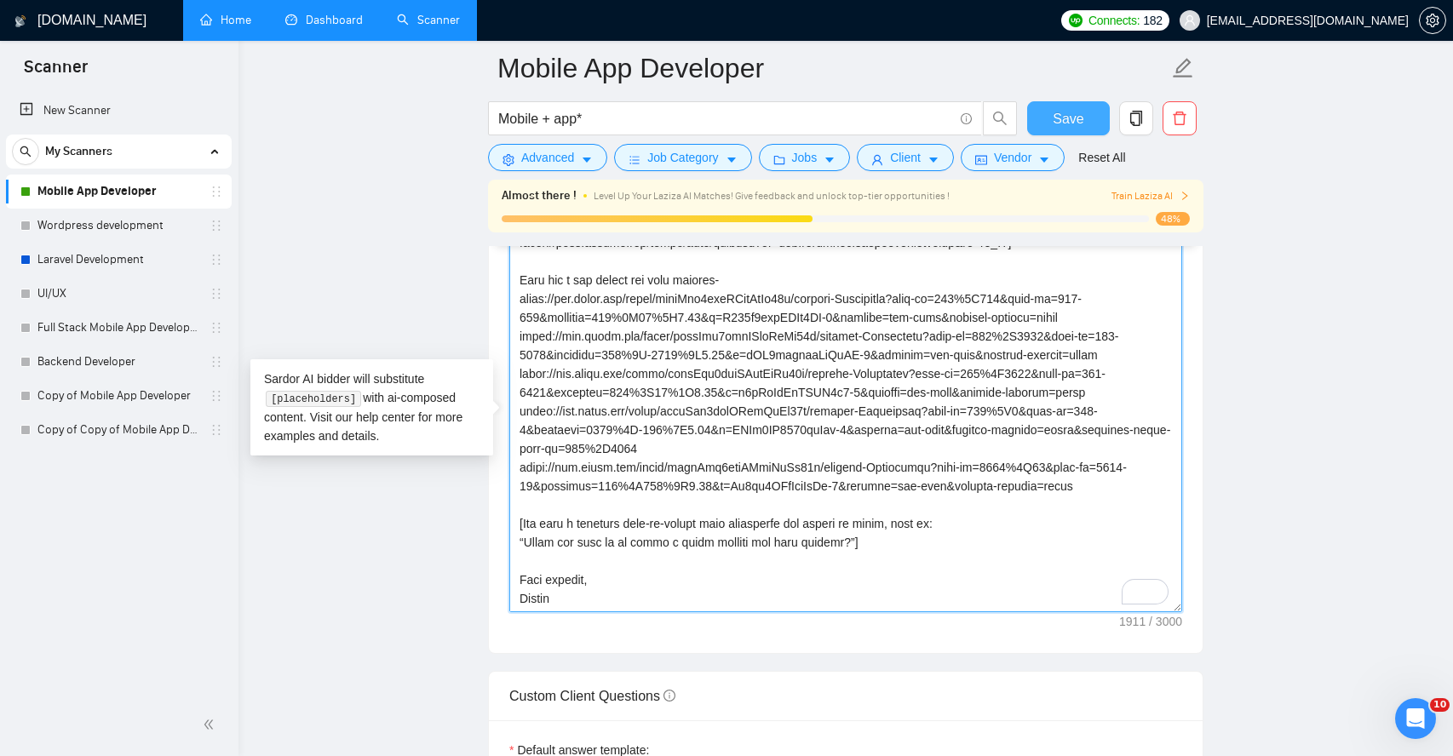
type textarea "Lor Ipsum Dolo si Ametco Adipiscin 89+ elitseddoe tempor incididuntut. La [Etdo…"
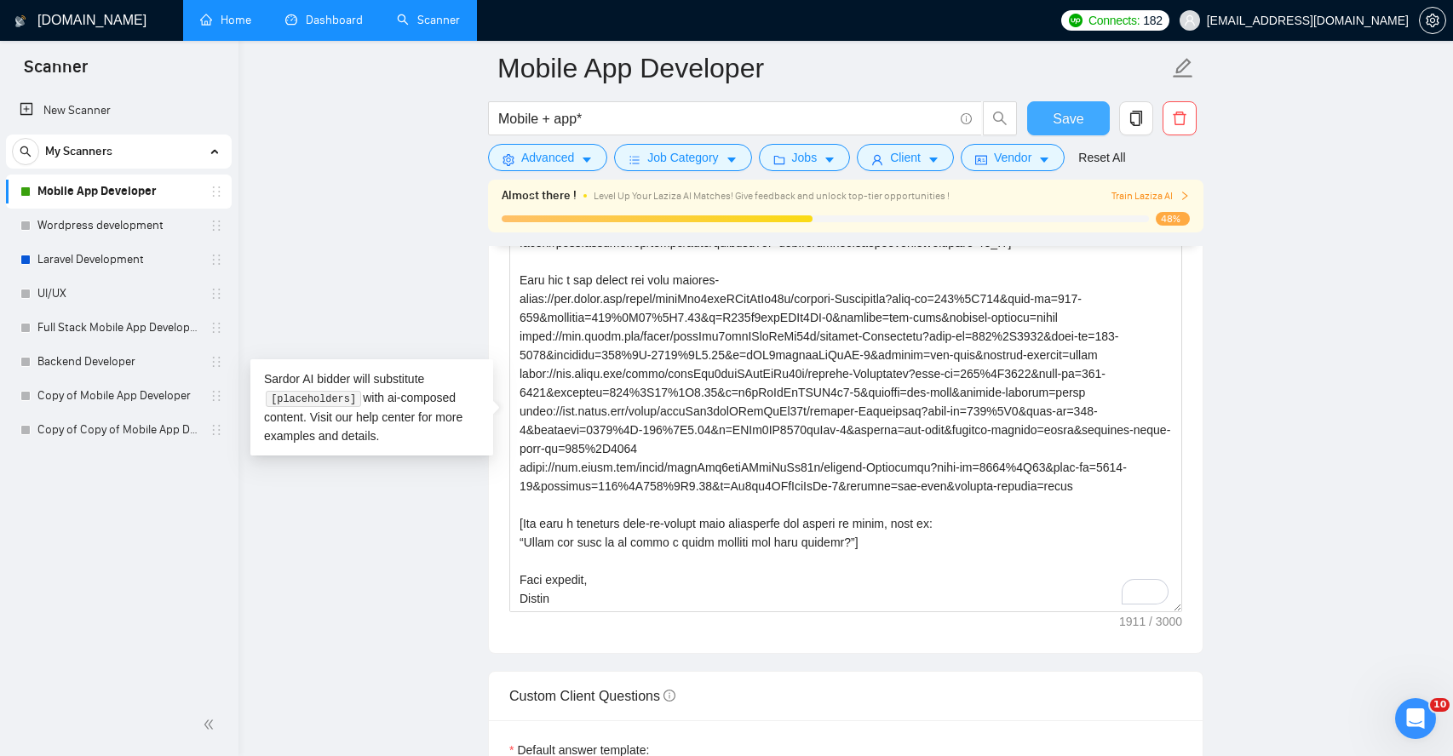
click at [1070, 106] on button "Save" at bounding box center [1068, 118] width 83 height 34
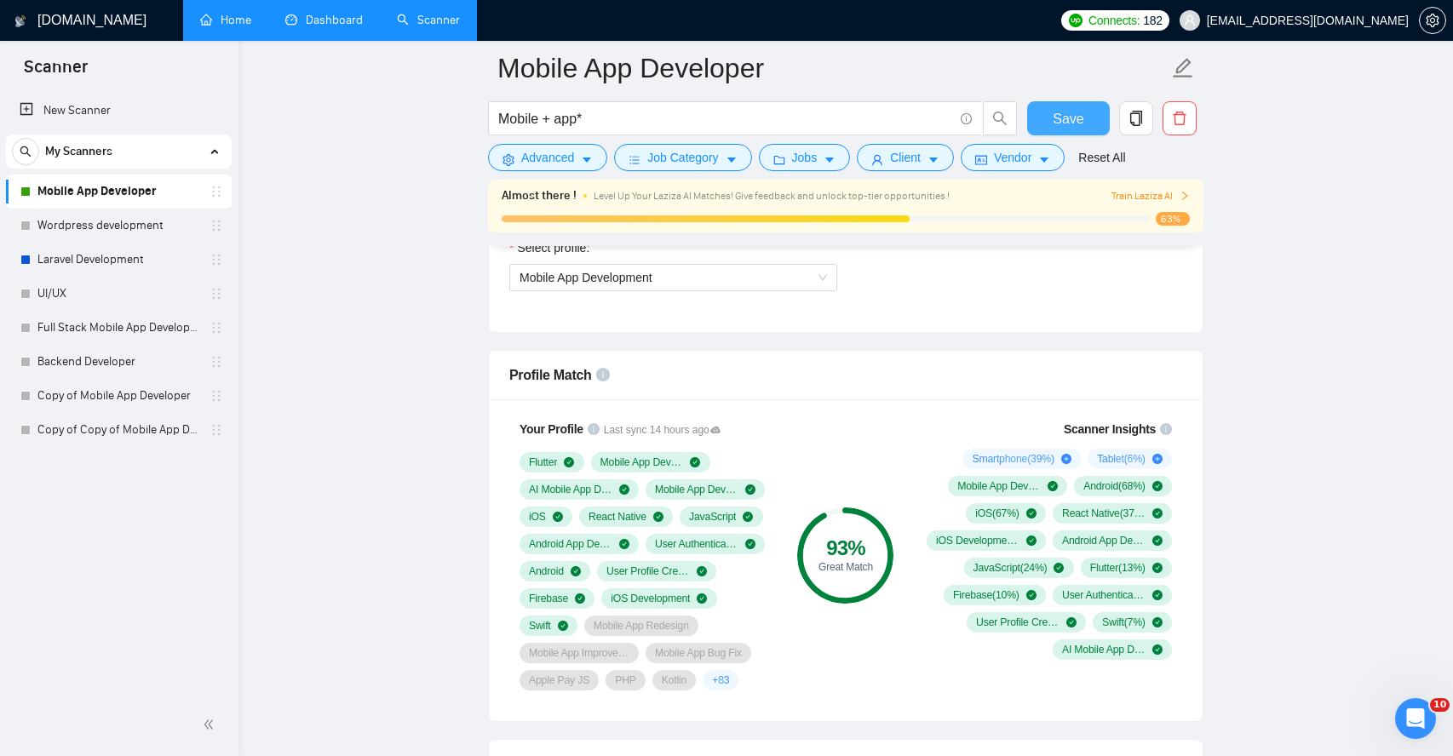
scroll to position [624, 0]
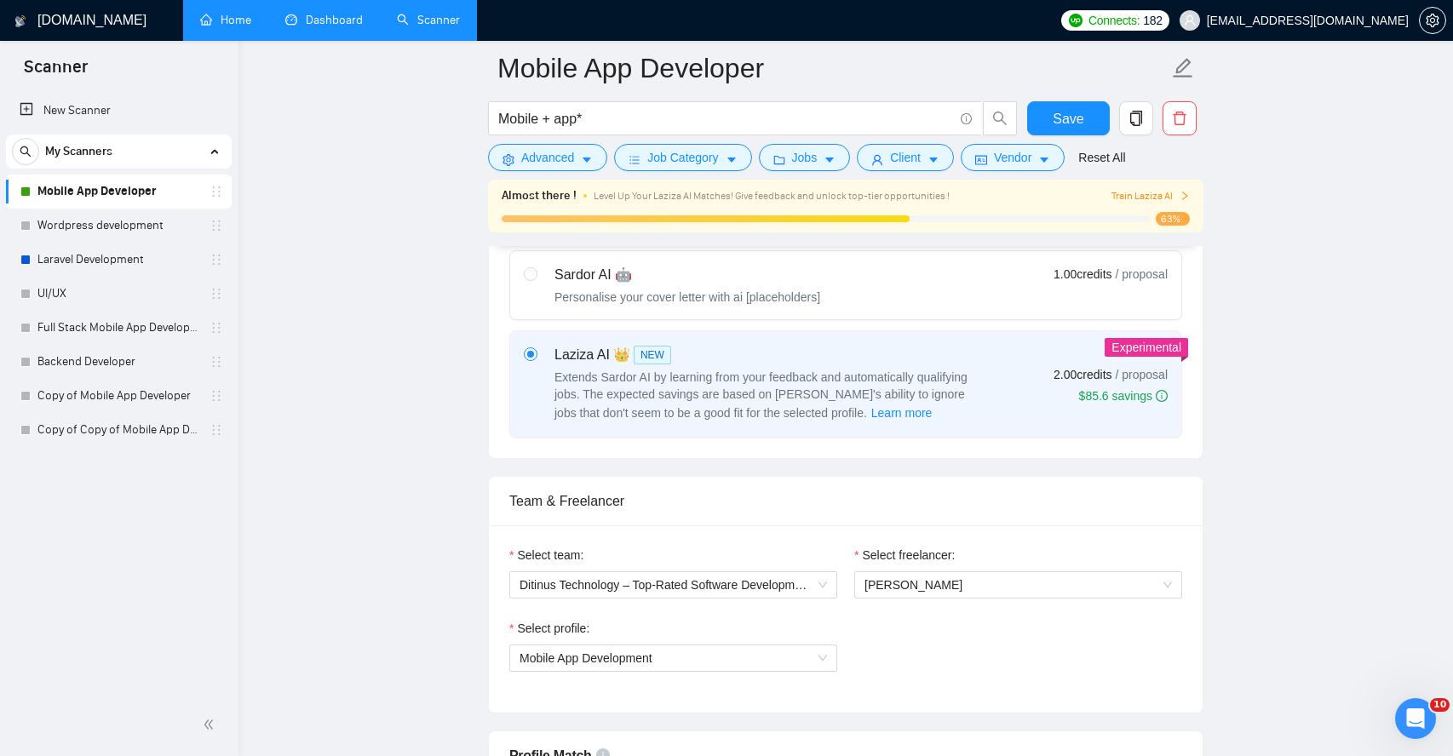
click at [310, 26] on link "Dashboard" at bounding box center [324, 20] width 78 height 14
